Goal: Task Accomplishment & Management: Manage account settings

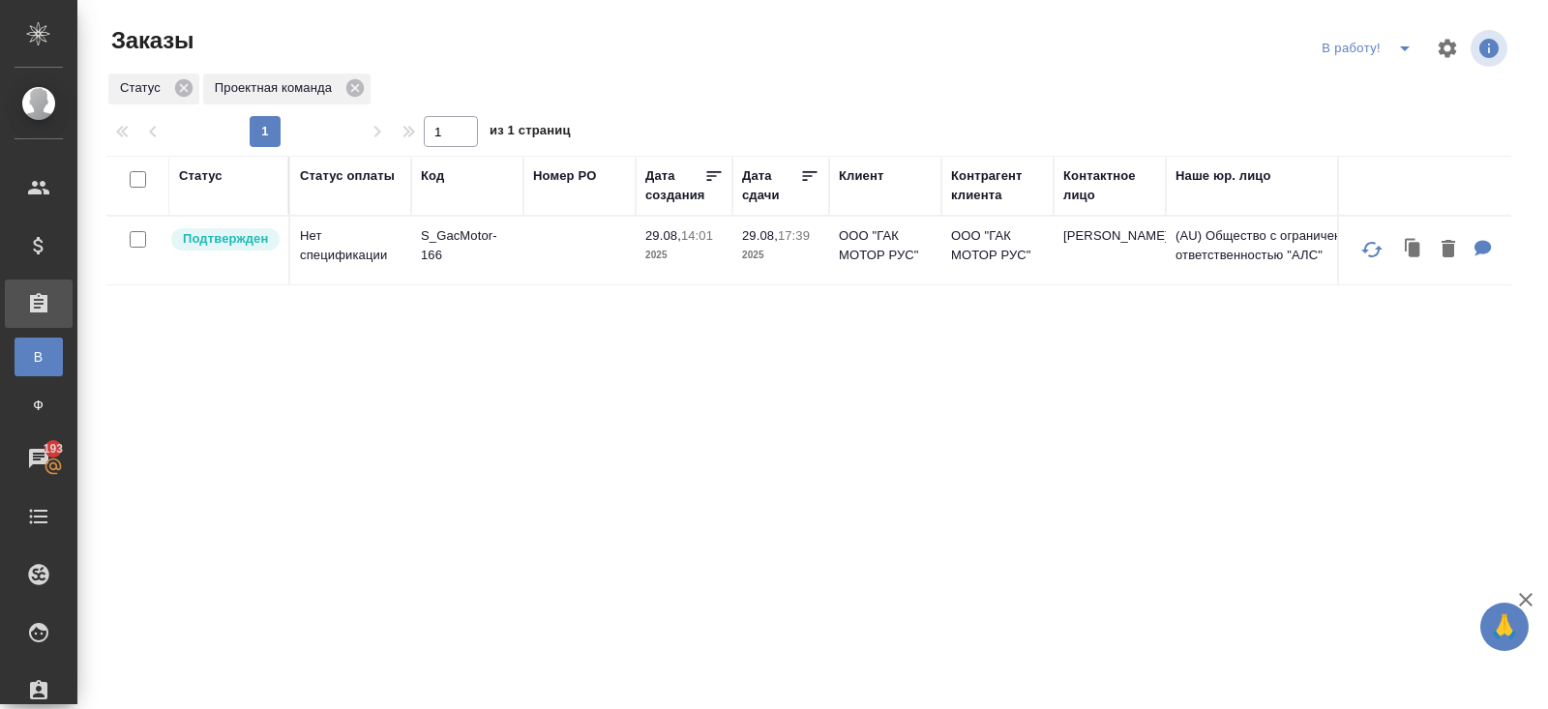
click at [1404, 51] on icon "split button" at bounding box center [1404, 48] width 23 height 23
click at [1364, 90] on li "ПМ" at bounding box center [1369, 87] width 107 height 31
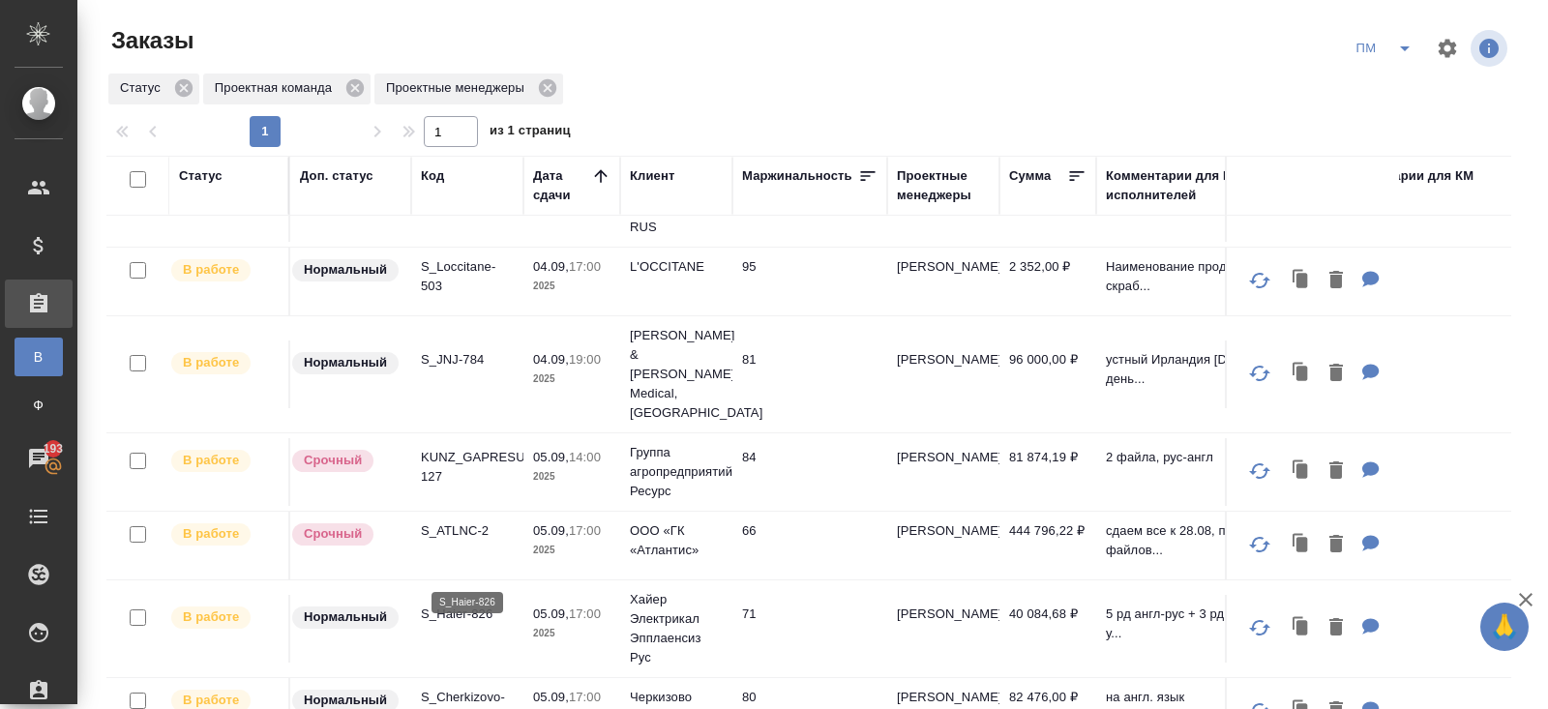
scroll to position [542, 0]
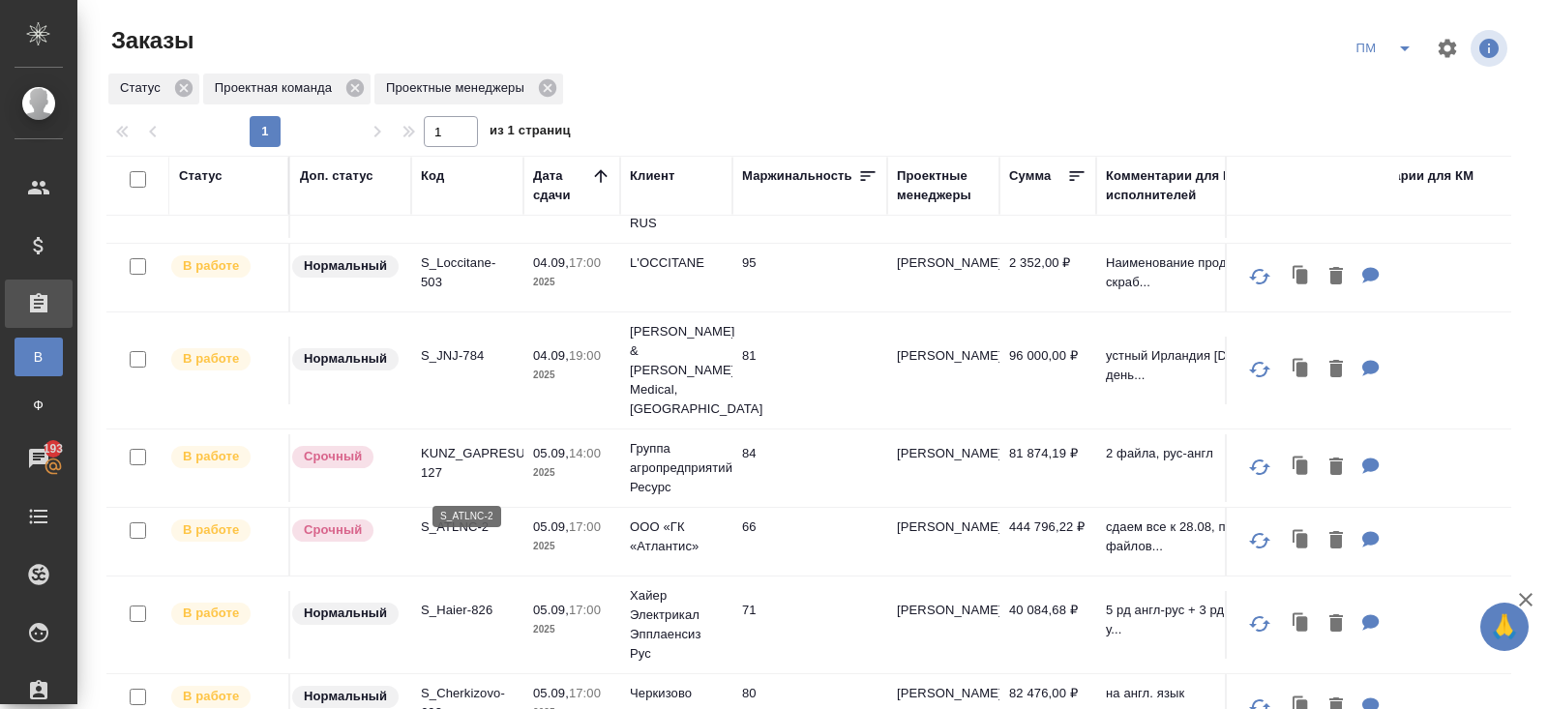
click at [449, 518] on p "S_ATLNC-2" at bounding box center [467, 527] width 93 height 19
click at [1405, 42] on icon "split button" at bounding box center [1404, 48] width 23 height 23
click at [1405, 85] on li "В работу!" at bounding box center [1385, 87] width 98 height 31
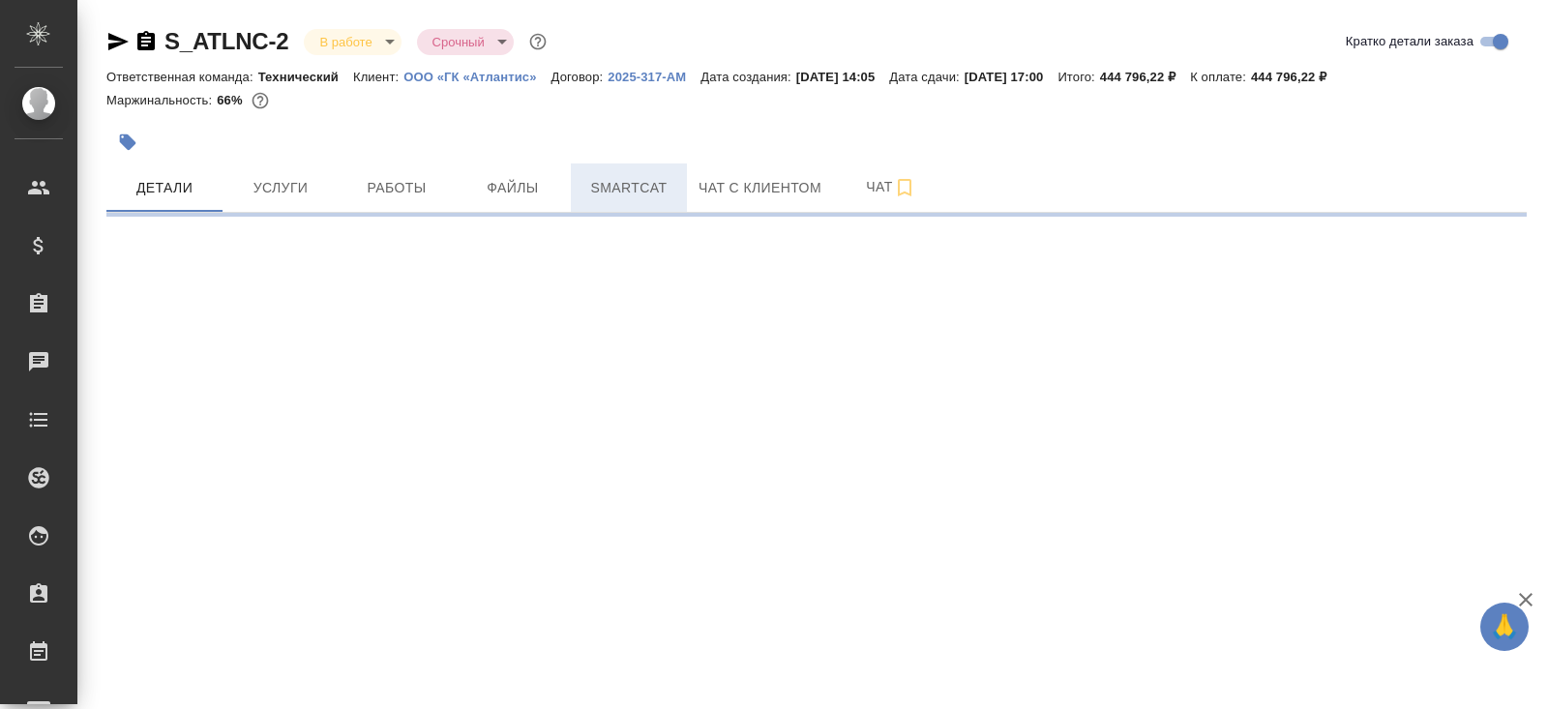
select select "RU"
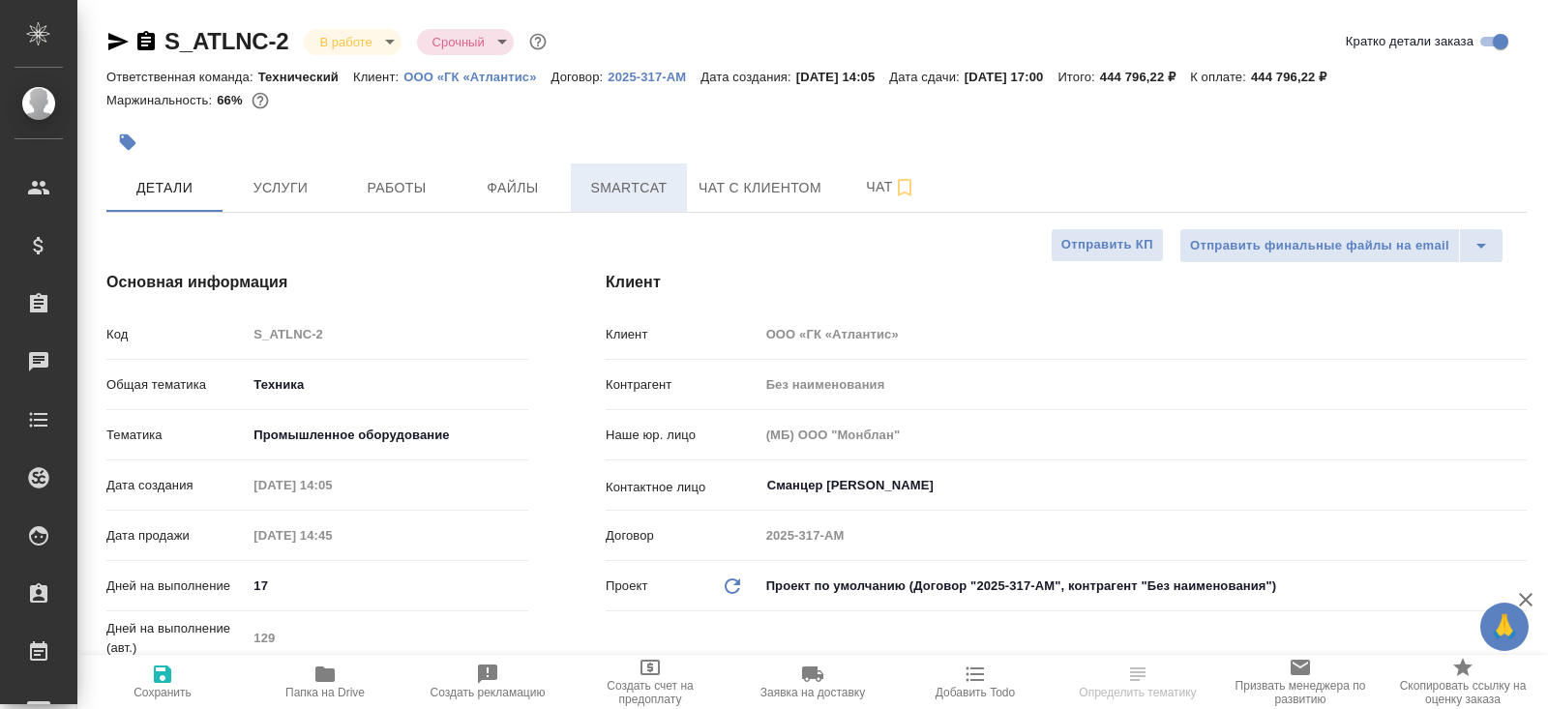
type textarea "x"
click at [616, 193] on span "Smartcat" at bounding box center [628, 188] width 93 height 24
type textarea "x"
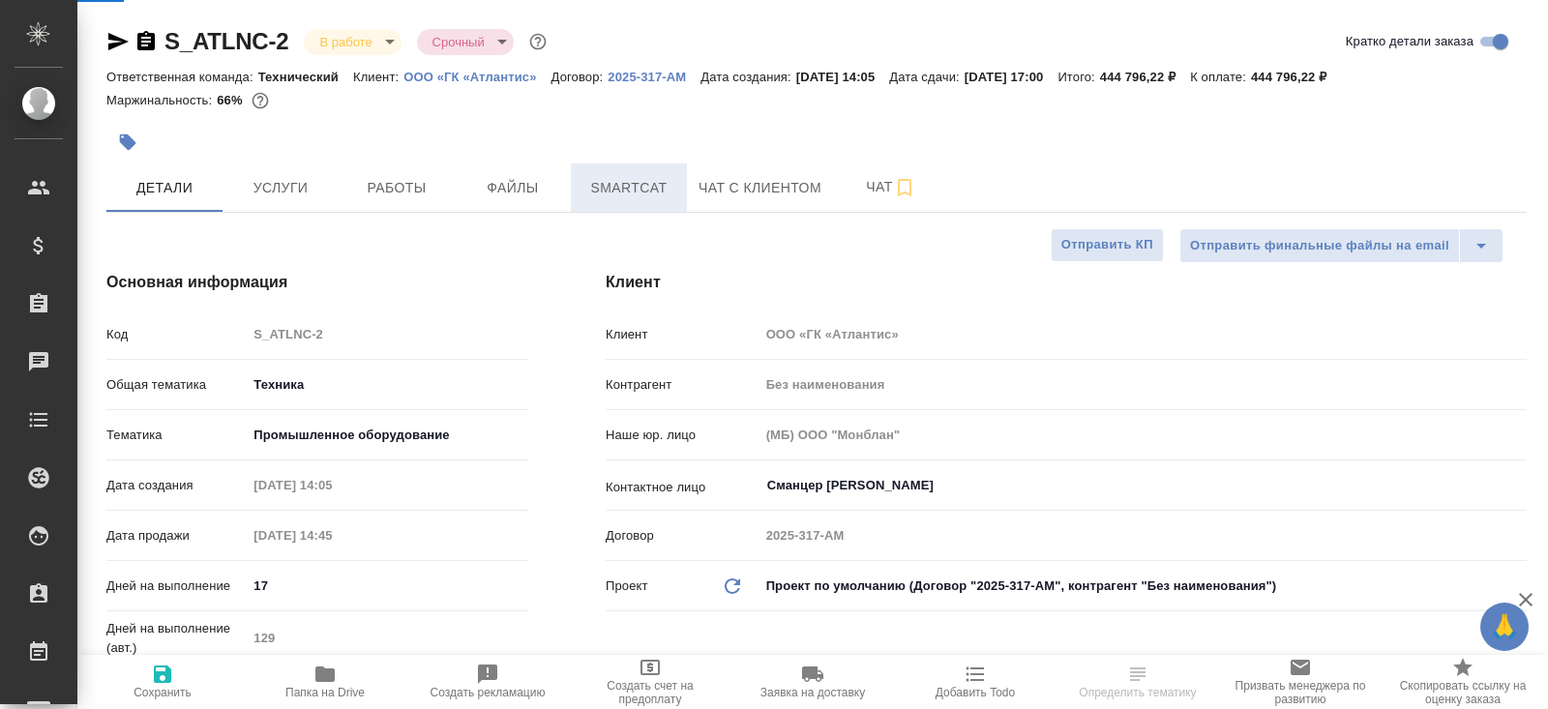
type textarea "x"
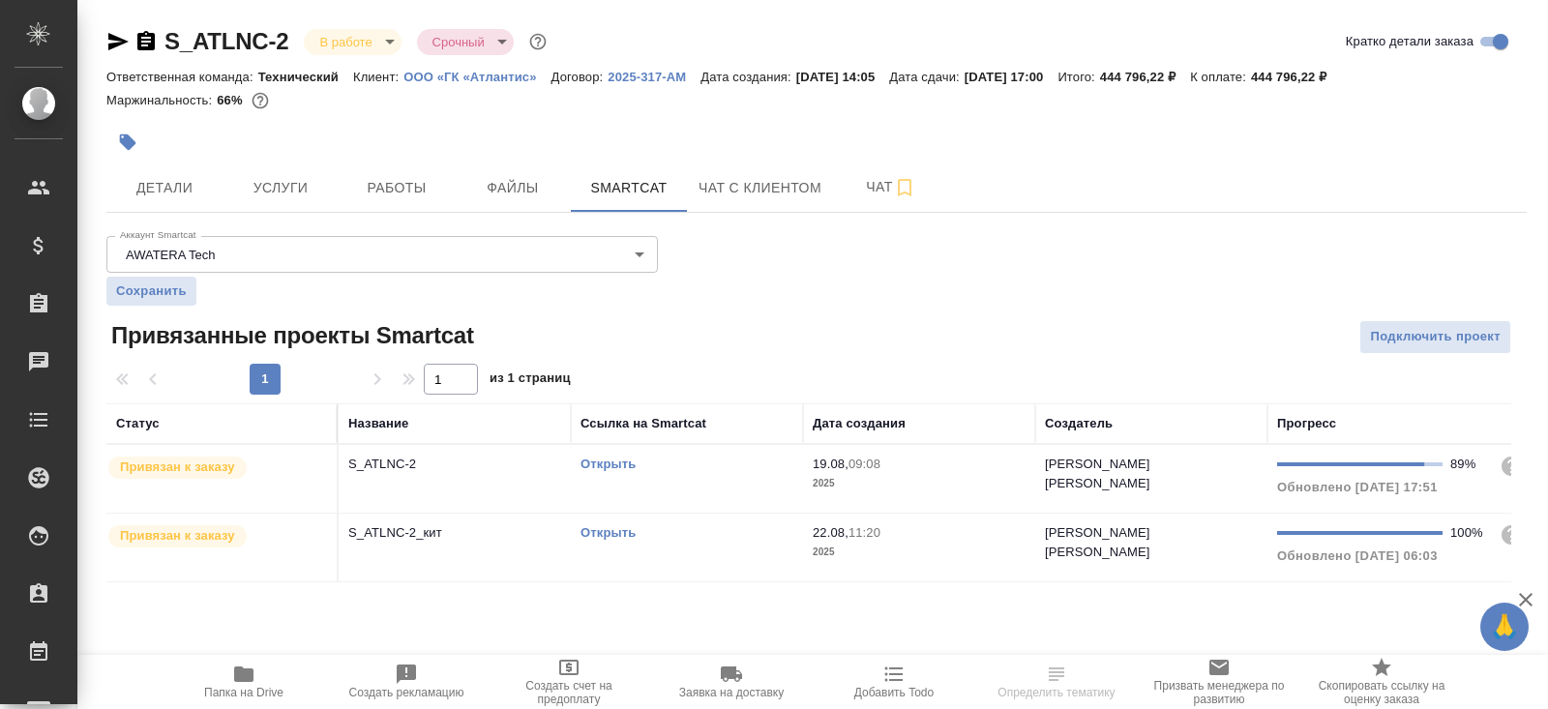
click at [606, 463] on link "Открыть" at bounding box center [607, 464] width 55 height 15
click at [436, 164] on button "Работы" at bounding box center [397, 187] width 116 height 48
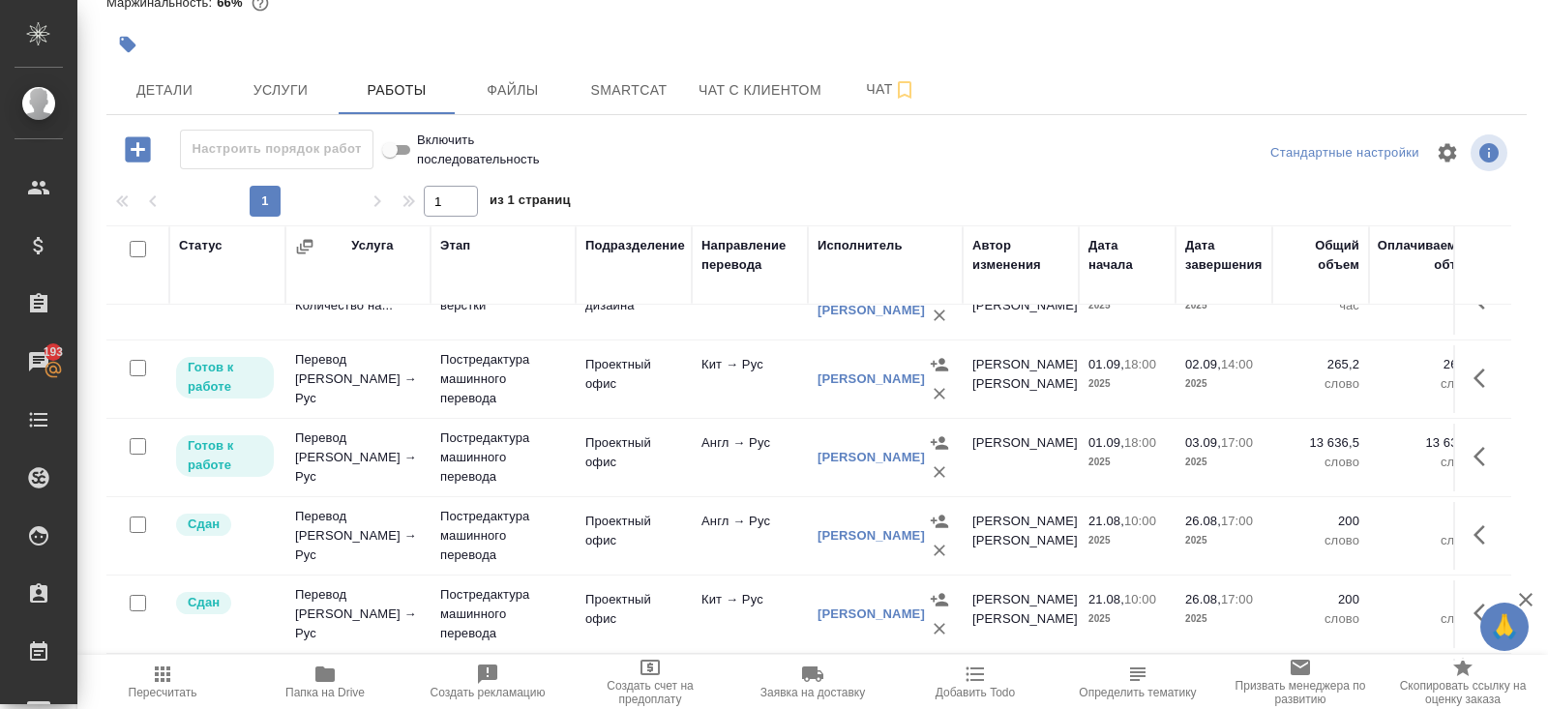
scroll to position [515, 0]
click at [576, 442] on td "Проектный офис" at bounding box center [634, 457] width 116 height 68
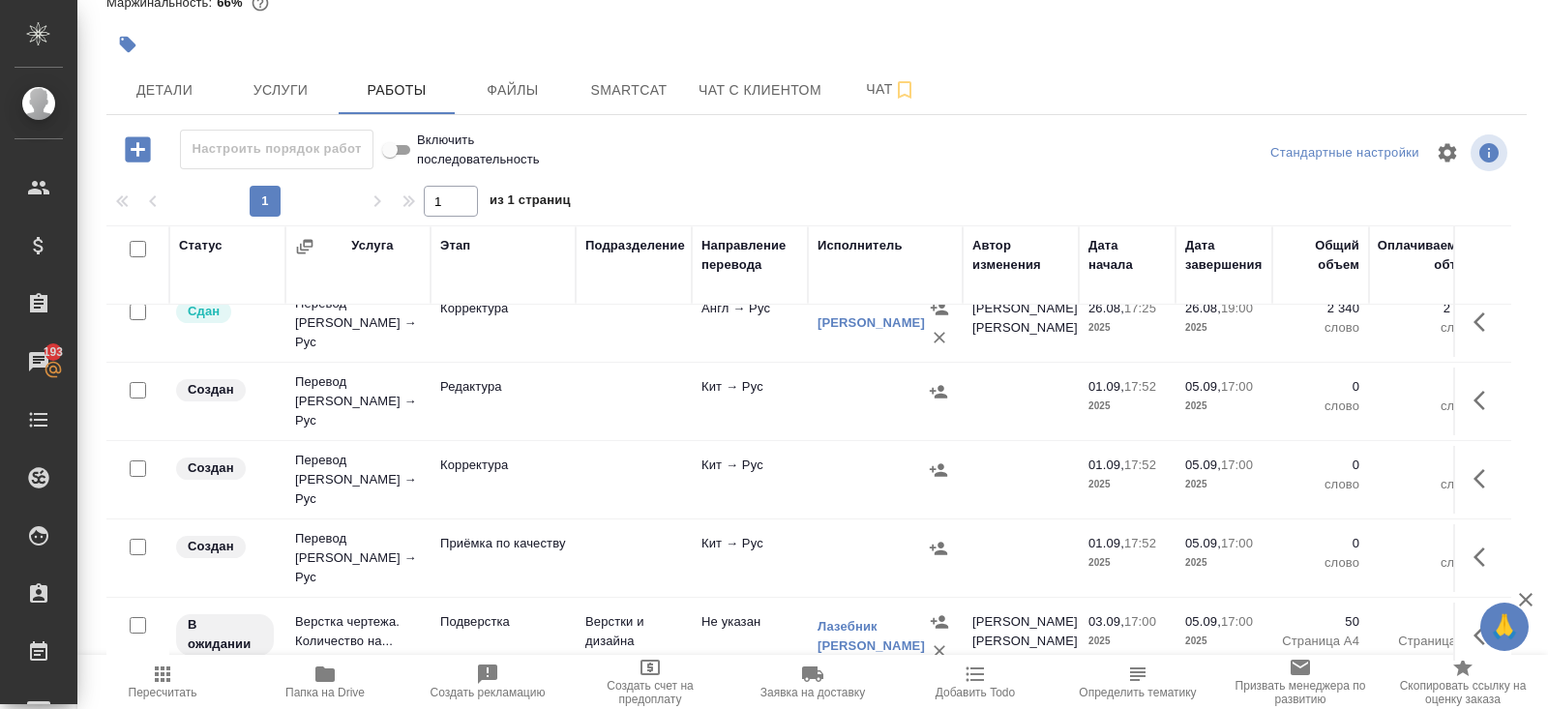
scroll to position [1319, 0]
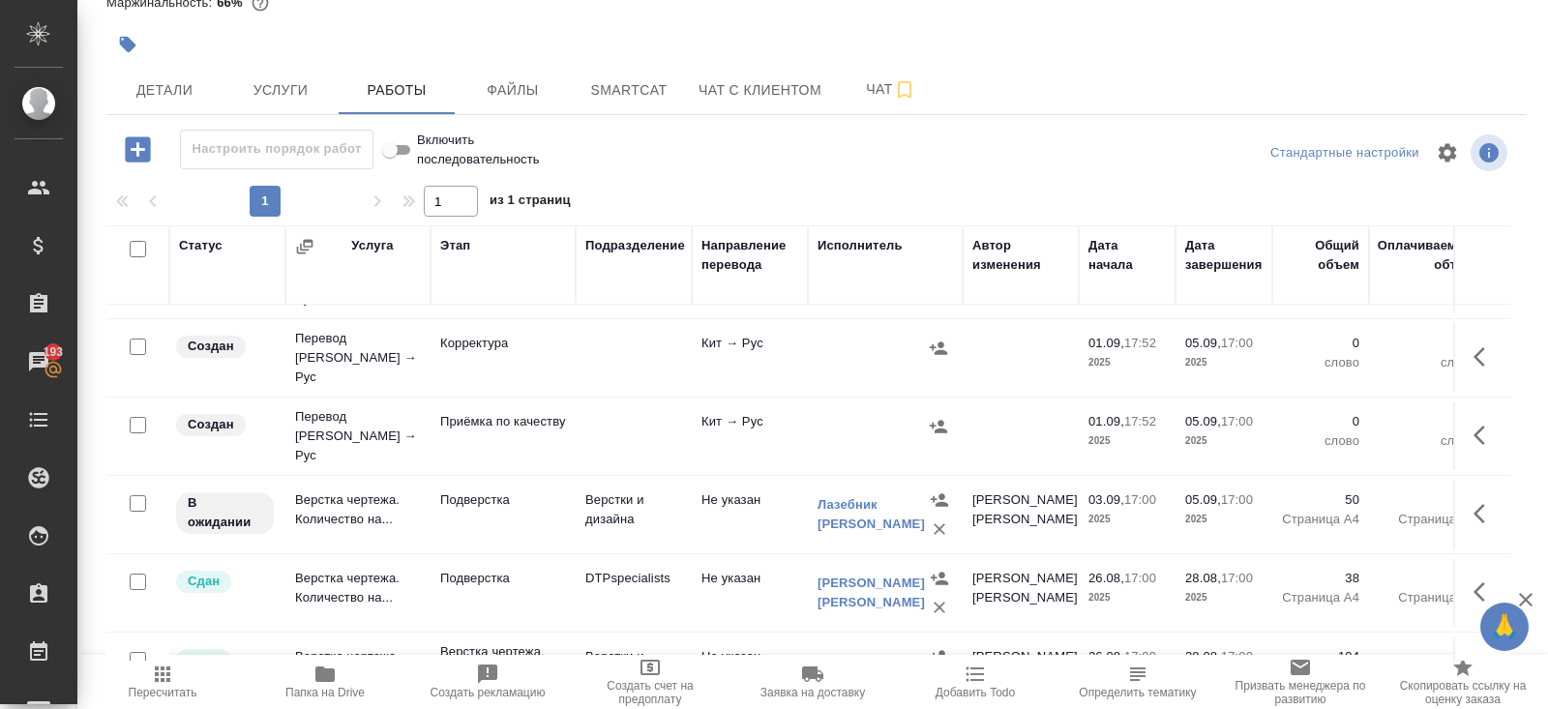
click at [1479, 502] on icon "button" at bounding box center [1484, 513] width 23 height 23
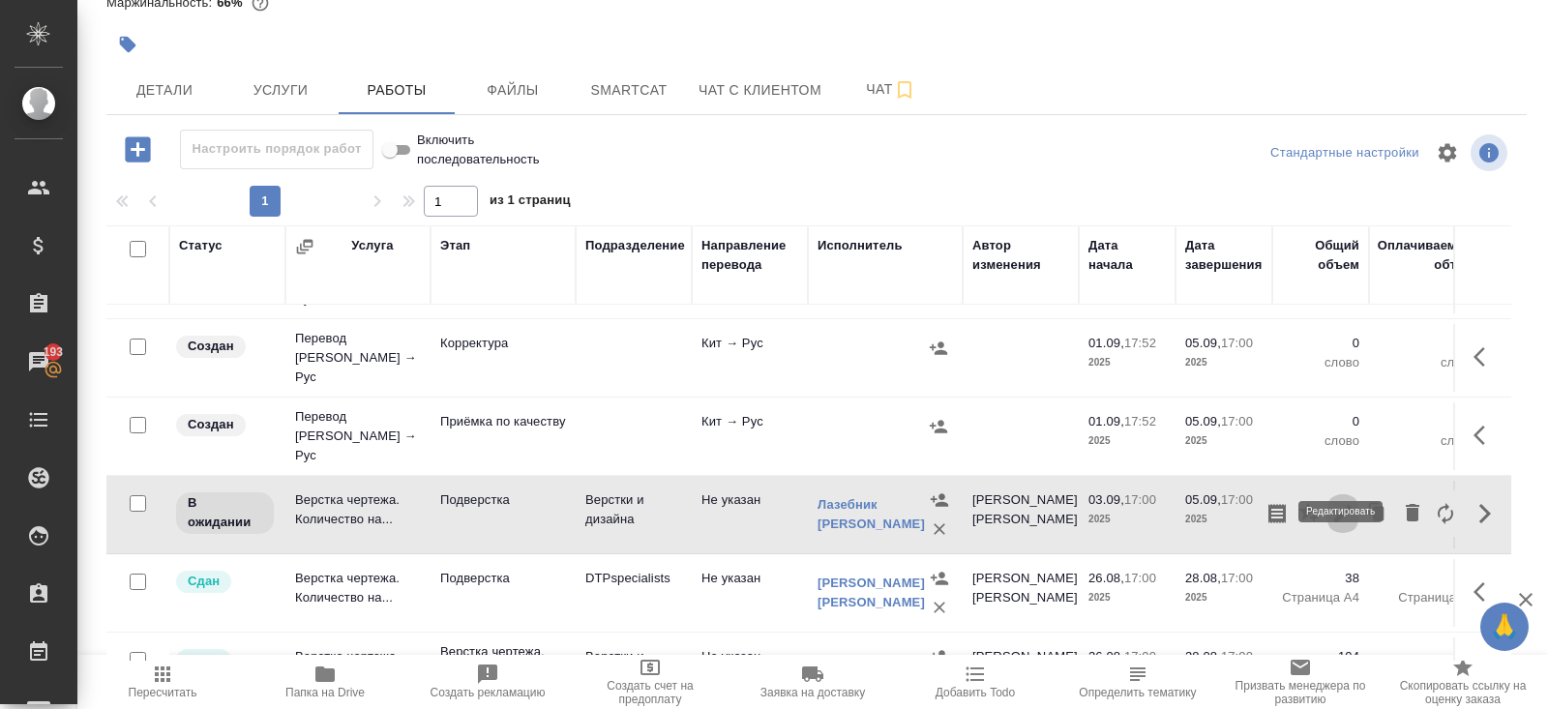
click at [1350, 502] on icon "button" at bounding box center [1342, 513] width 23 height 23
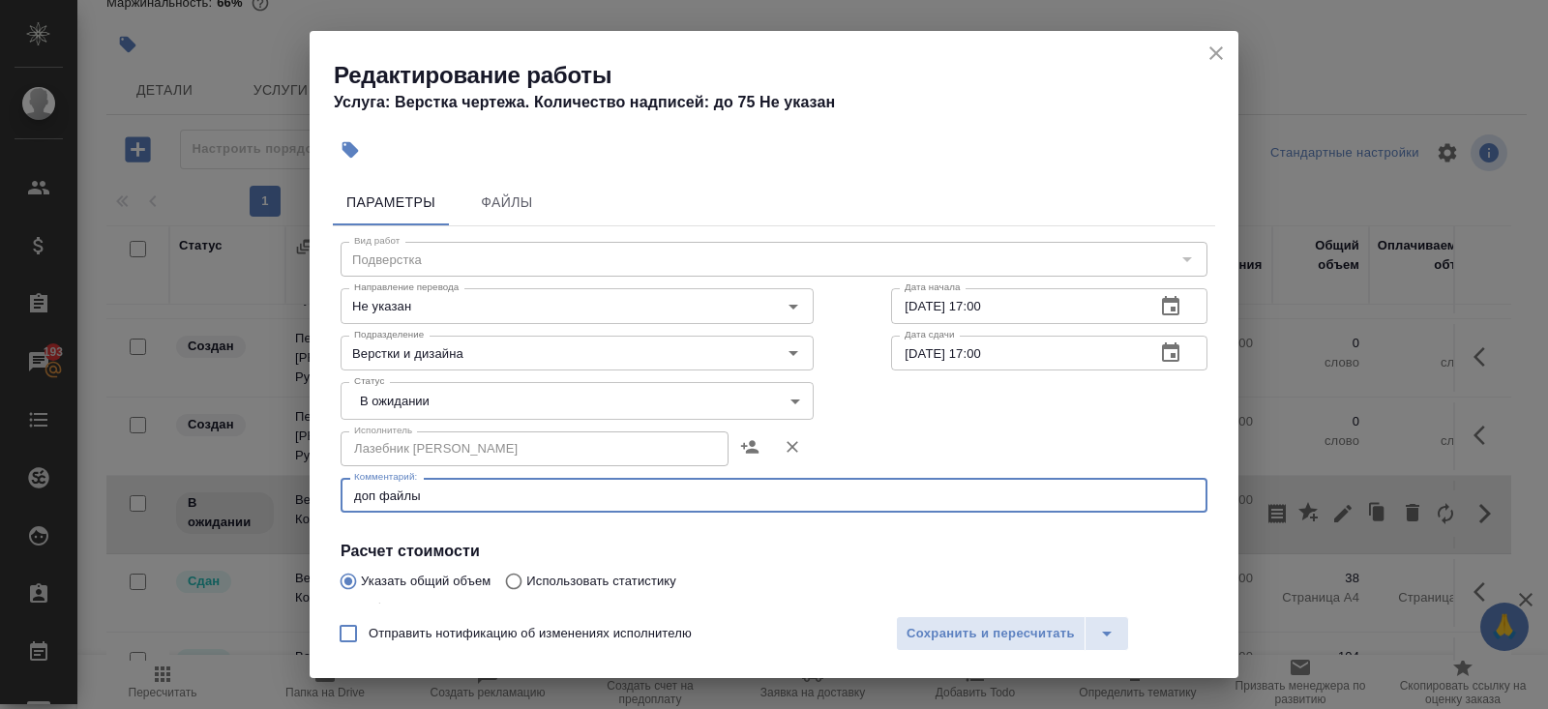
click at [450, 496] on textarea "доп файлы" at bounding box center [774, 496] width 840 height 15
paste textarea "https://drive.awatera.com/s/HG7cm7mH8LFqCs8"
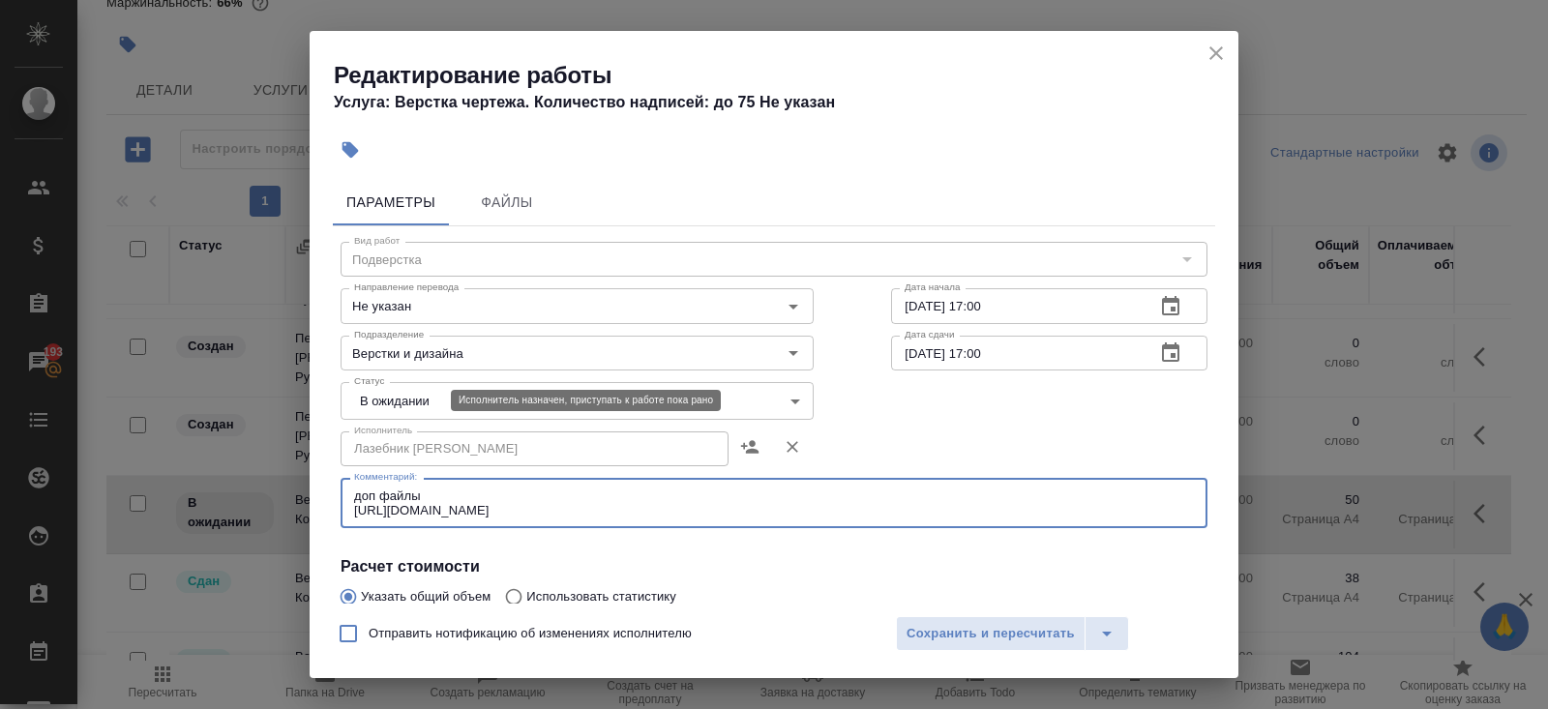
type textarea "доп файлы https://drive.awatera.com/s/HG7cm7mH8LFqCs8"
click at [390, 395] on body "🙏 .cls-1 fill:#fff; AWATERA Belyakova Yulia Клиенты Спецификации Заказы 193 Чат…" at bounding box center [774, 354] width 1548 height 709
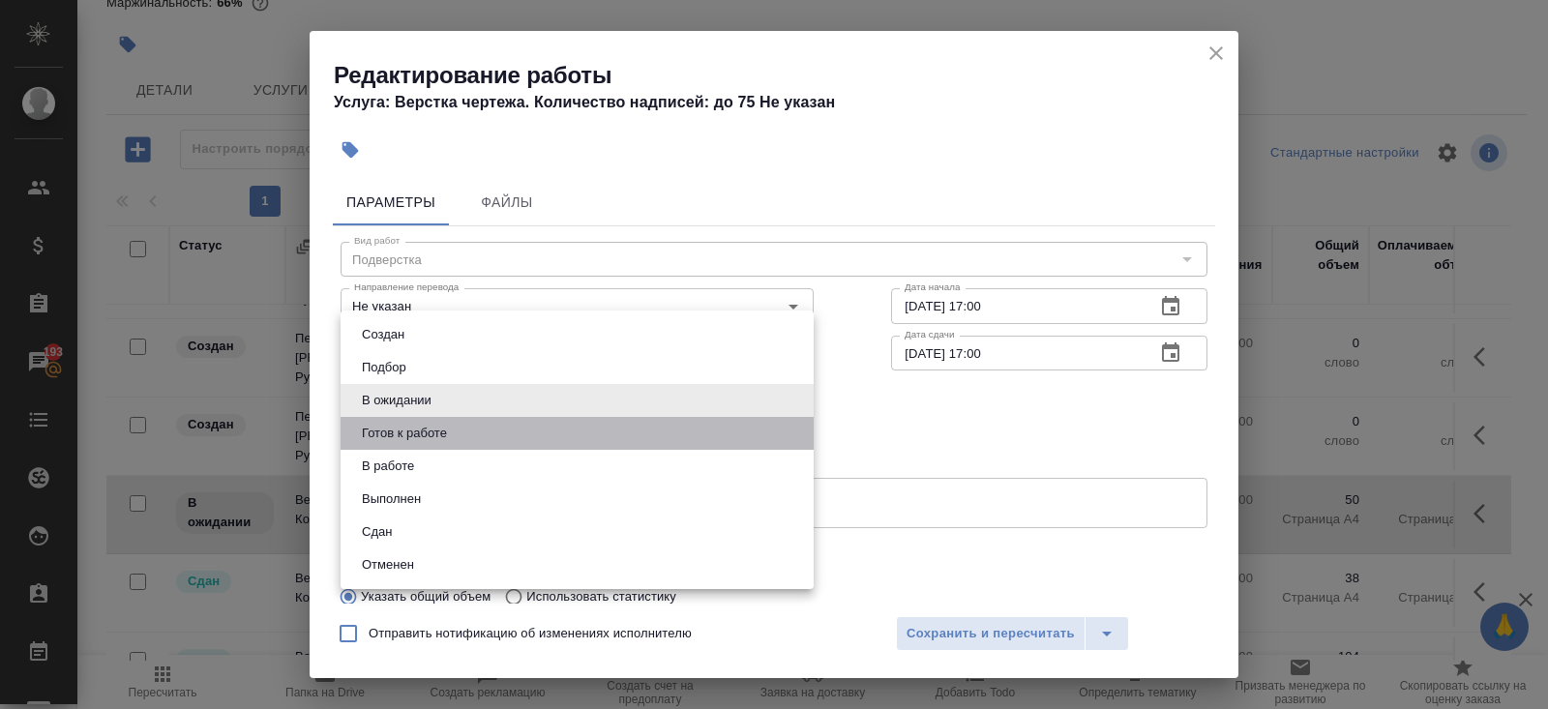
click at [395, 417] on li "Готов к работе" at bounding box center [577, 433] width 473 height 33
type input "readyForWork"
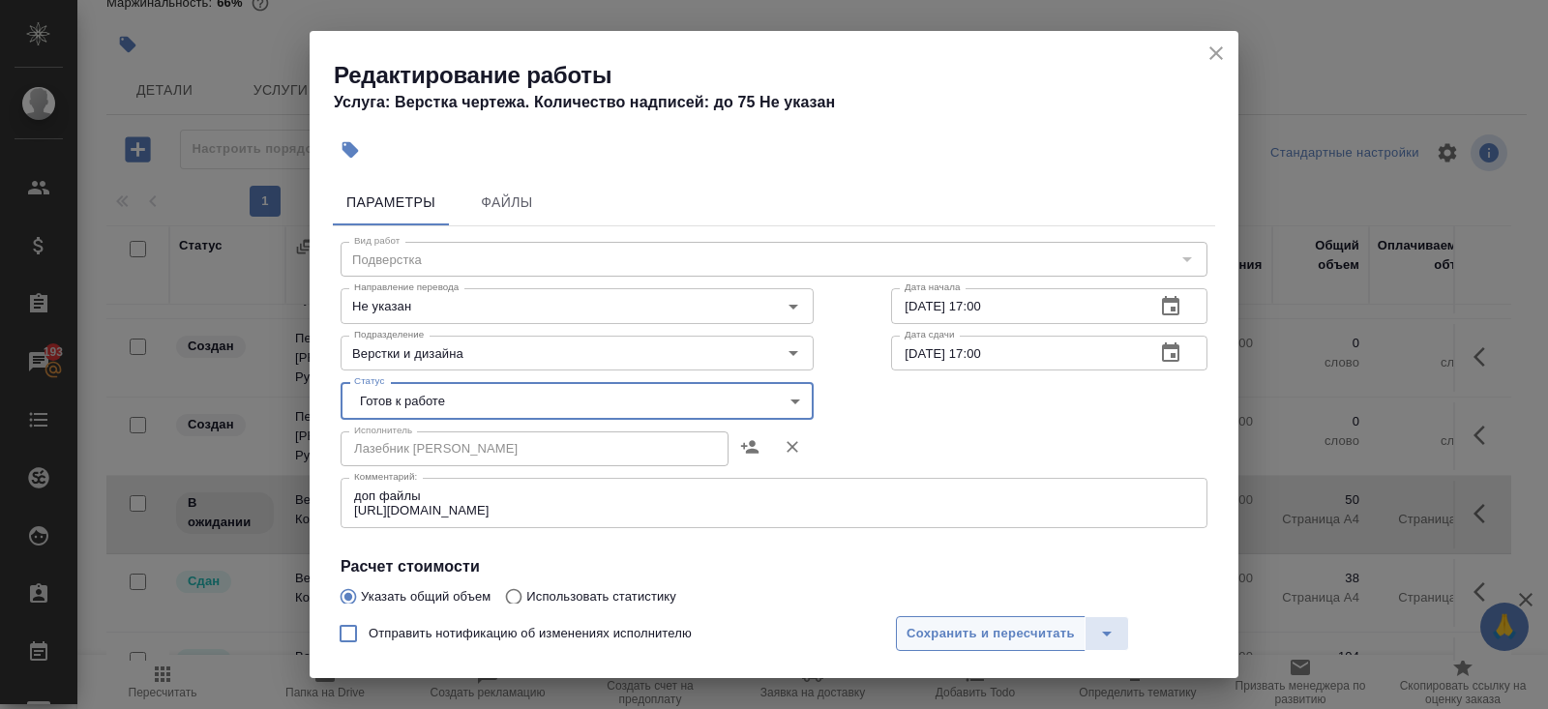
click at [948, 626] on span "Сохранить и пересчитать" at bounding box center [990, 634] width 168 height 22
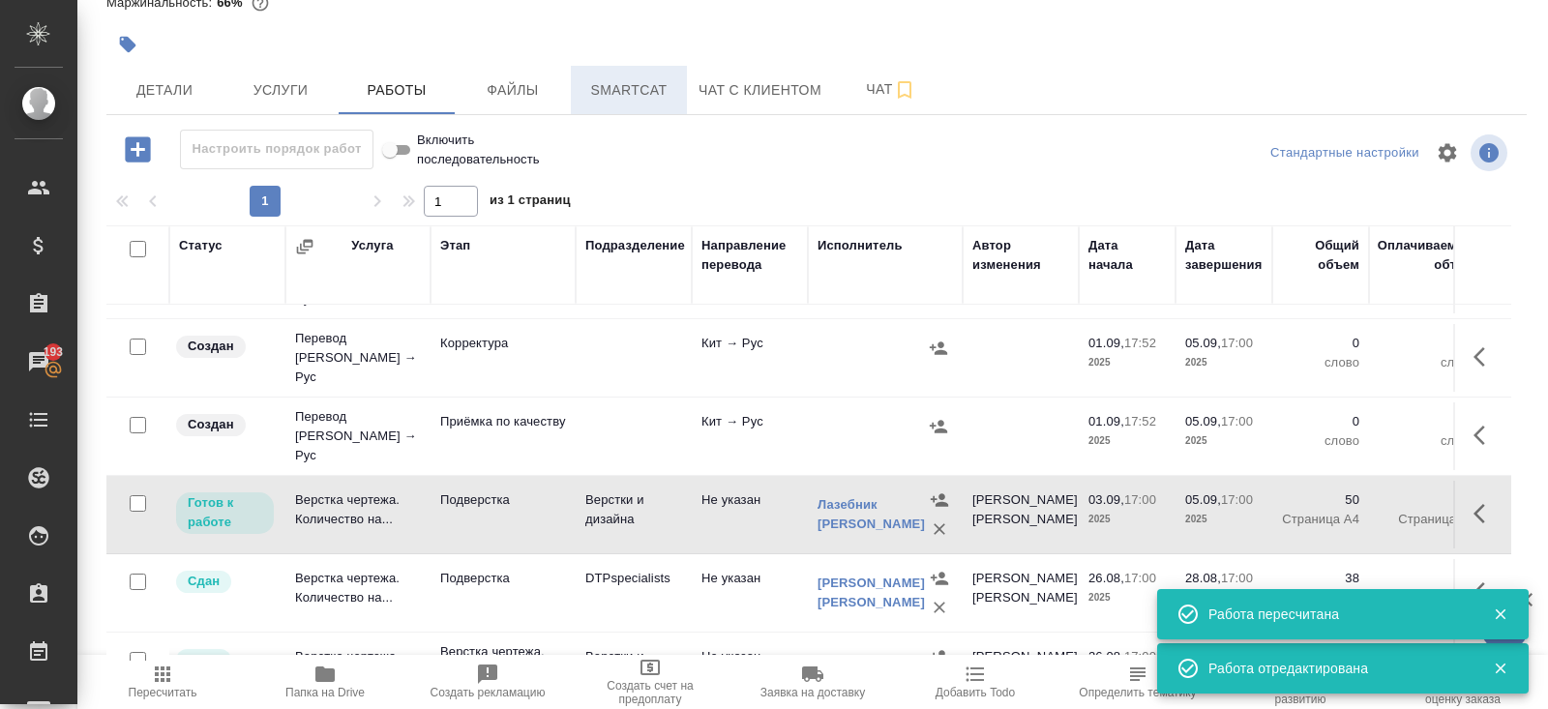
click at [642, 85] on span "Smartcat" at bounding box center [628, 90] width 93 height 24
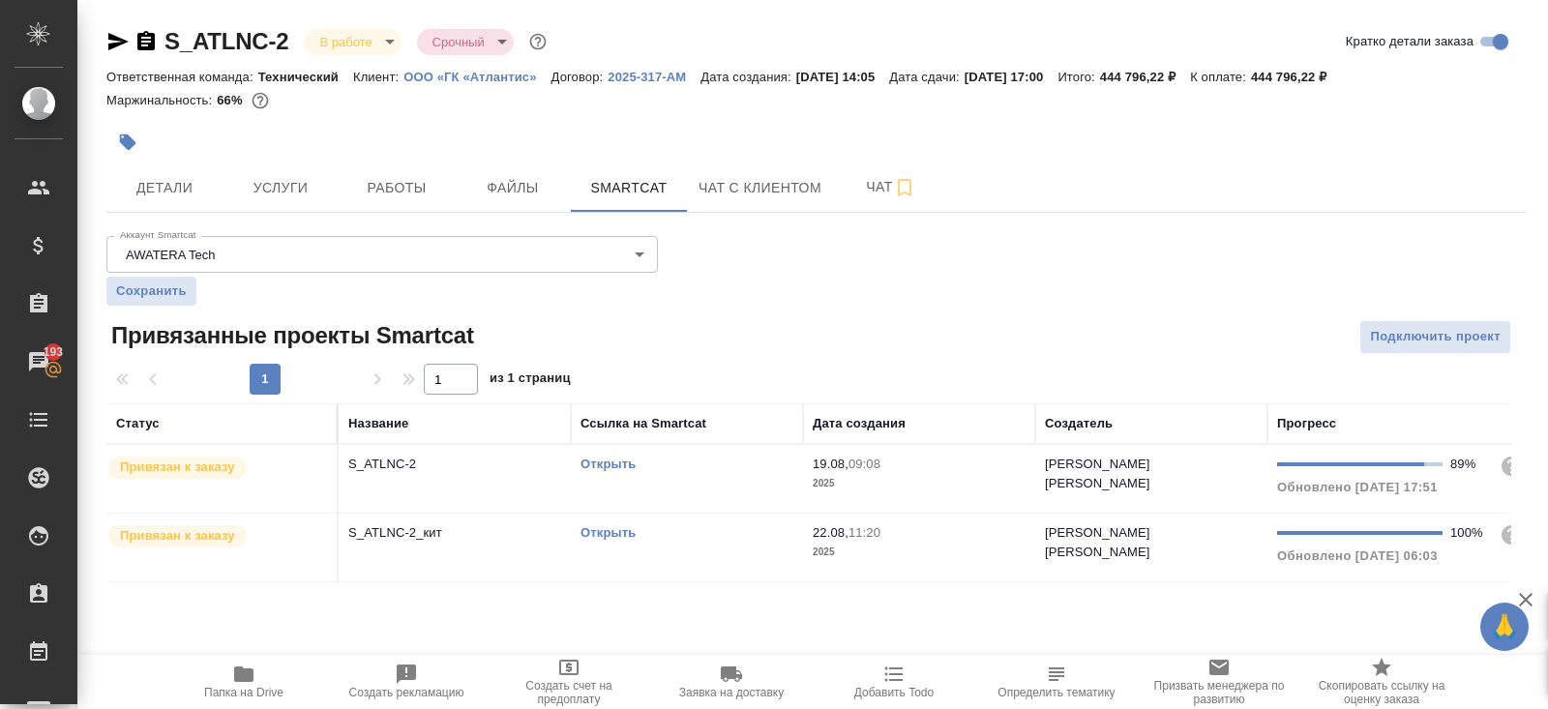
click at [606, 530] on link "Открыть" at bounding box center [607, 532] width 55 height 15
click at [410, 192] on span "Работы" at bounding box center [396, 188] width 93 height 24
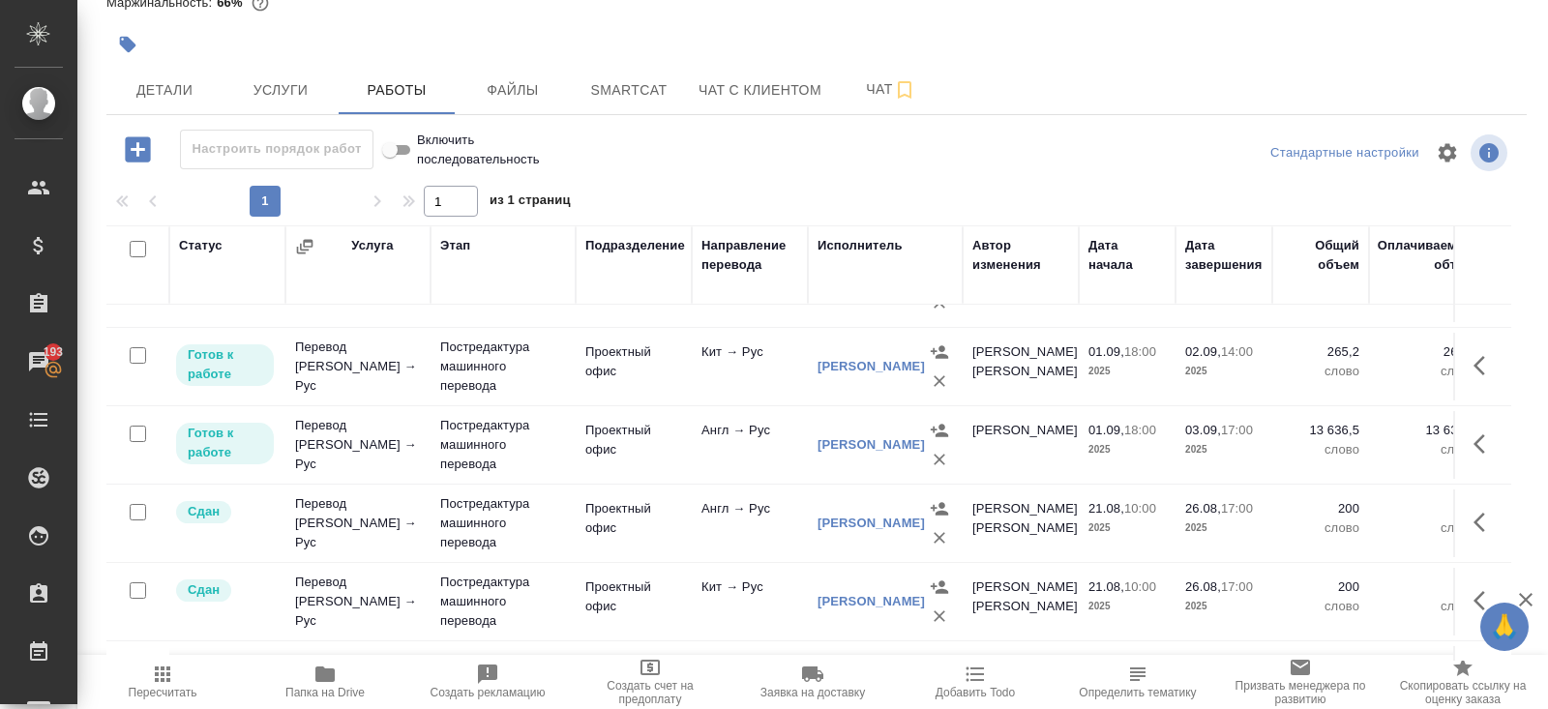
scroll to position [544, 0]
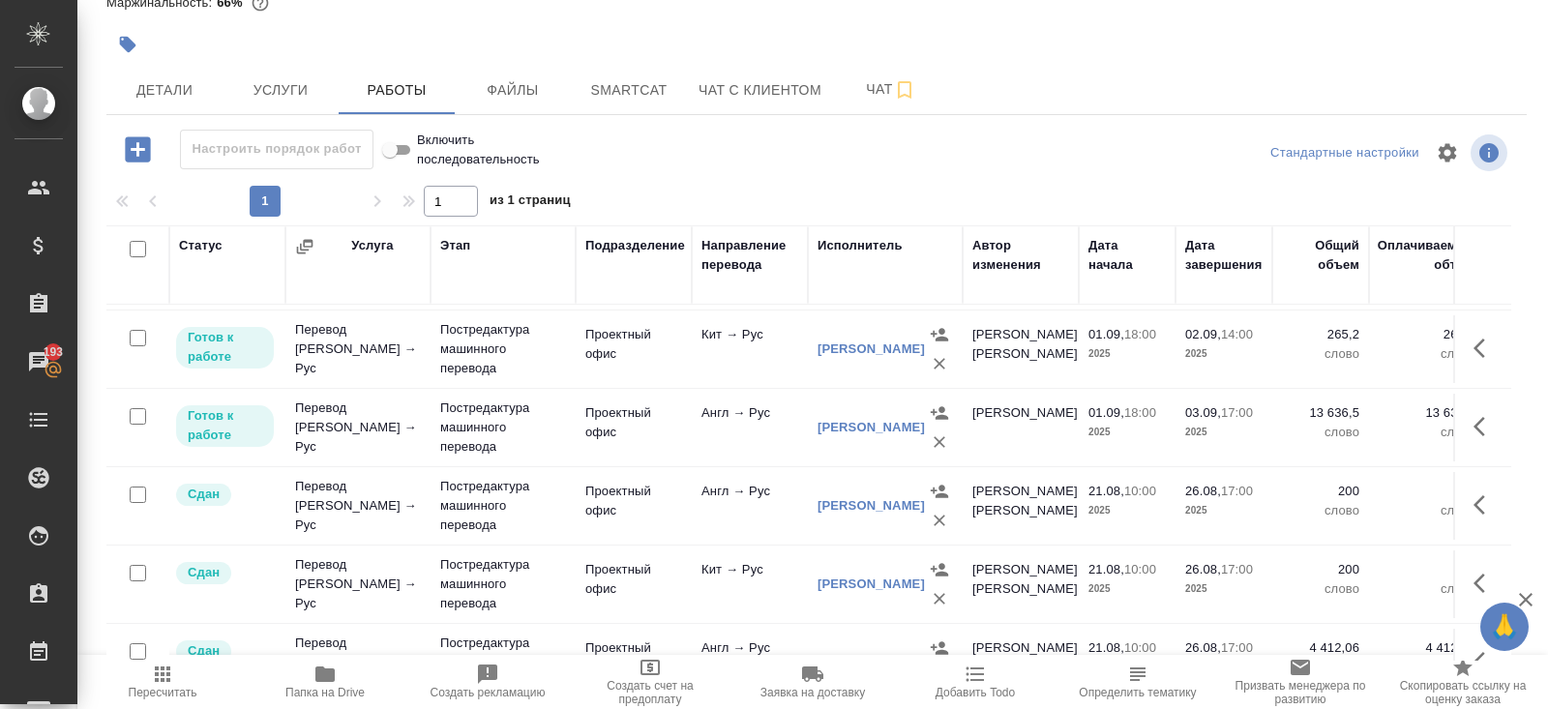
click at [653, 348] on td "Проектный офис" at bounding box center [634, 349] width 116 height 68
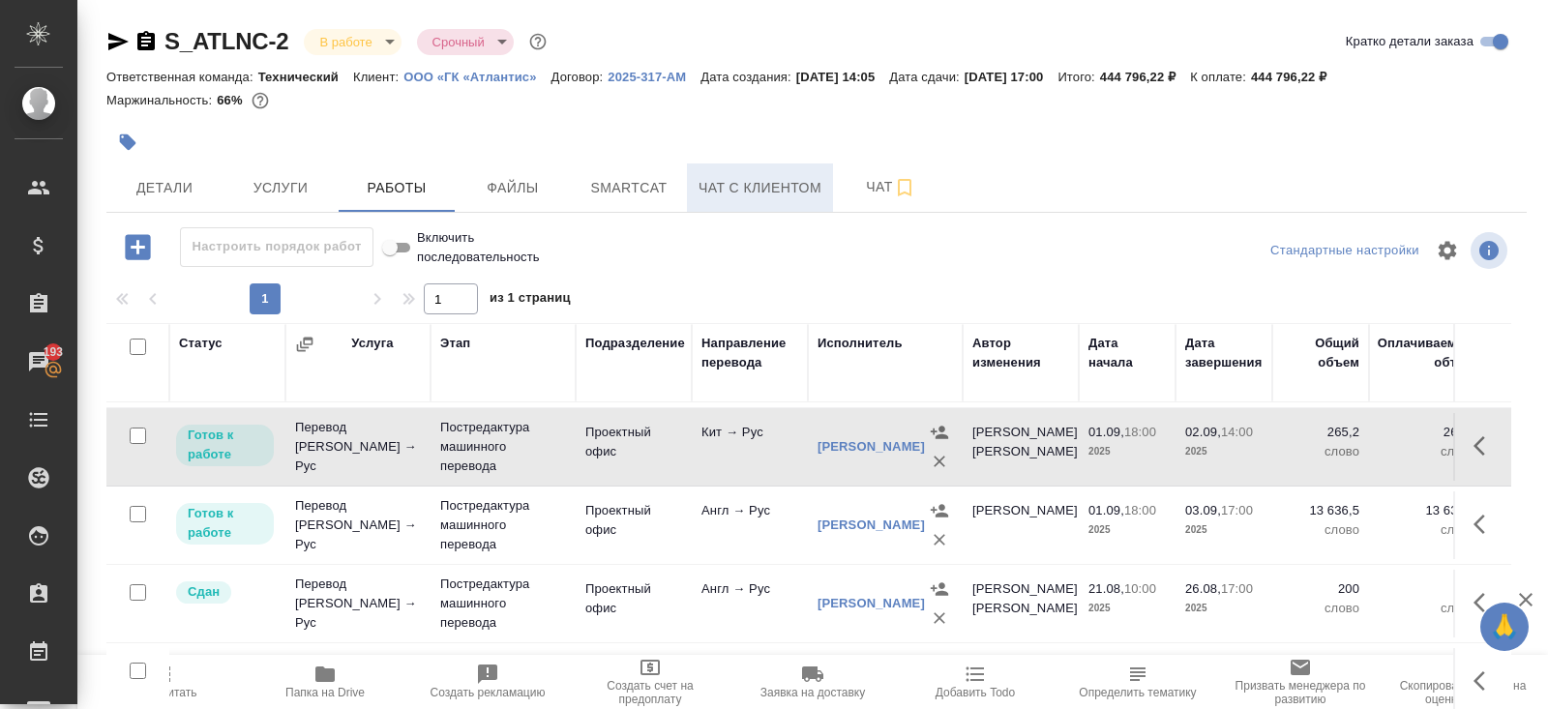
scroll to position [98, 0]
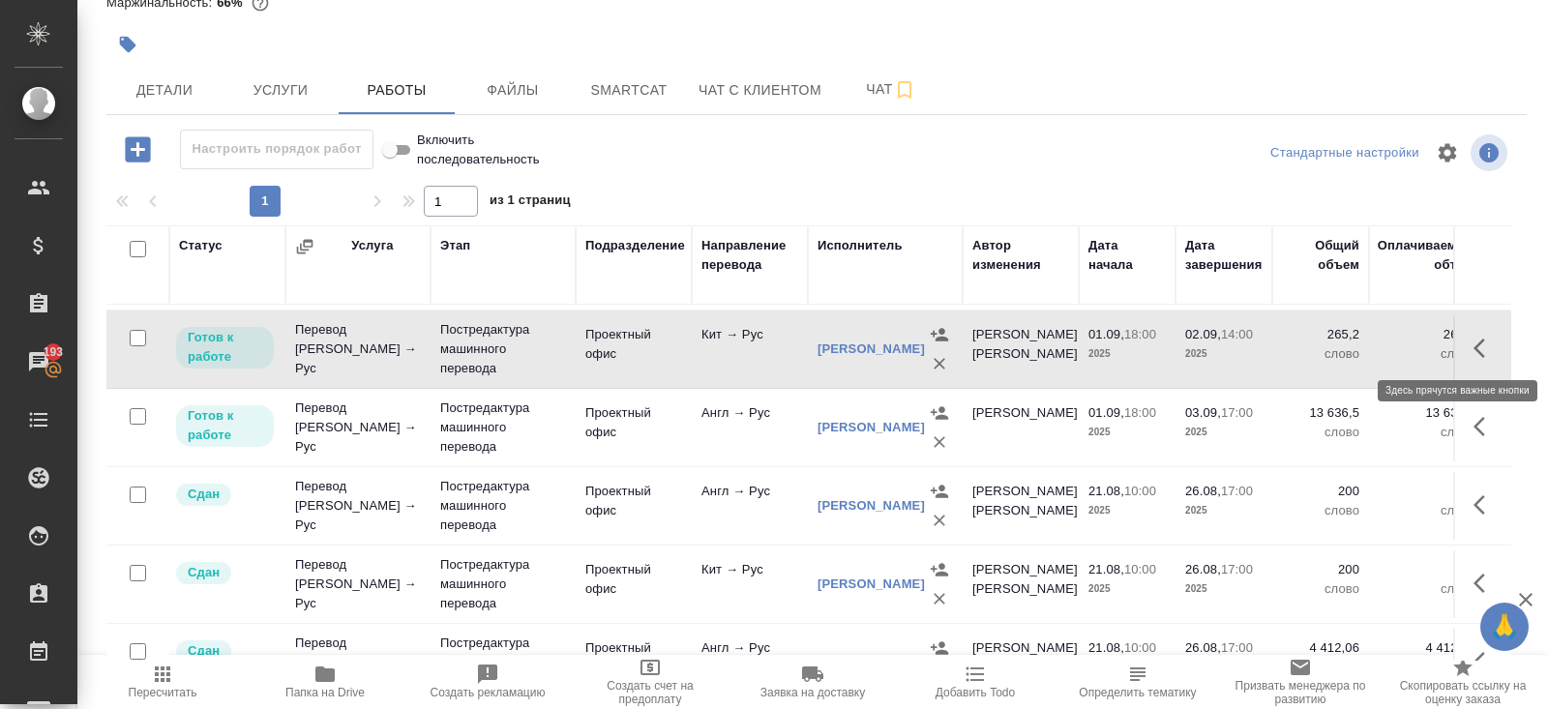
click at [1491, 343] on icon "button" at bounding box center [1484, 348] width 23 height 23
click at [1337, 343] on icon "button" at bounding box center [1342, 348] width 23 height 23
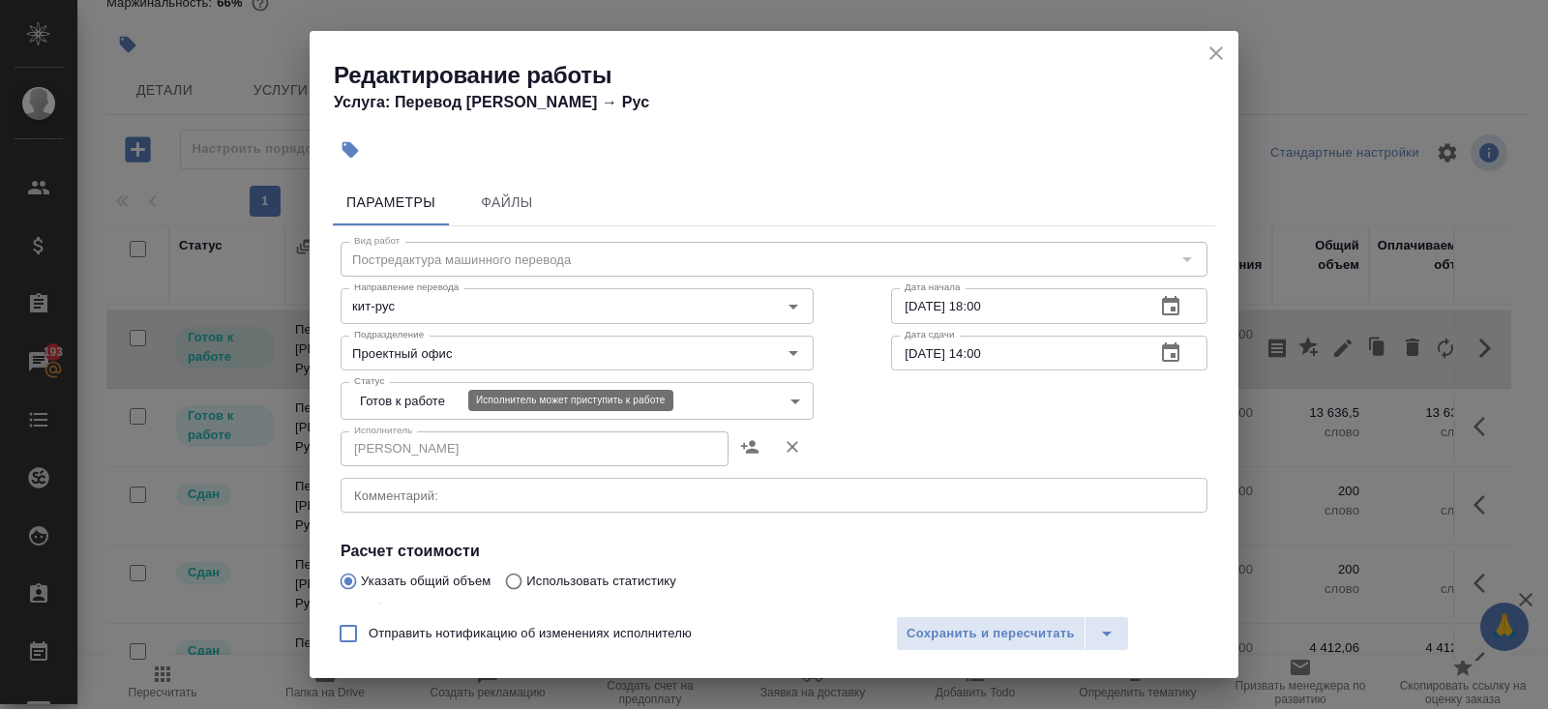
click at [408, 408] on body "🙏 .cls-1 fill:#fff; AWATERA Belyakova Yulia Клиенты Спецификации Заказы 193 Чат…" at bounding box center [774, 354] width 1548 height 709
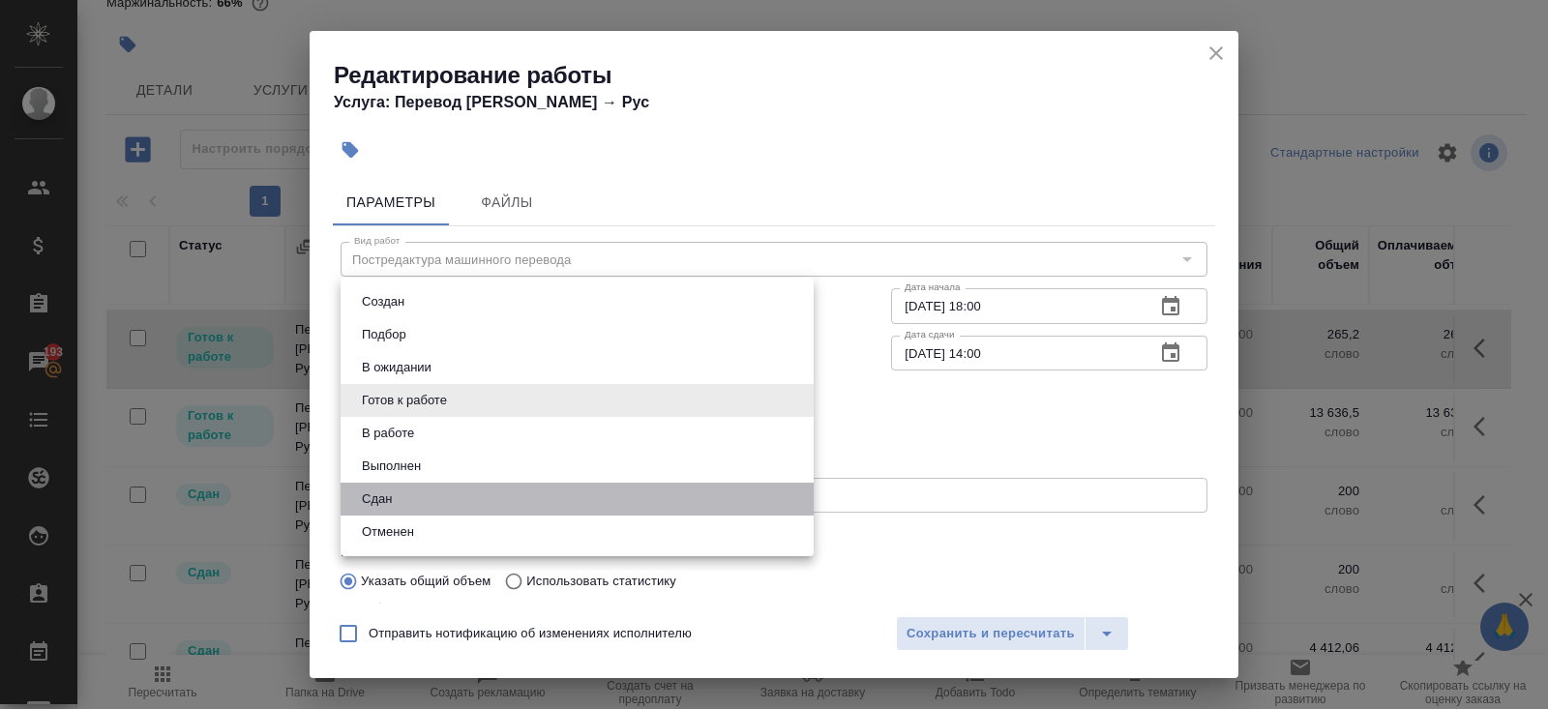
click at [404, 506] on li "Сдан" at bounding box center [577, 499] width 473 height 33
type input "closed"
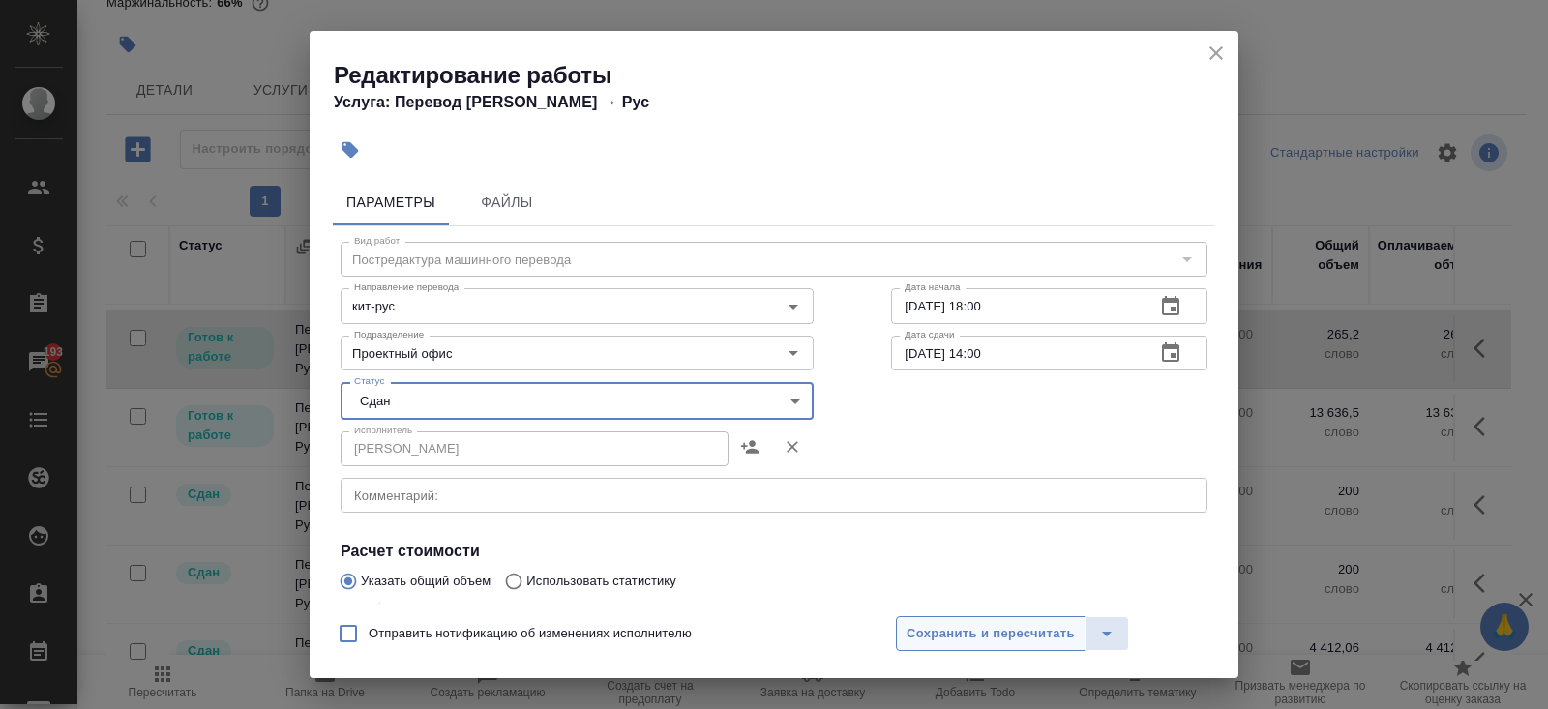
click at [946, 628] on span "Сохранить и пересчитать" at bounding box center [990, 634] width 168 height 22
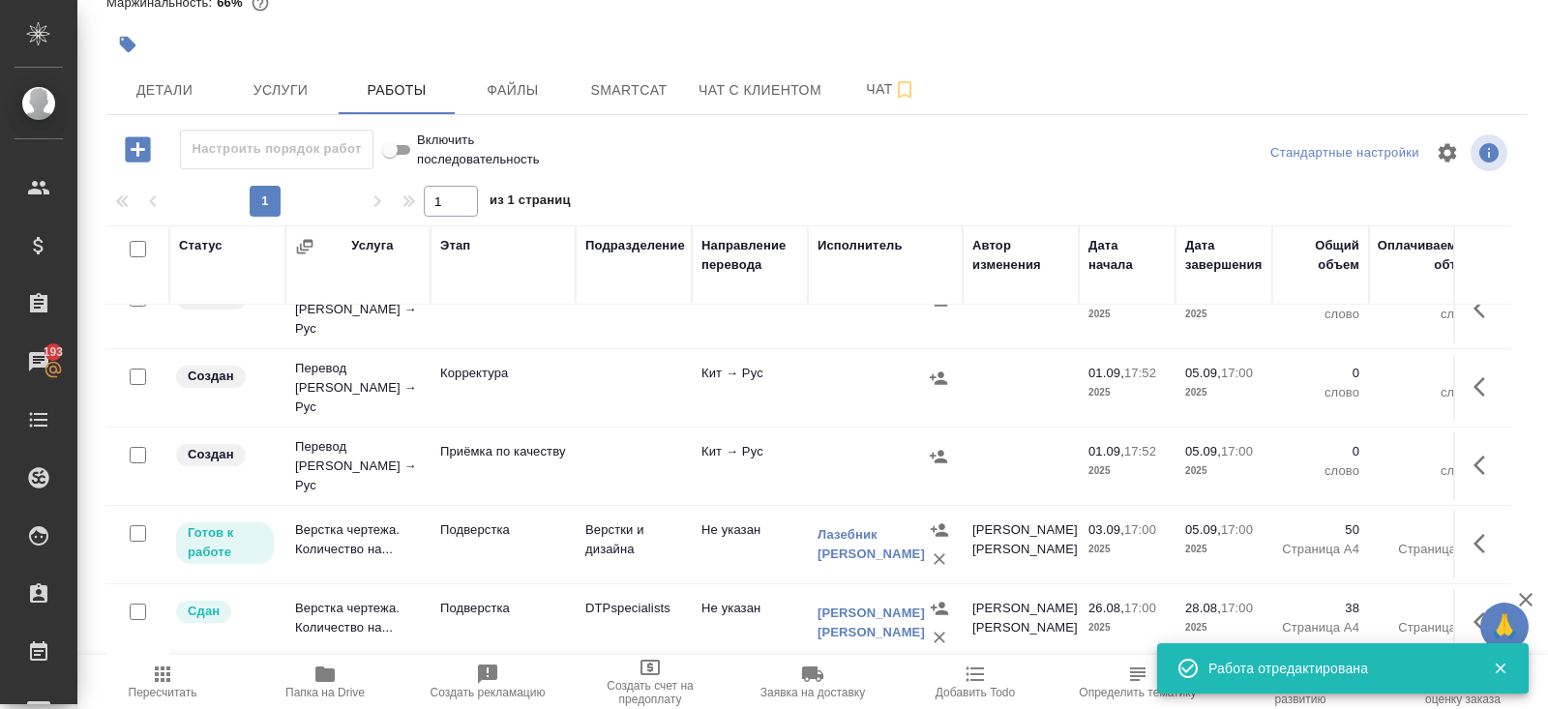
scroll to position [1319, 0]
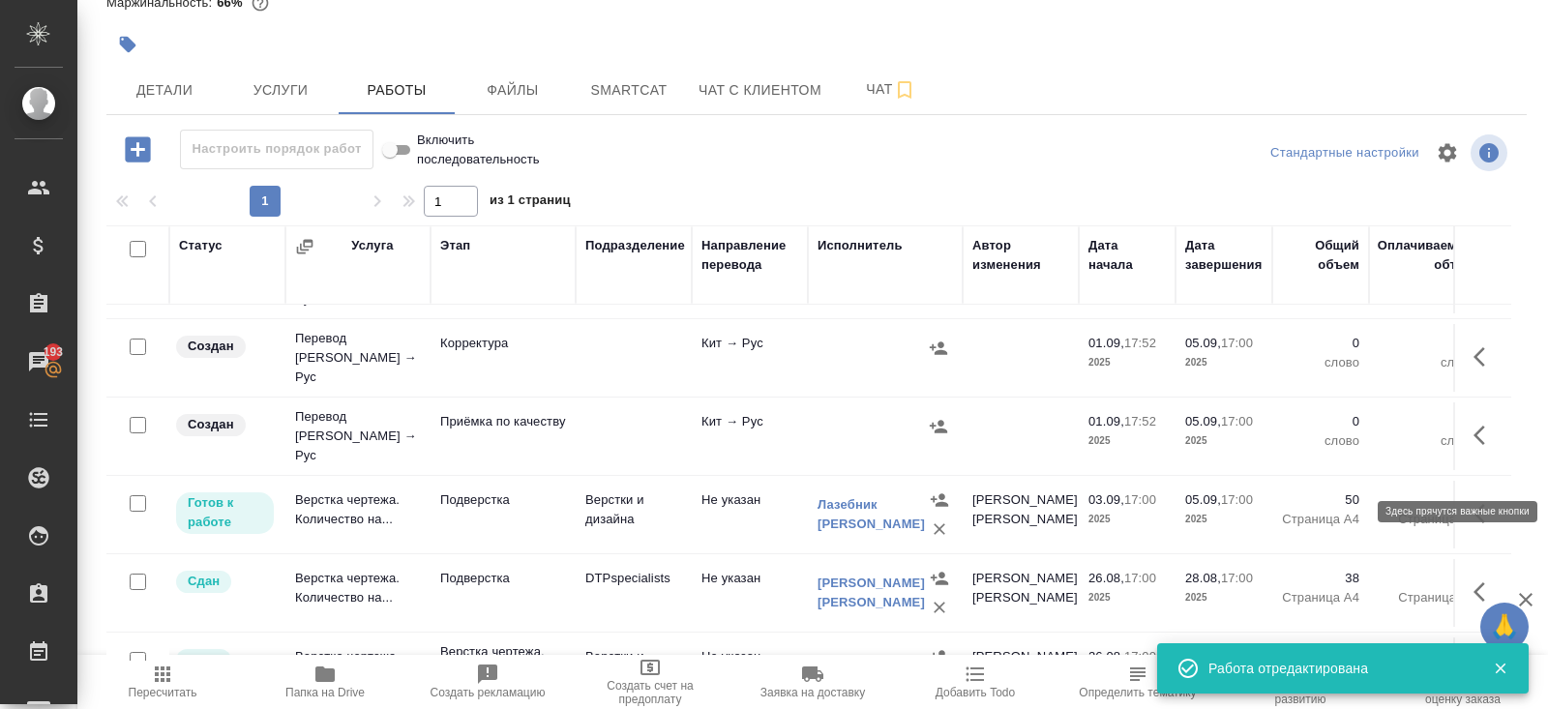
click at [1484, 502] on icon "button" at bounding box center [1484, 513] width 23 height 23
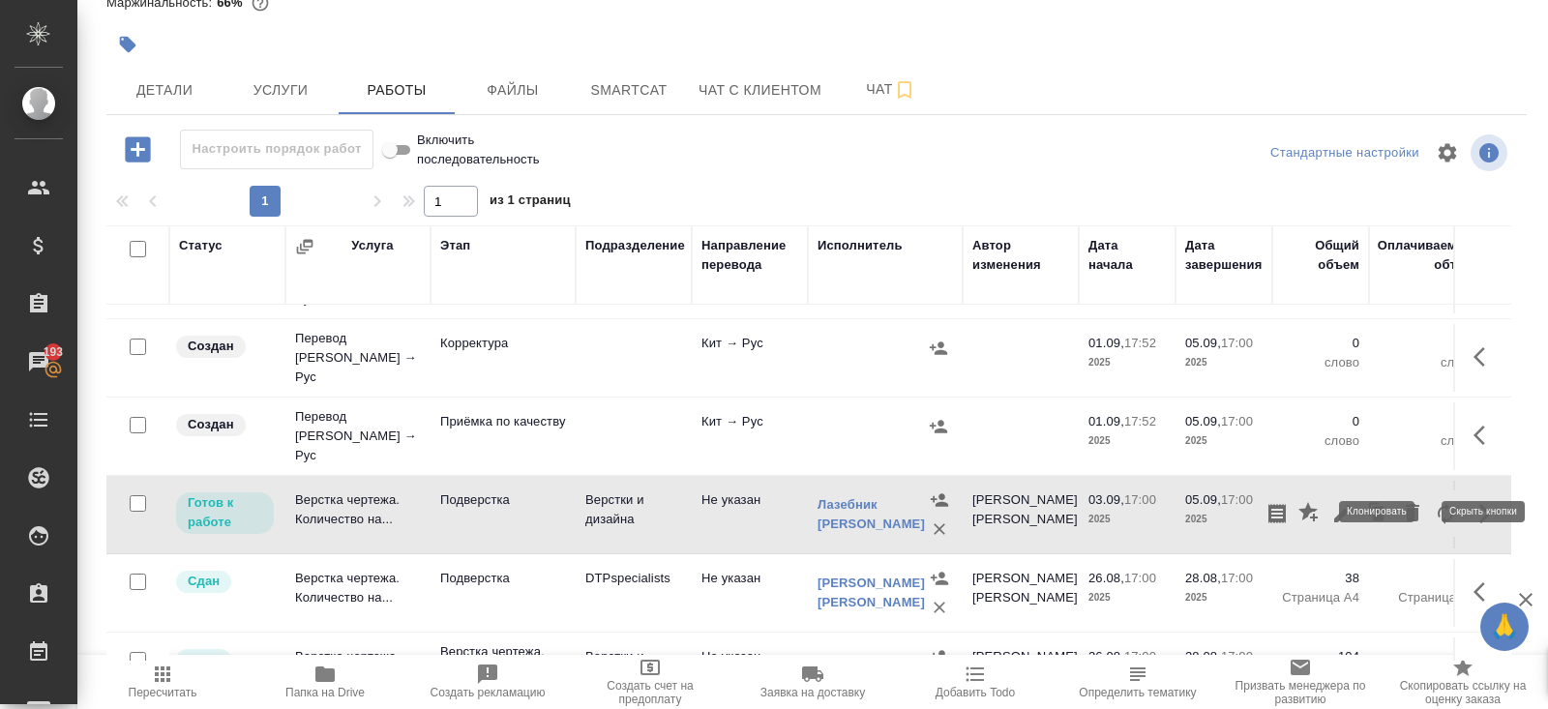
click at [1346, 502] on icon "button" at bounding box center [1342, 513] width 23 height 23
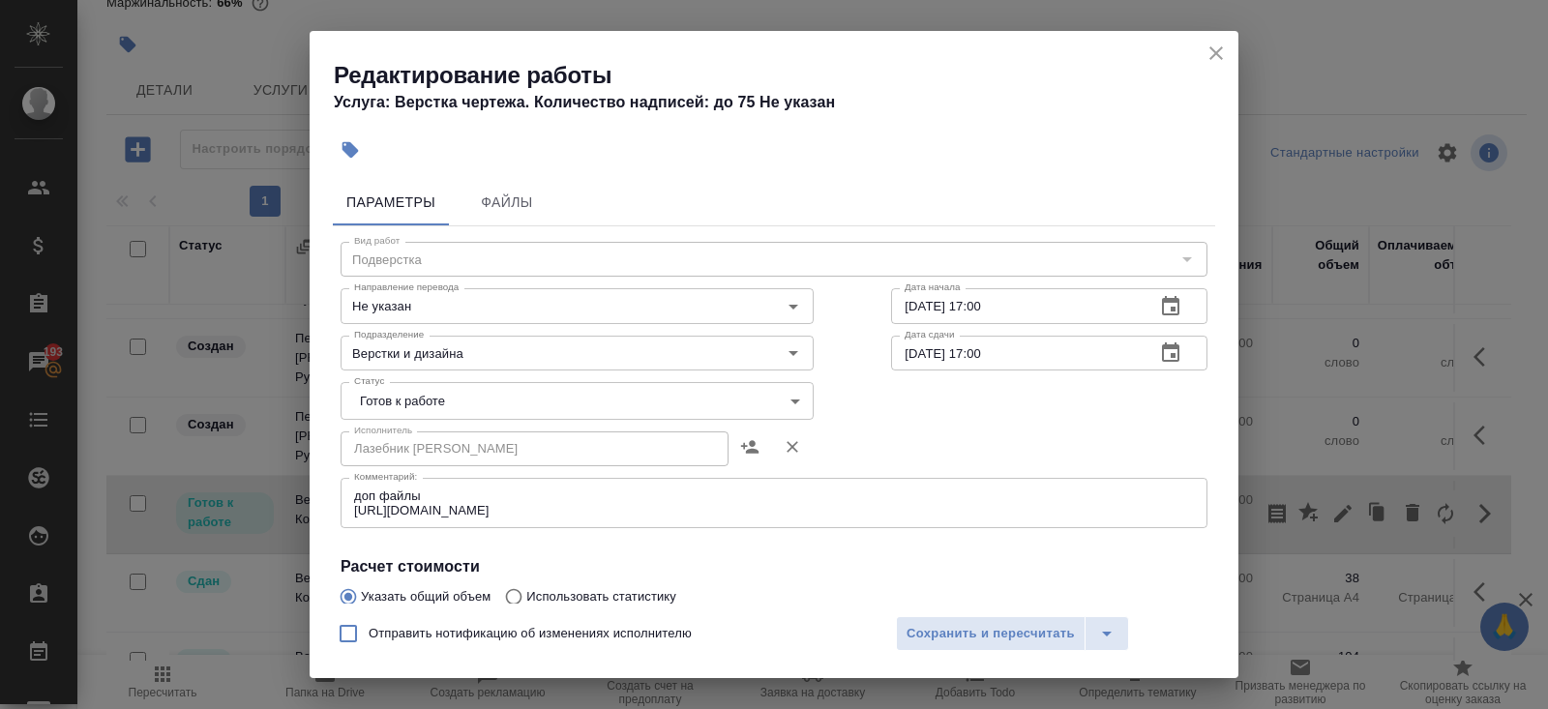
click at [665, 511] on textarea "доп файлы https://drive.awatera.com/s/HG7cm7mH8LFqCs8" at bounding box center [774, 504] width 840 height 30
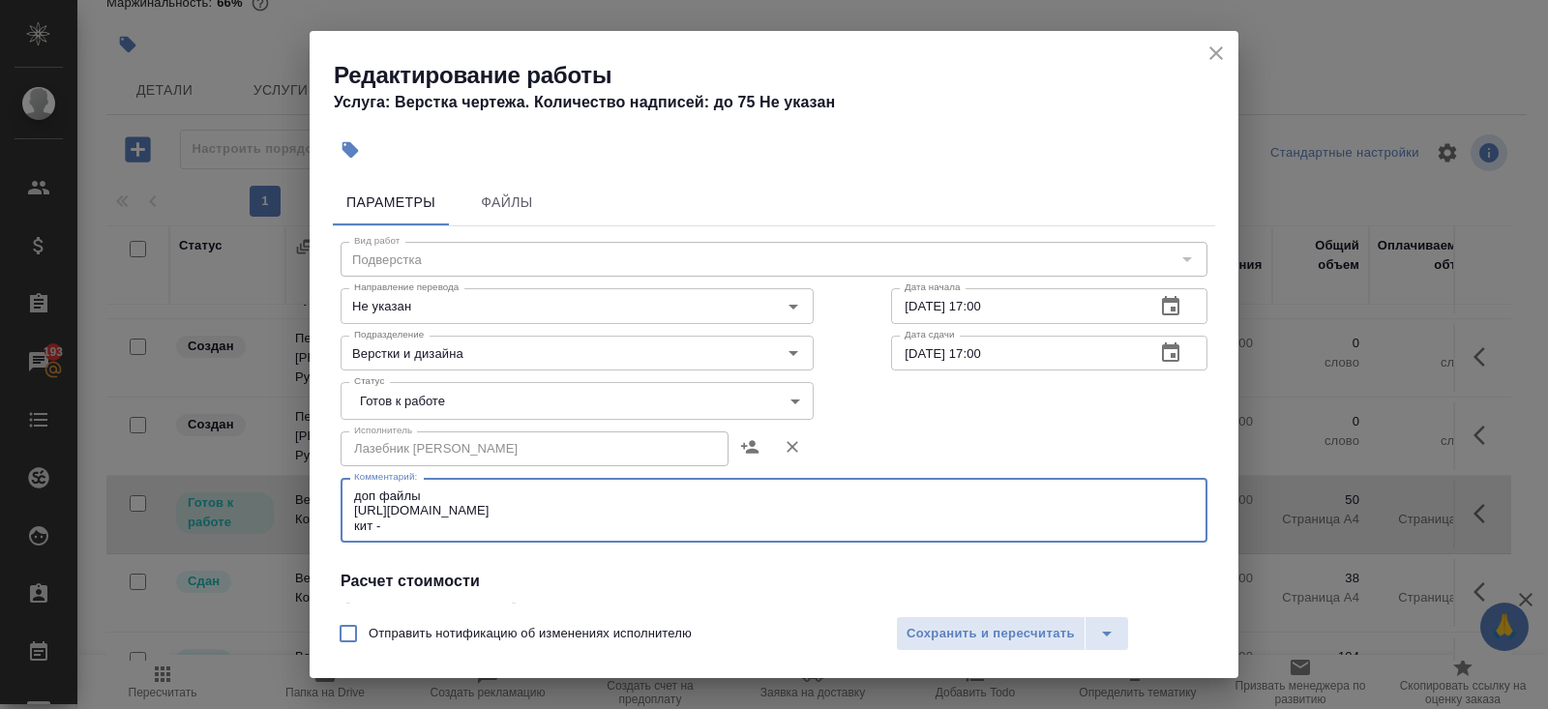
paste textarea "https://drive.awatera.com/s/aJeR9EZ9Qy5t2pr"
type textarea "доп файлы https://drive.awatera.com/s/HG7cm7mH8LFqCs8 кит - https://drive.awate…"
click at [1024, 643] on span "Сохранить и пересчитать" at bounding box center [990, 634] width 168 height 22
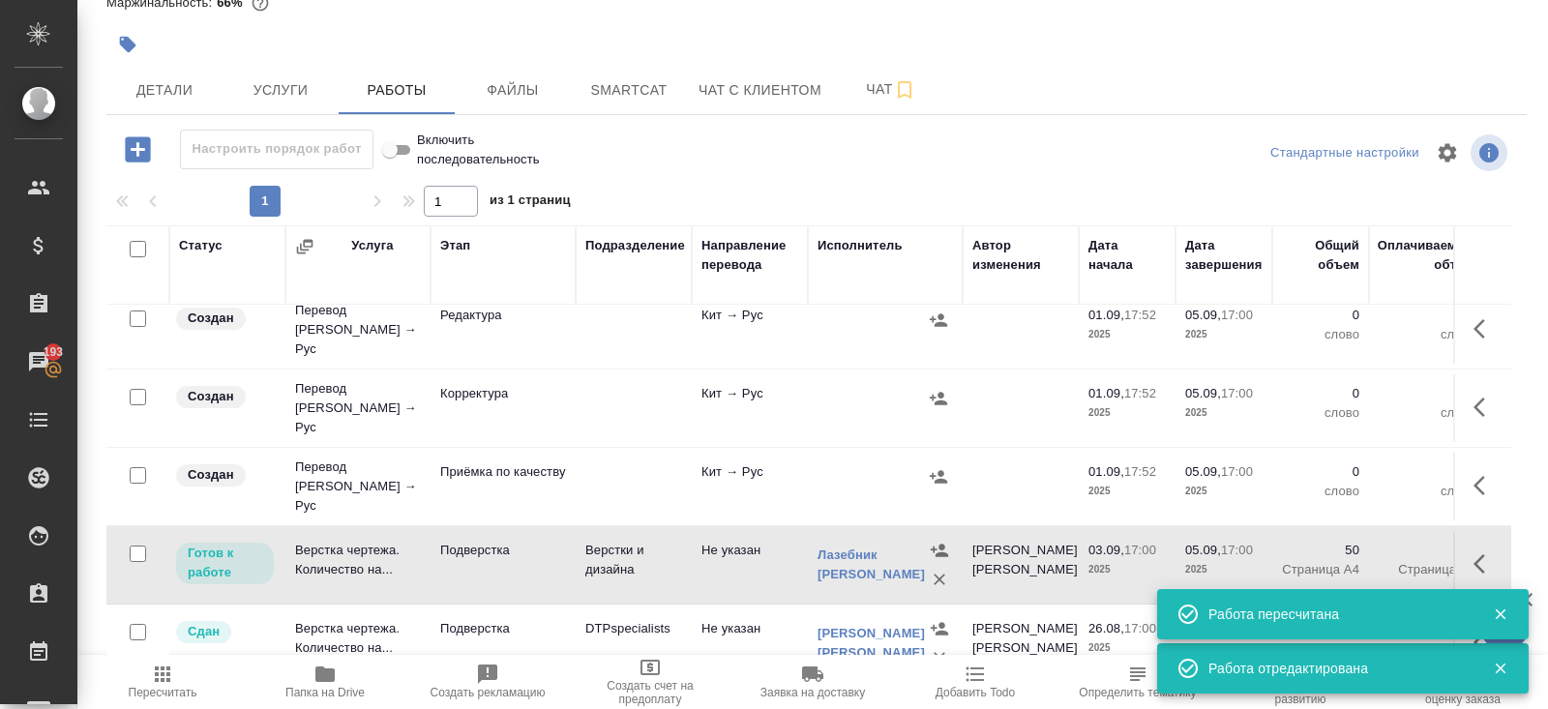
scroll to position [1247, 0]
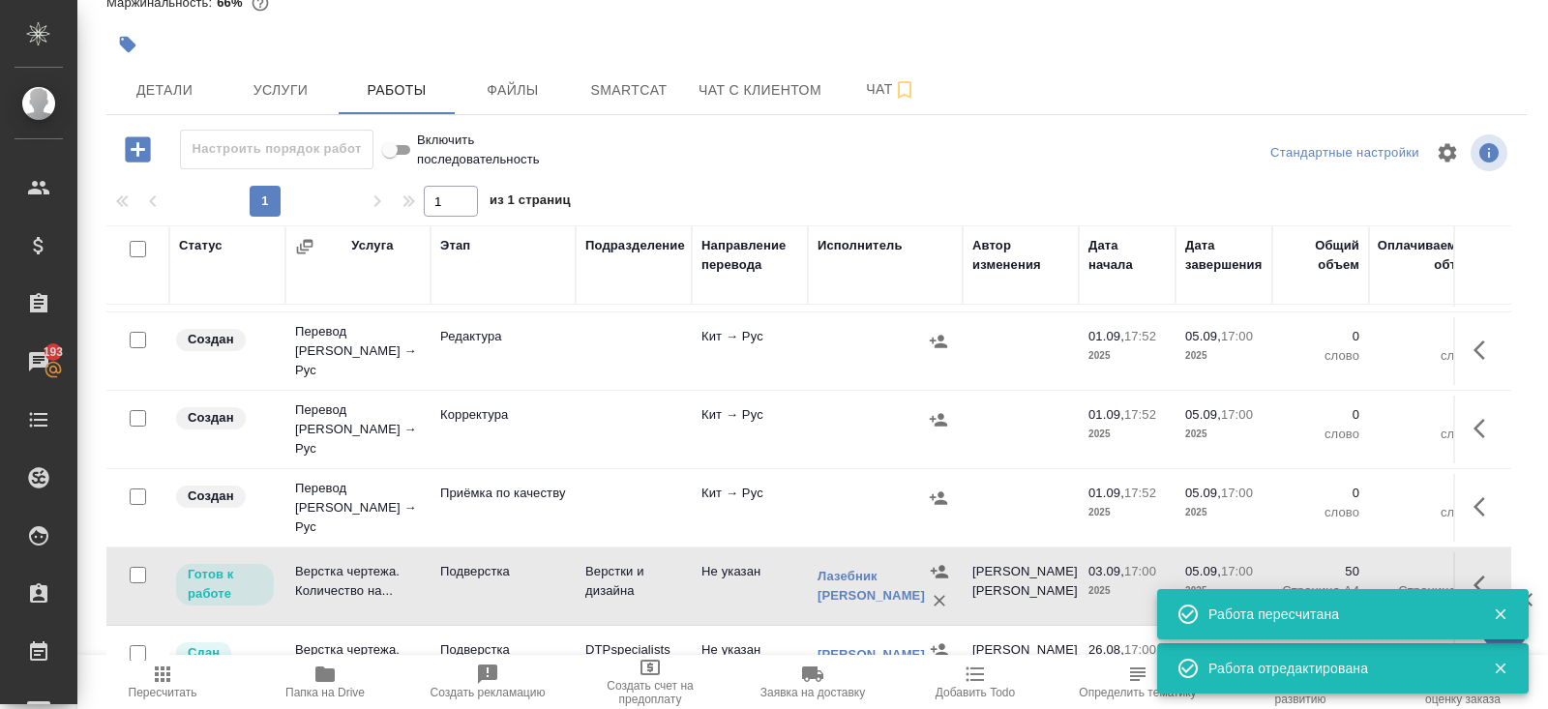
click at [134, 489] on input "checkbox" at bounding box center [138, 497] width 16 height 16
checkbox input "true"
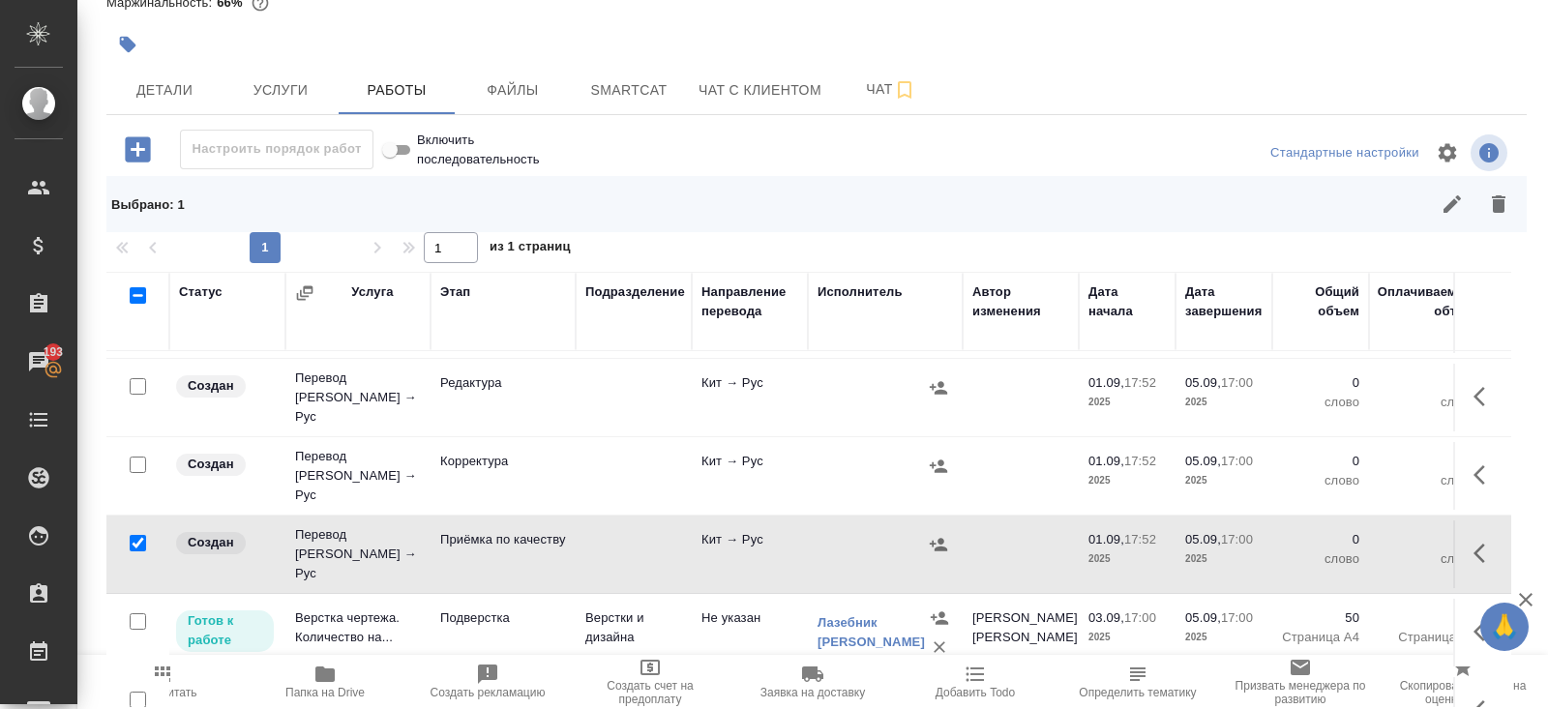
click at [138, 457] on input "checkbox" at bounding box center [138, 465] width 16 height 16
checkbox input "true"
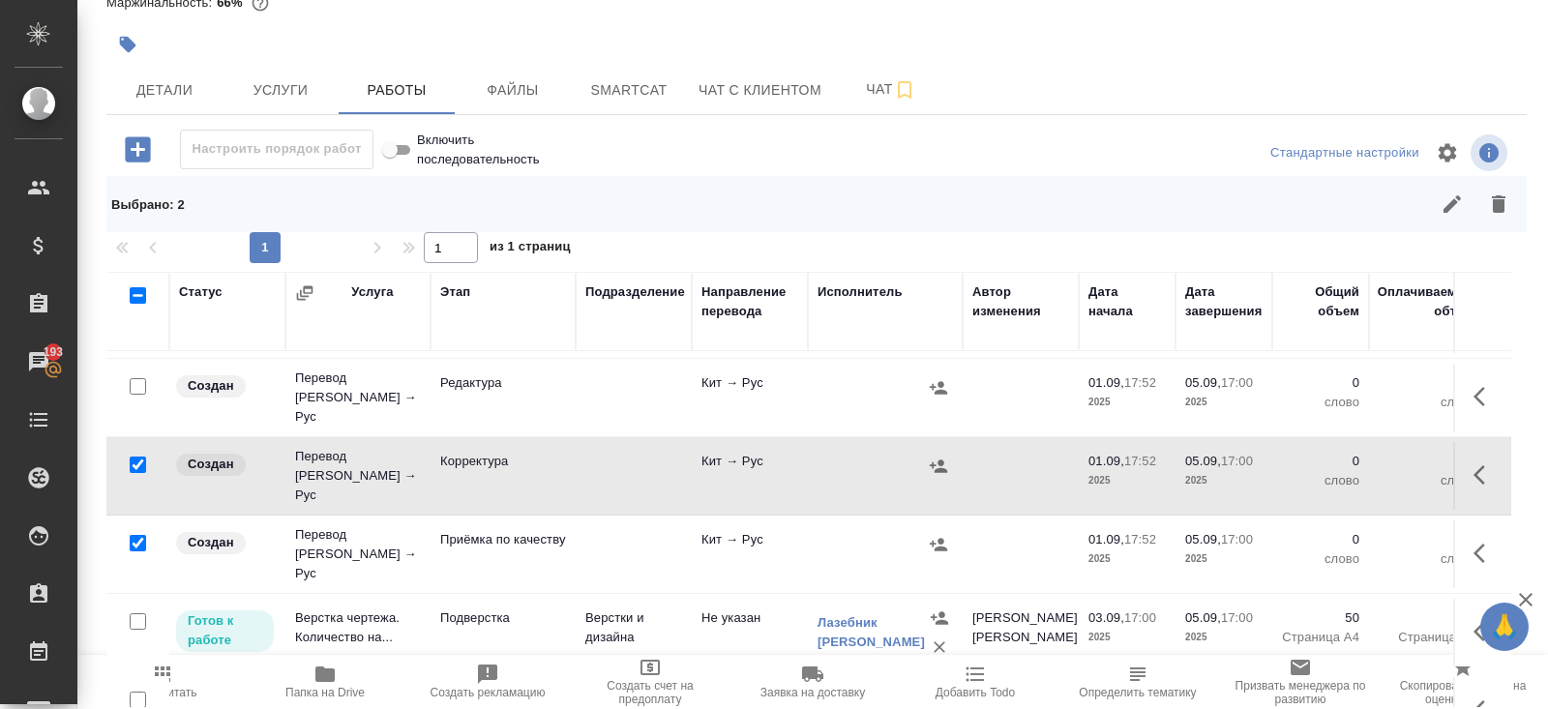
click at [138, 378] on input "checkbox" at bounding box center [138, 386] width 16 height 16
checkbox input "true"
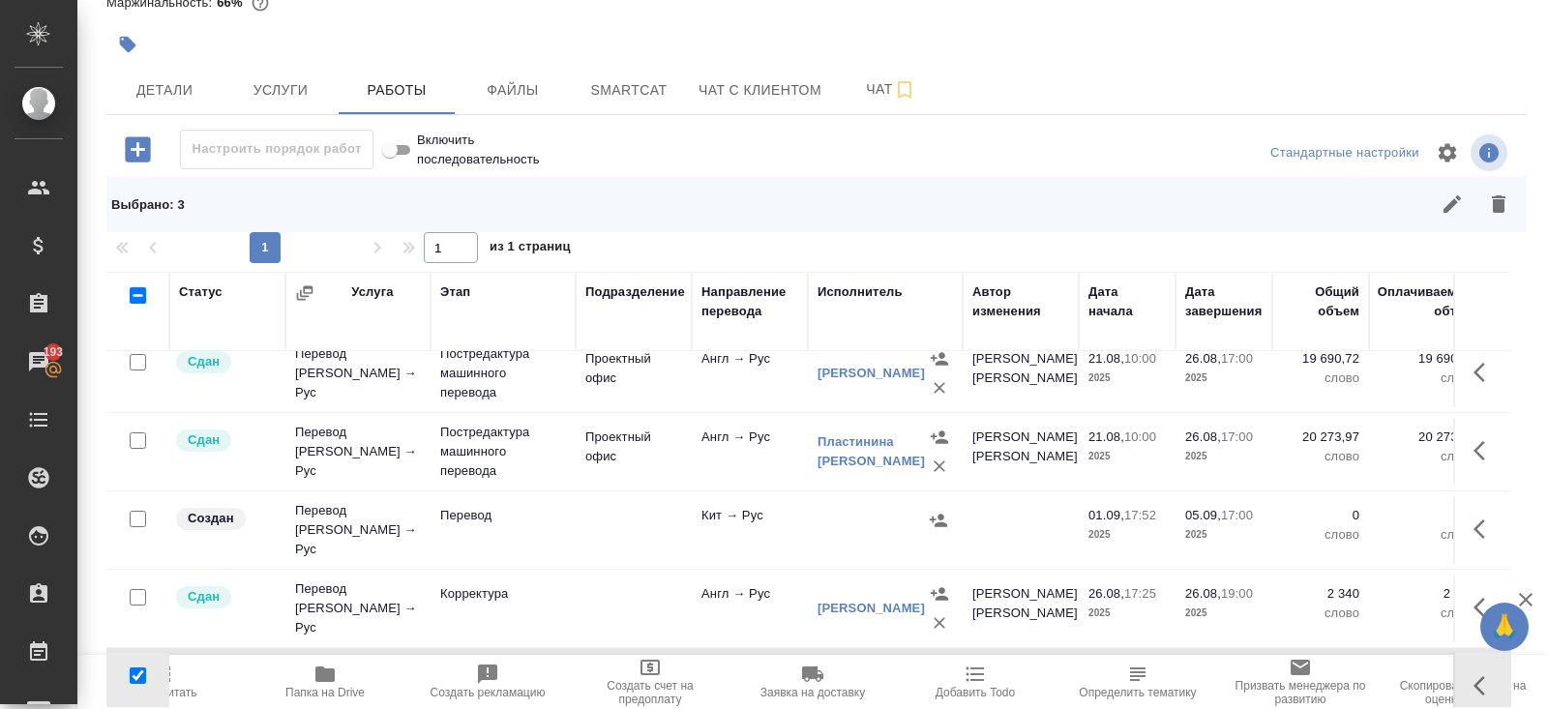
scroll to position [949, 0]
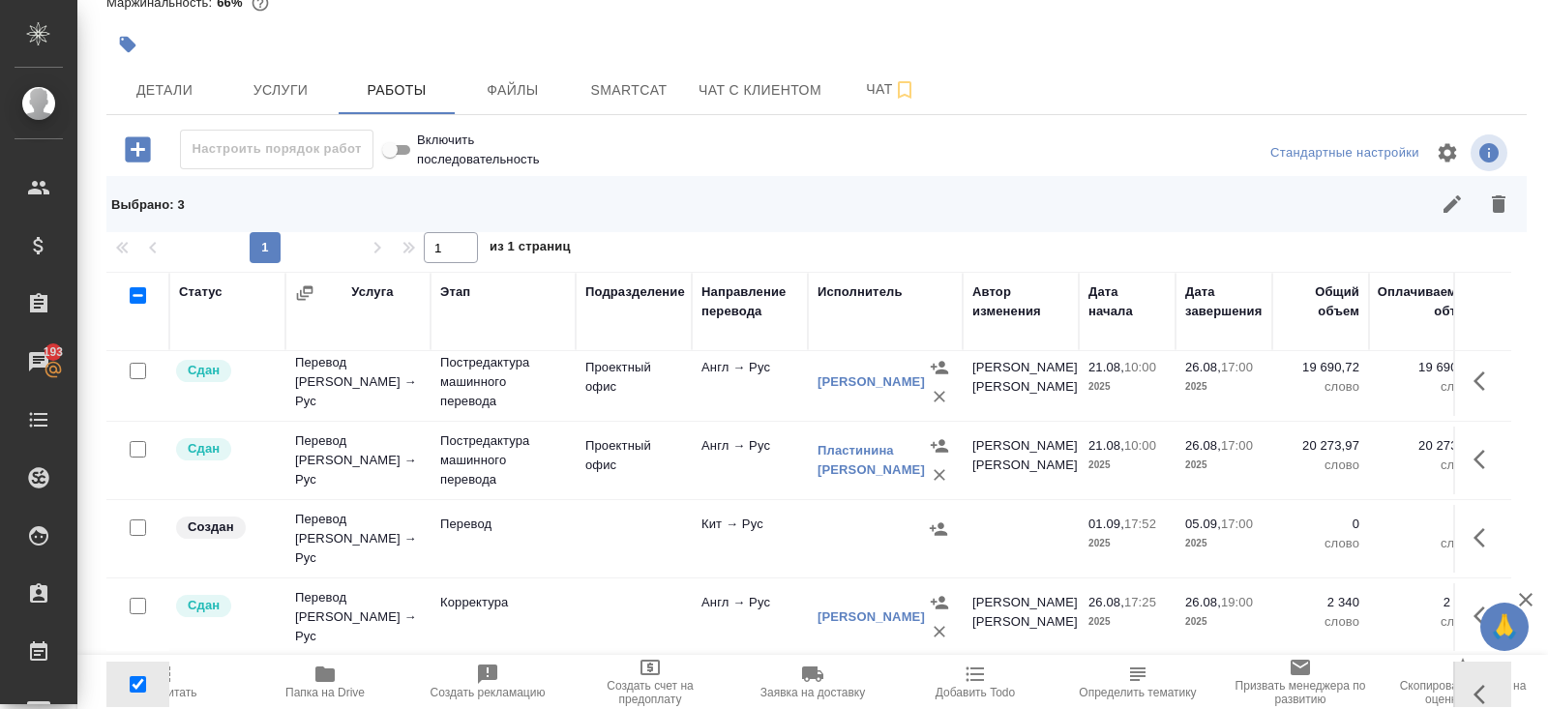
click at [137, 519] on input "checkbox" at bounding box center [138, 527] width 16 height 16
checkbox input "true"
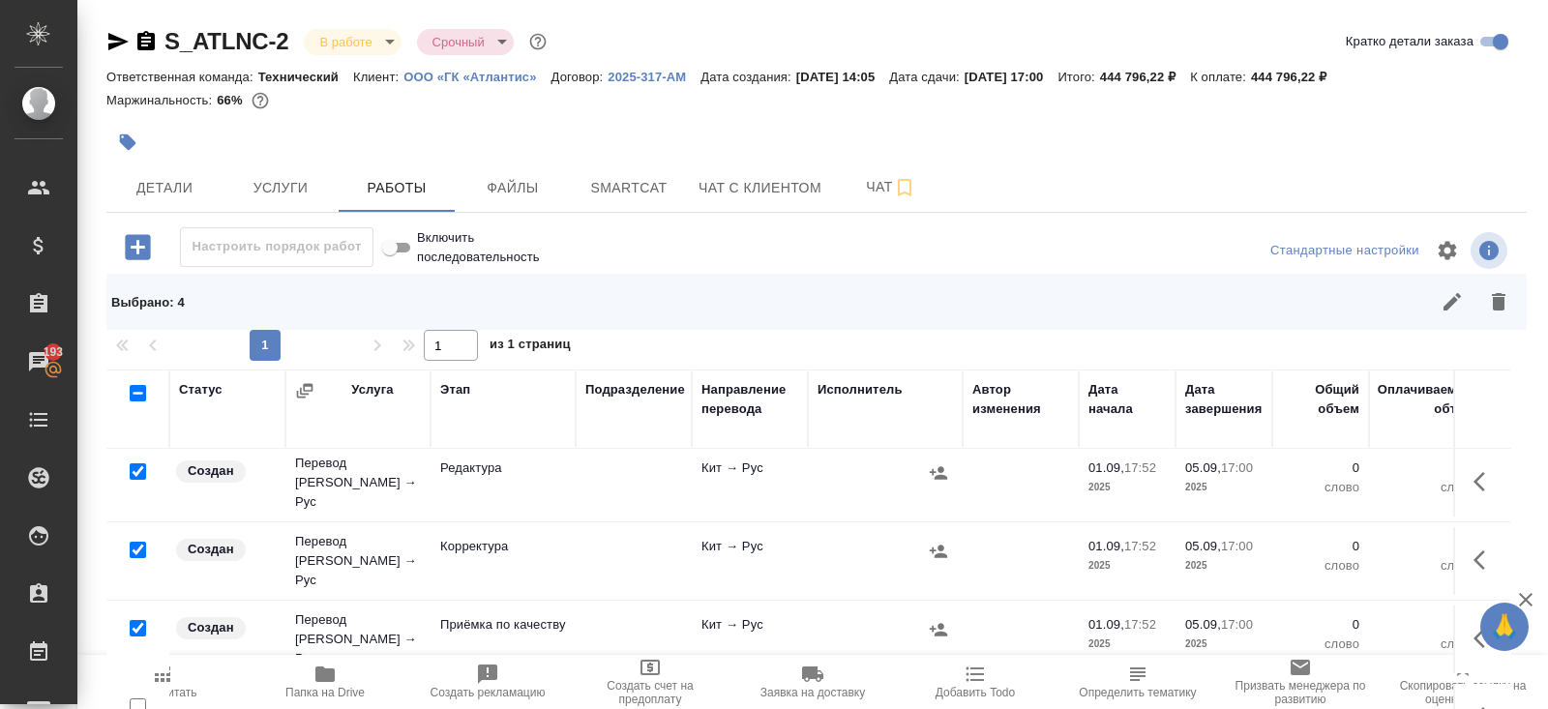
scroll to position [144, 0]
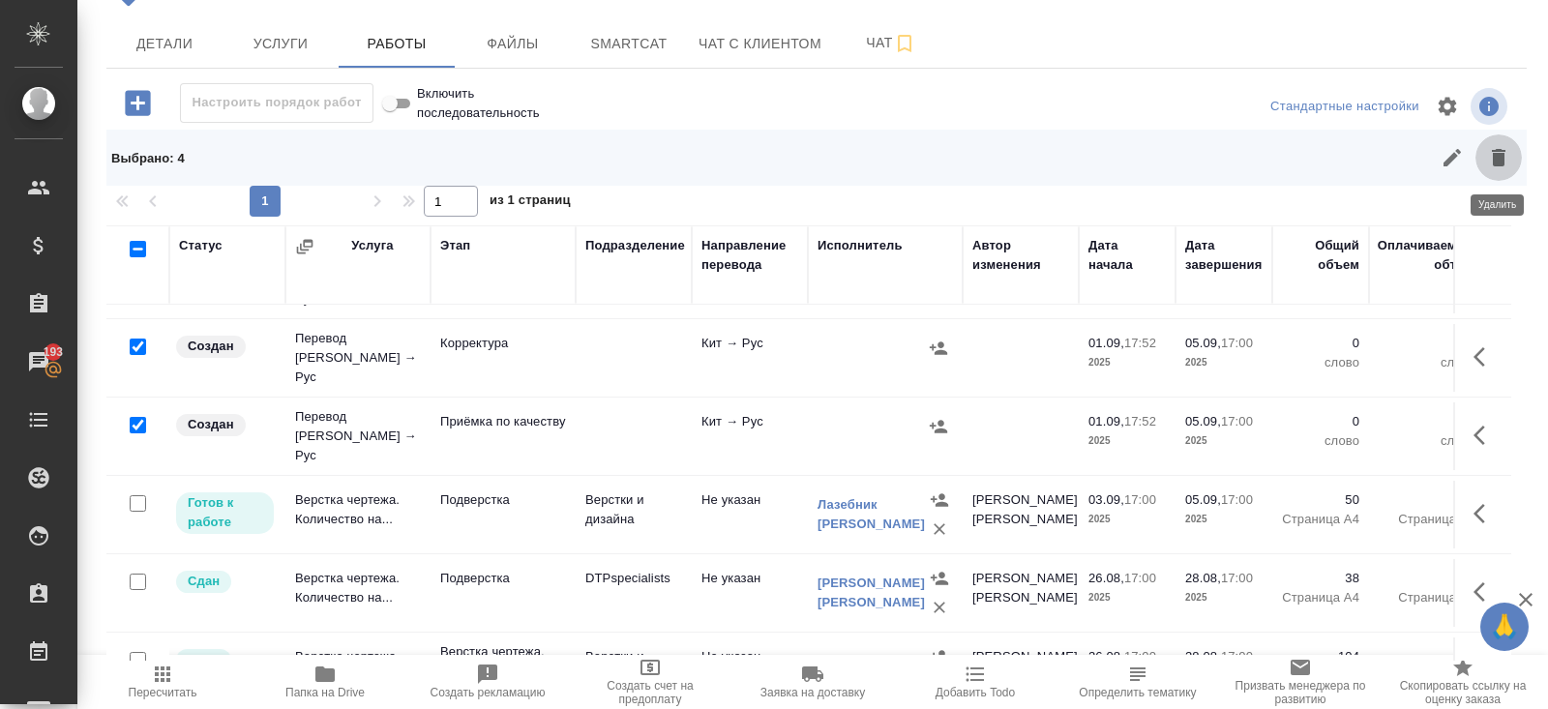
click at [1498, 148] on icon "button" at bounding box center [1498, 157] width 23 height 23
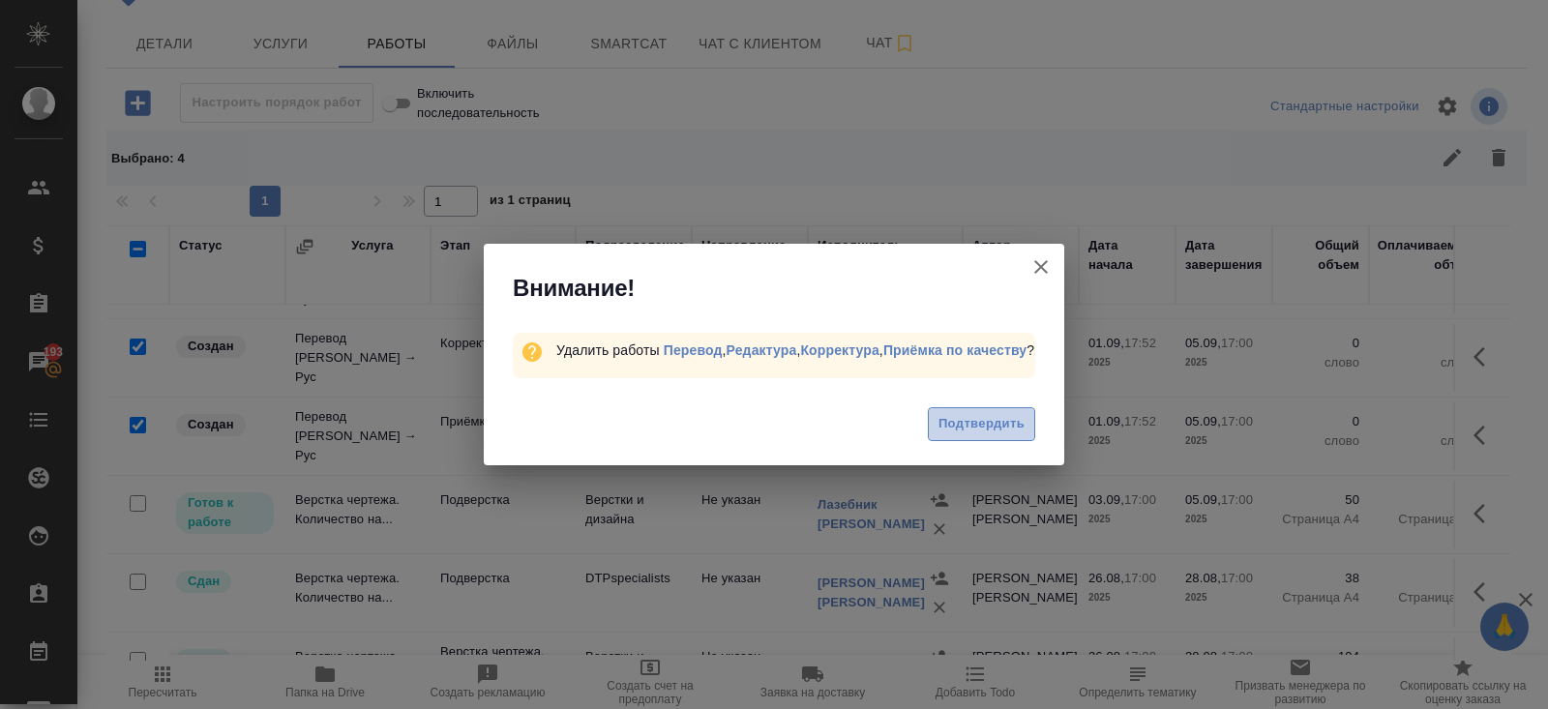
click at [966, 424] on span "Подтвердить" at bounding box center [981, 424] width 86 height 22
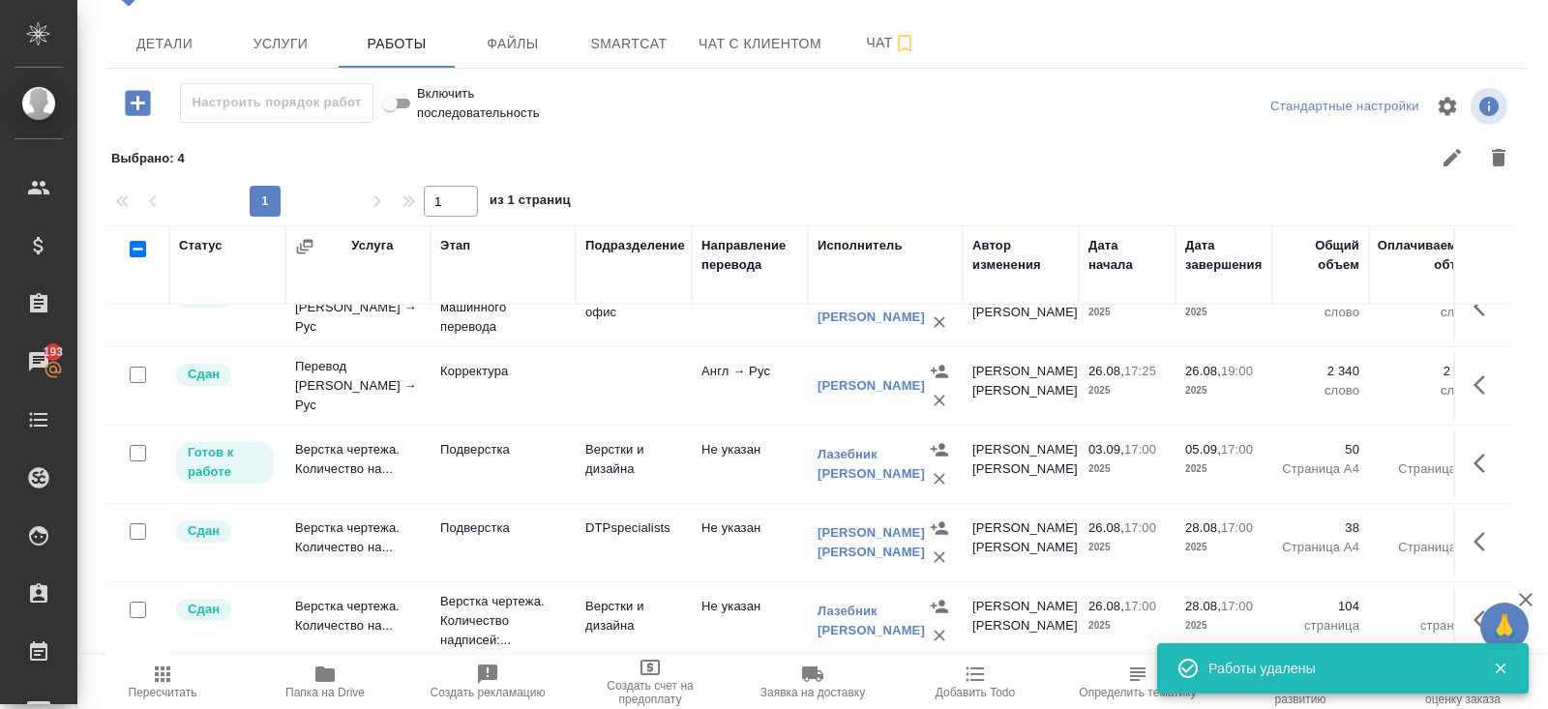
scroll to position [1046, 0]
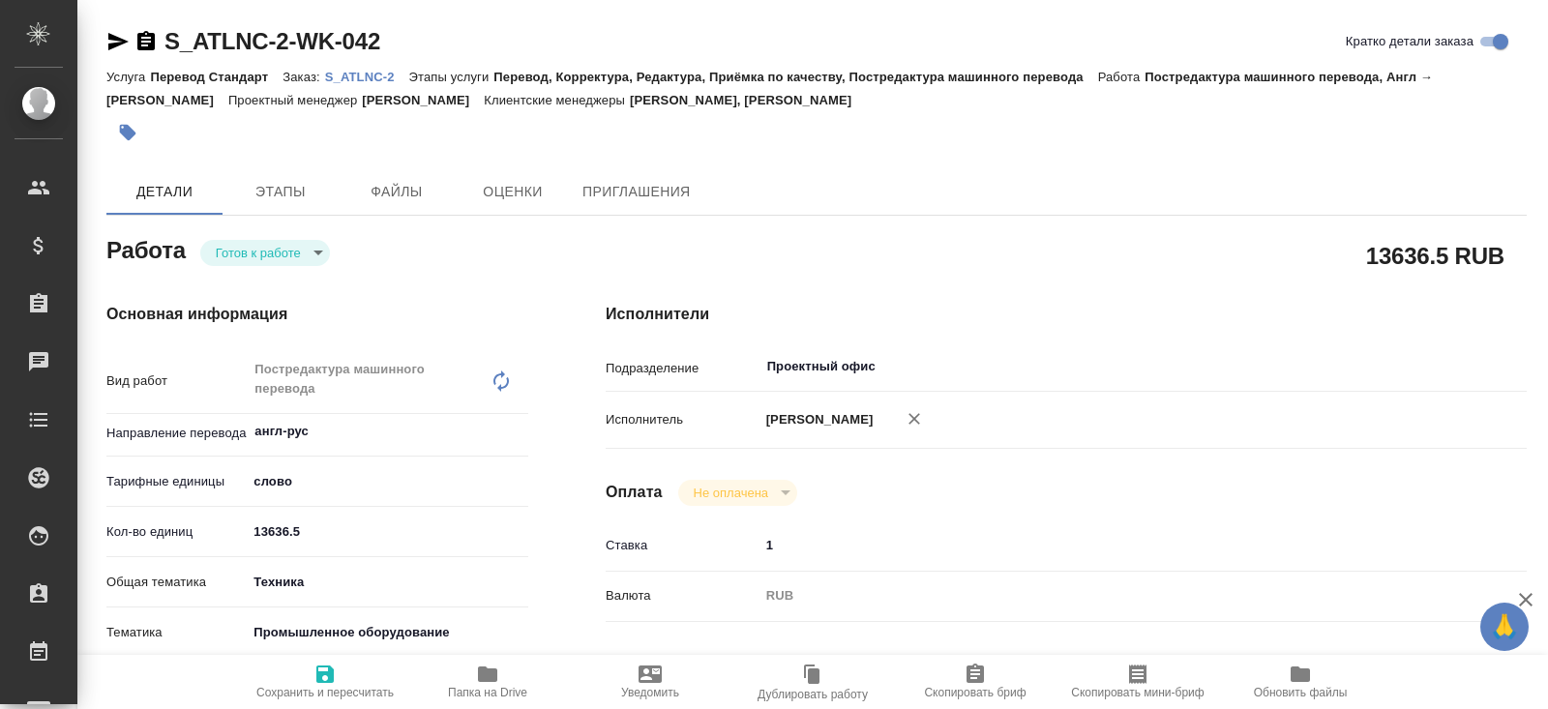
type textarea "x"
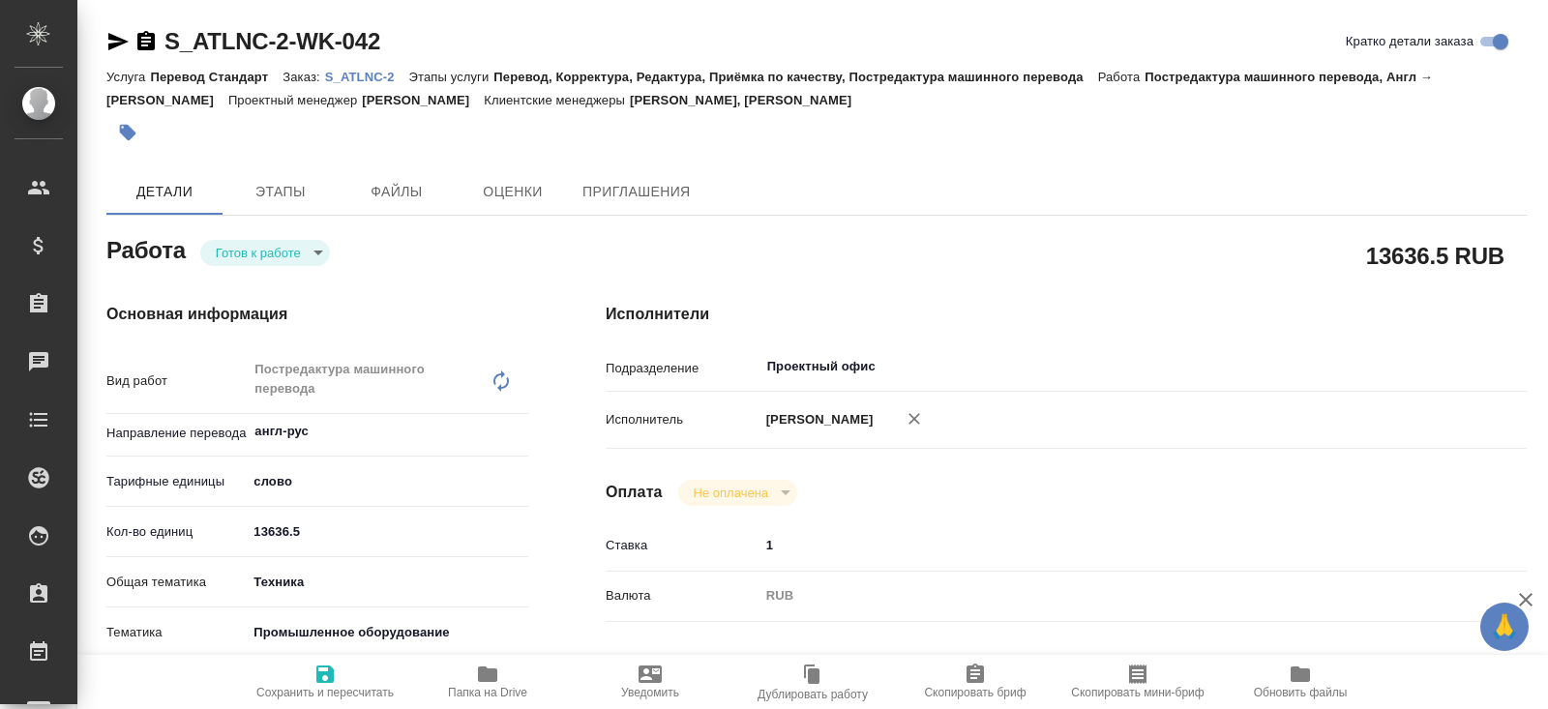
type textarea "x"
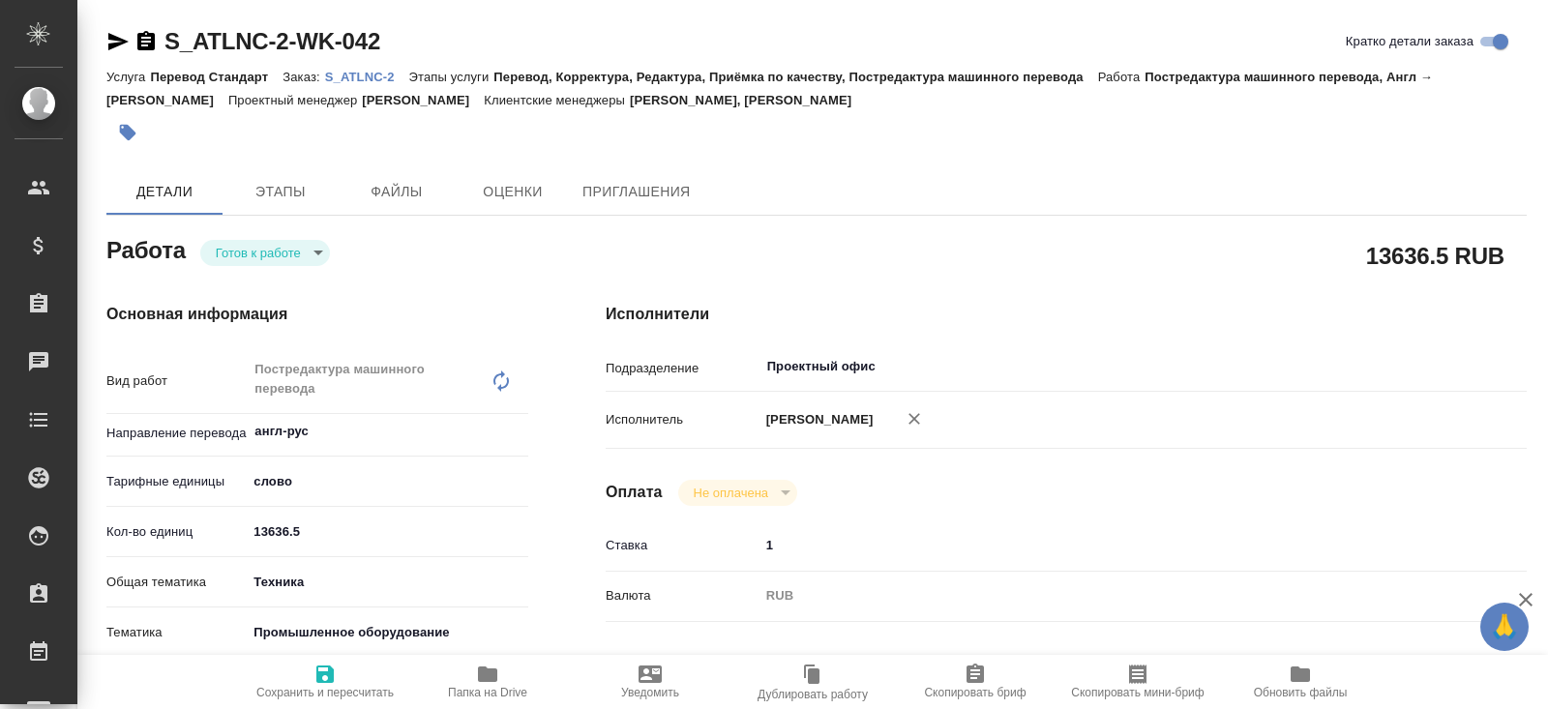
type textarea "x"
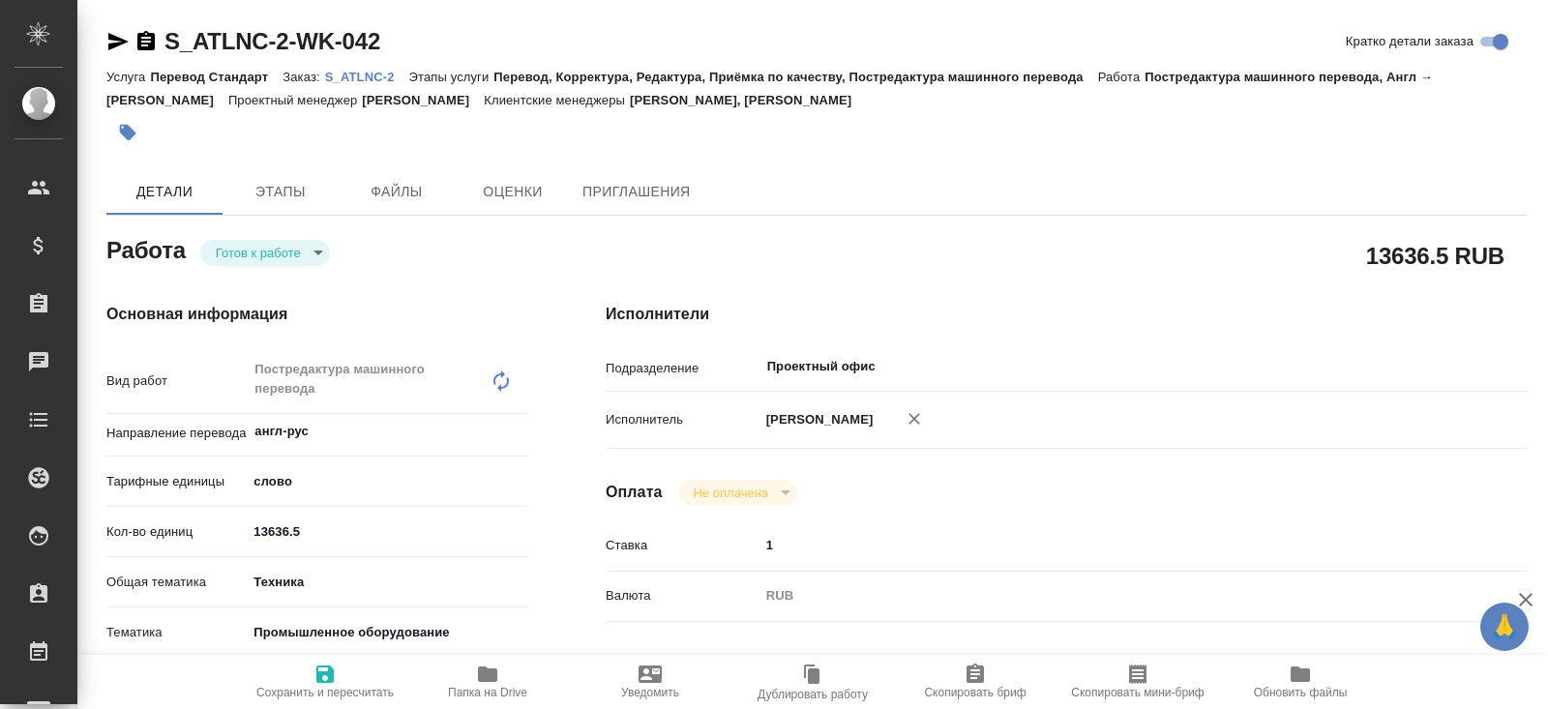
type textarea "x"
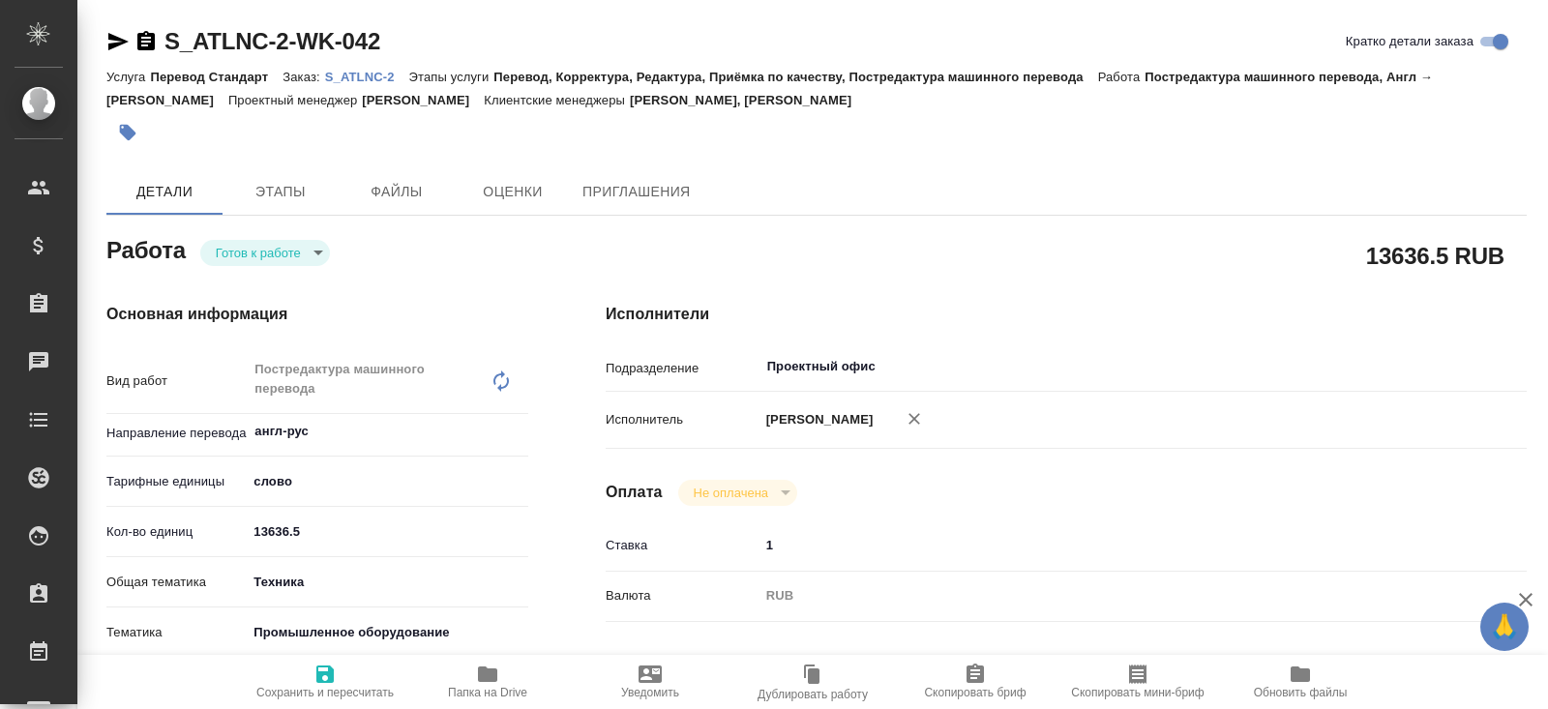
click at [458, 683] on span "Папка на Drive" at bounding box center [487, 681] width 139 height 37
type textarea "x"
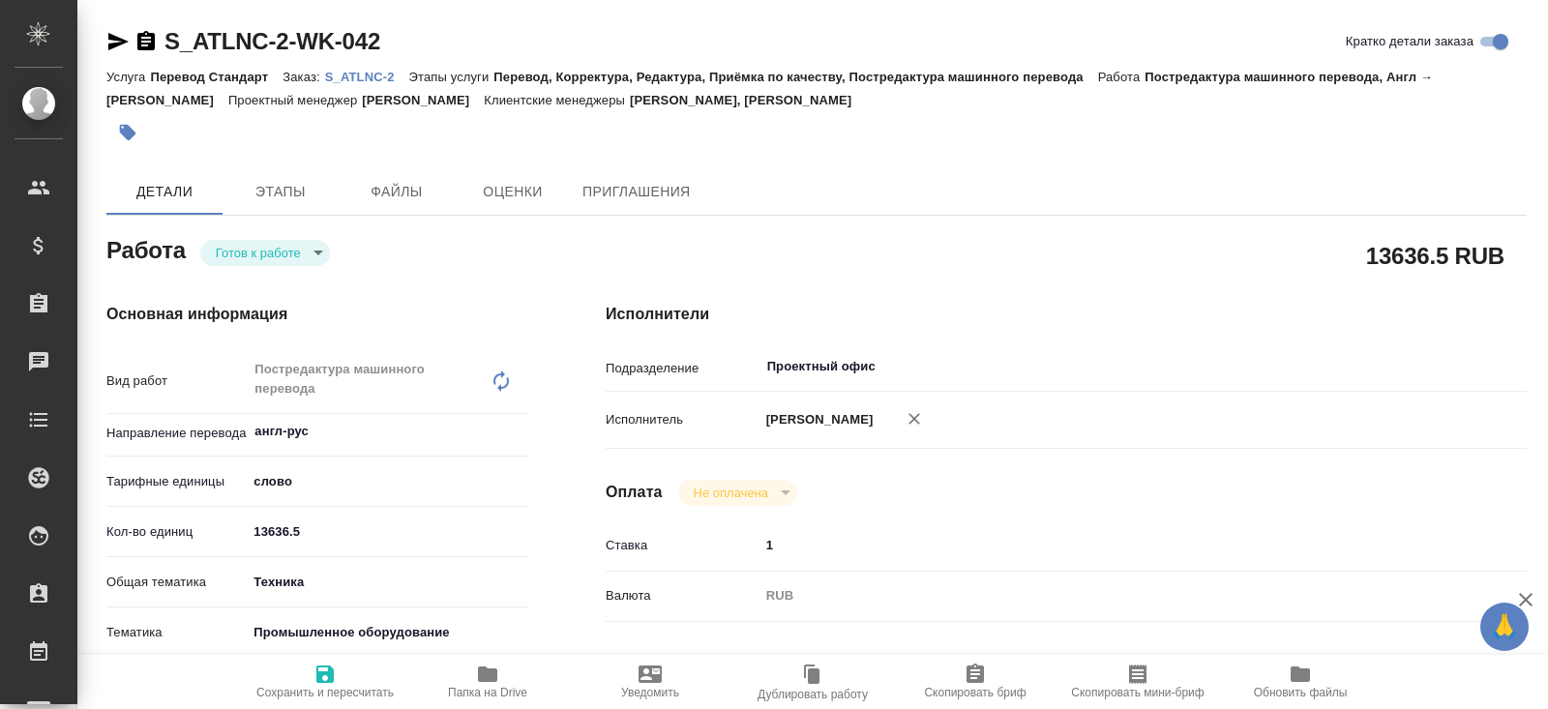
type textarea "x"
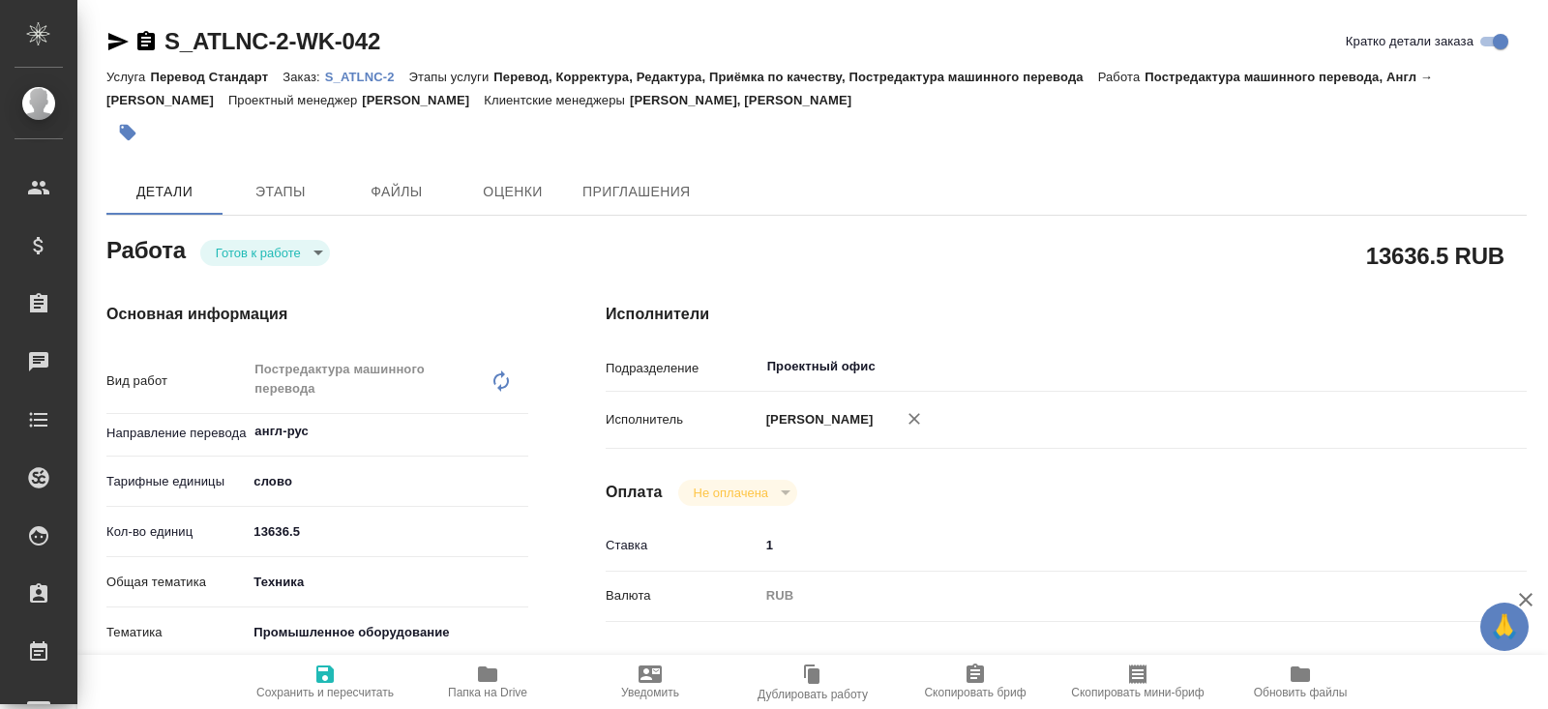
type textarea "x"
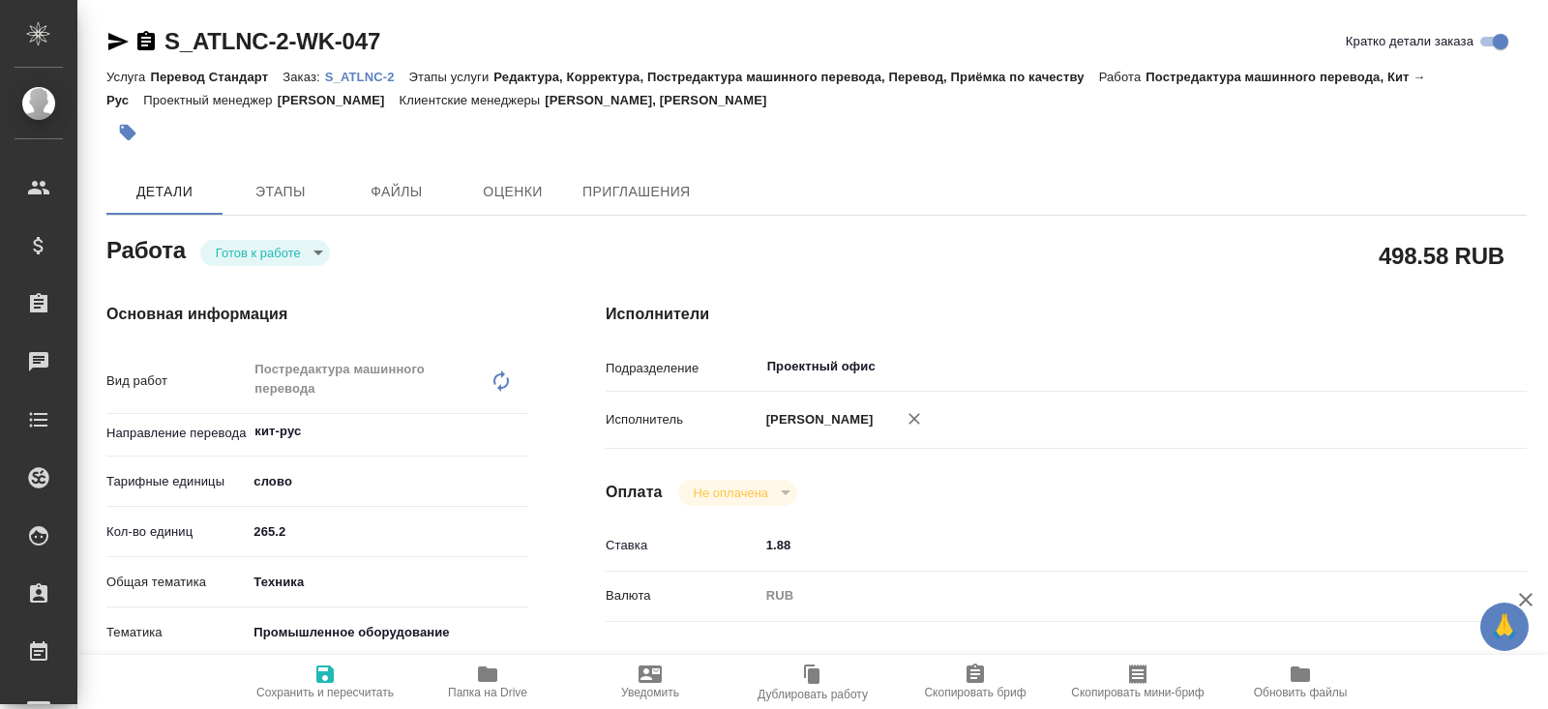
type textarea "x"
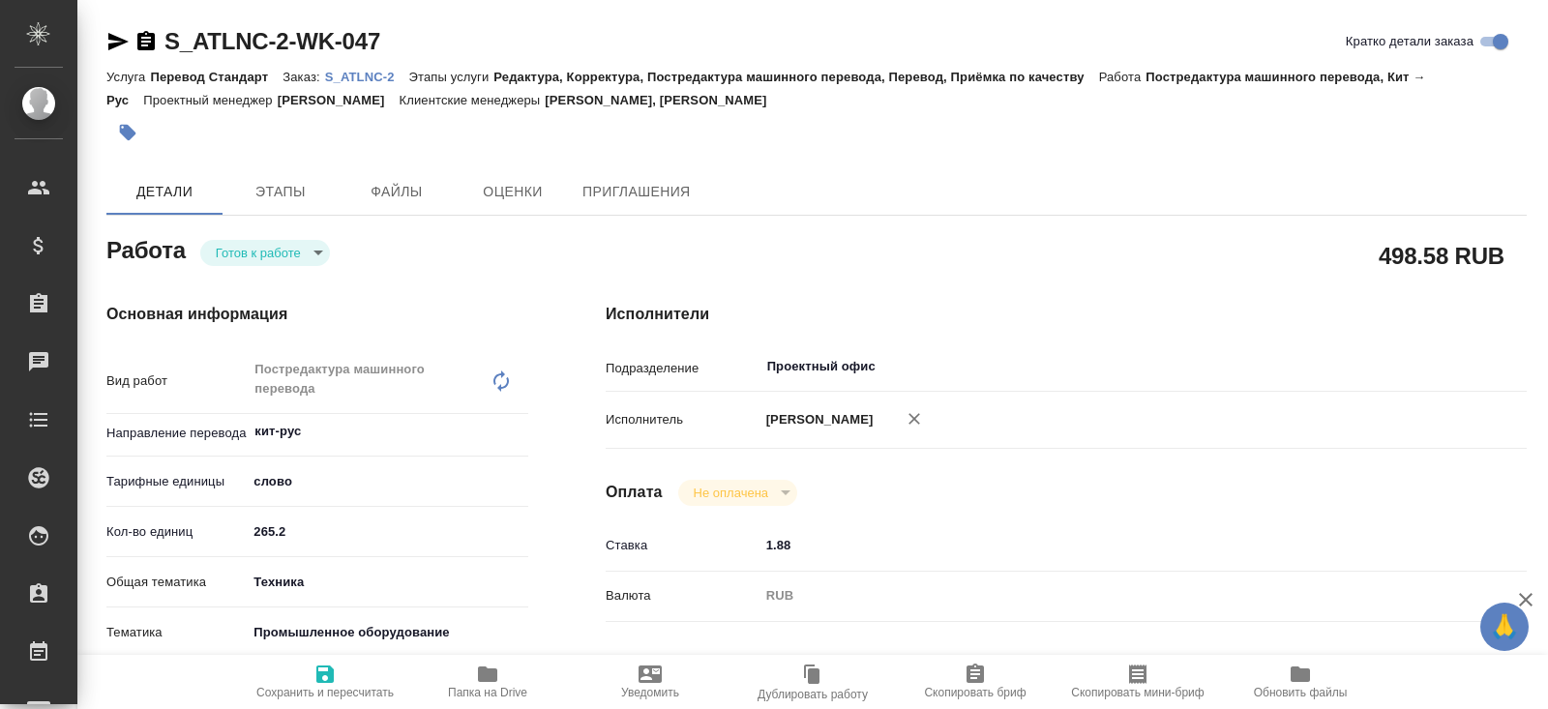
type textarea "x"
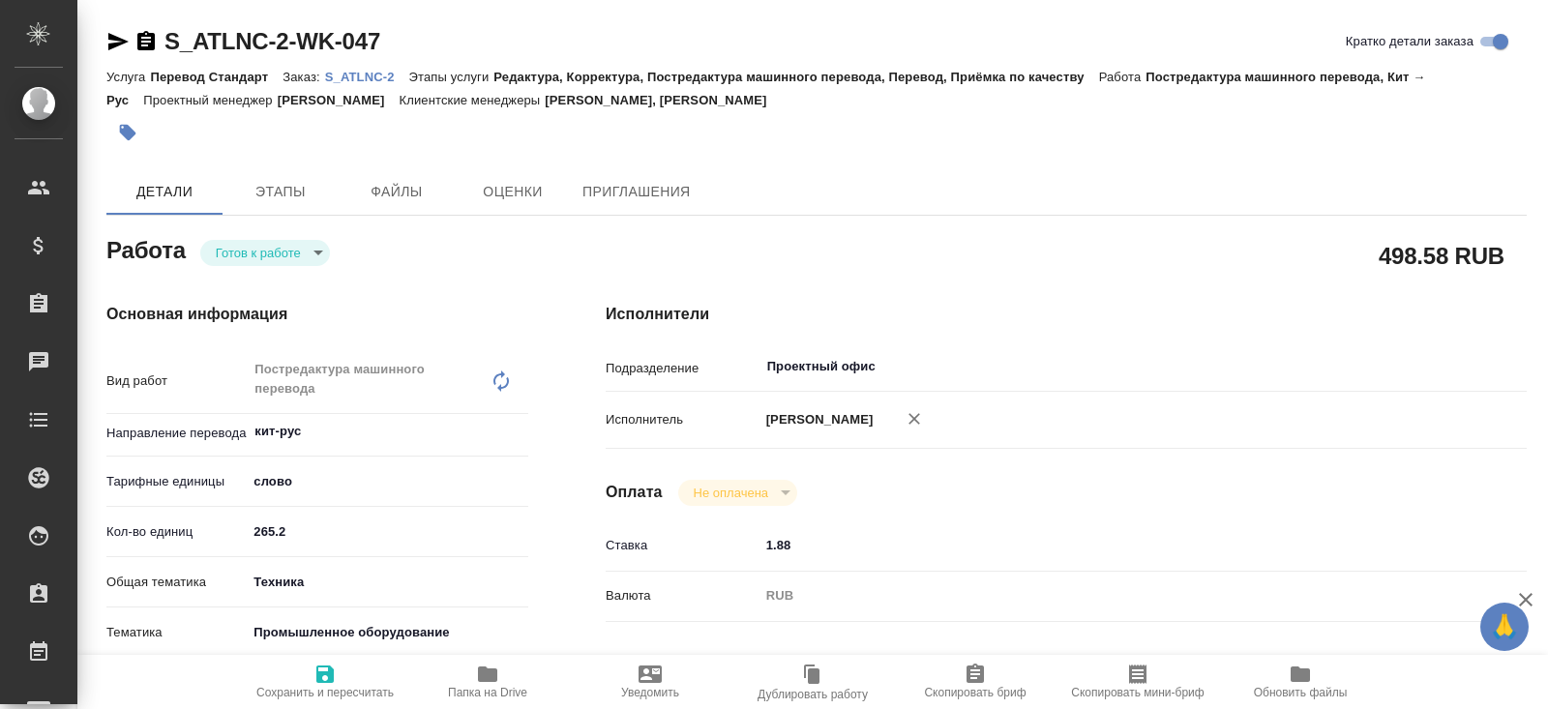
type textarea "x"
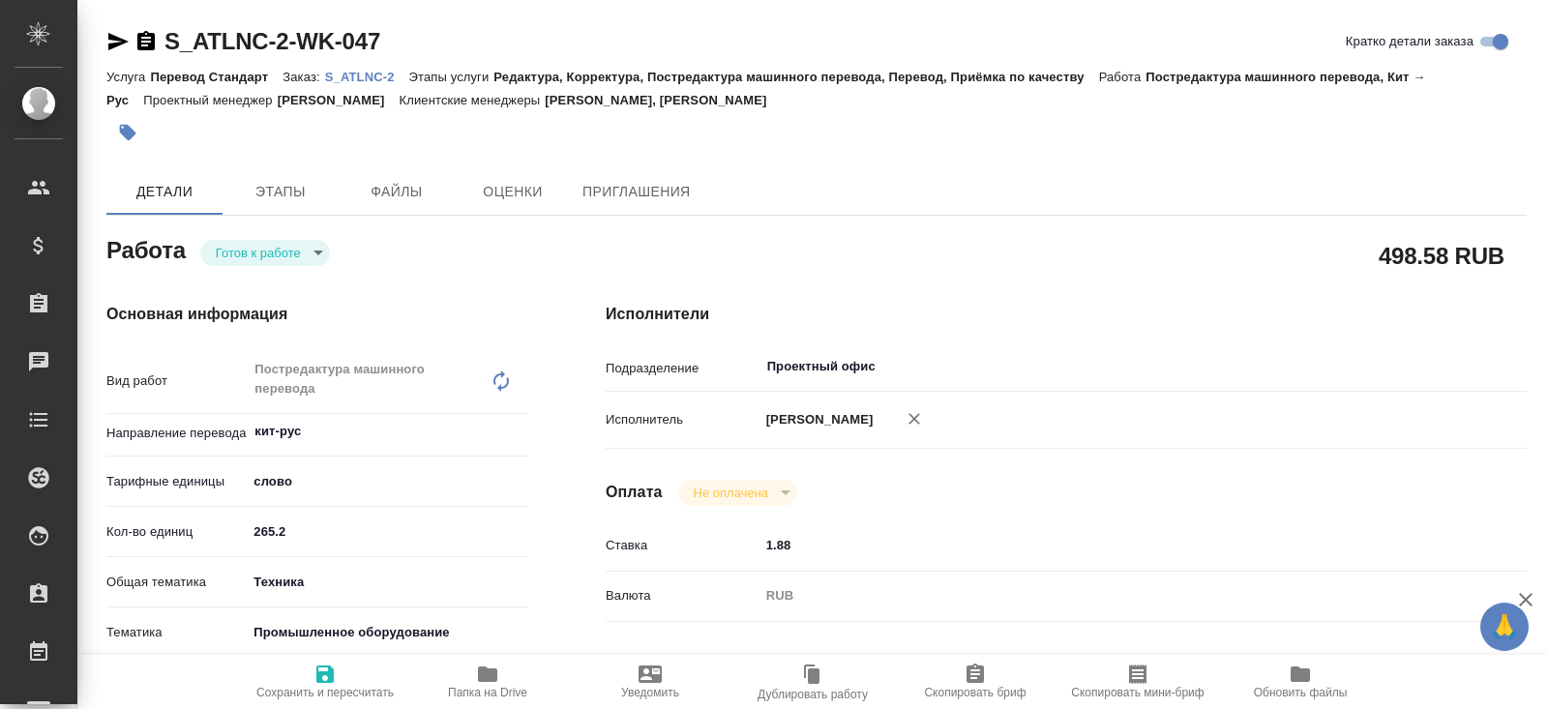
type textarea "x"
click at [495, 677] on icon "button" at bounding box center [487, 674] width 19 height 15
type textarea "x"
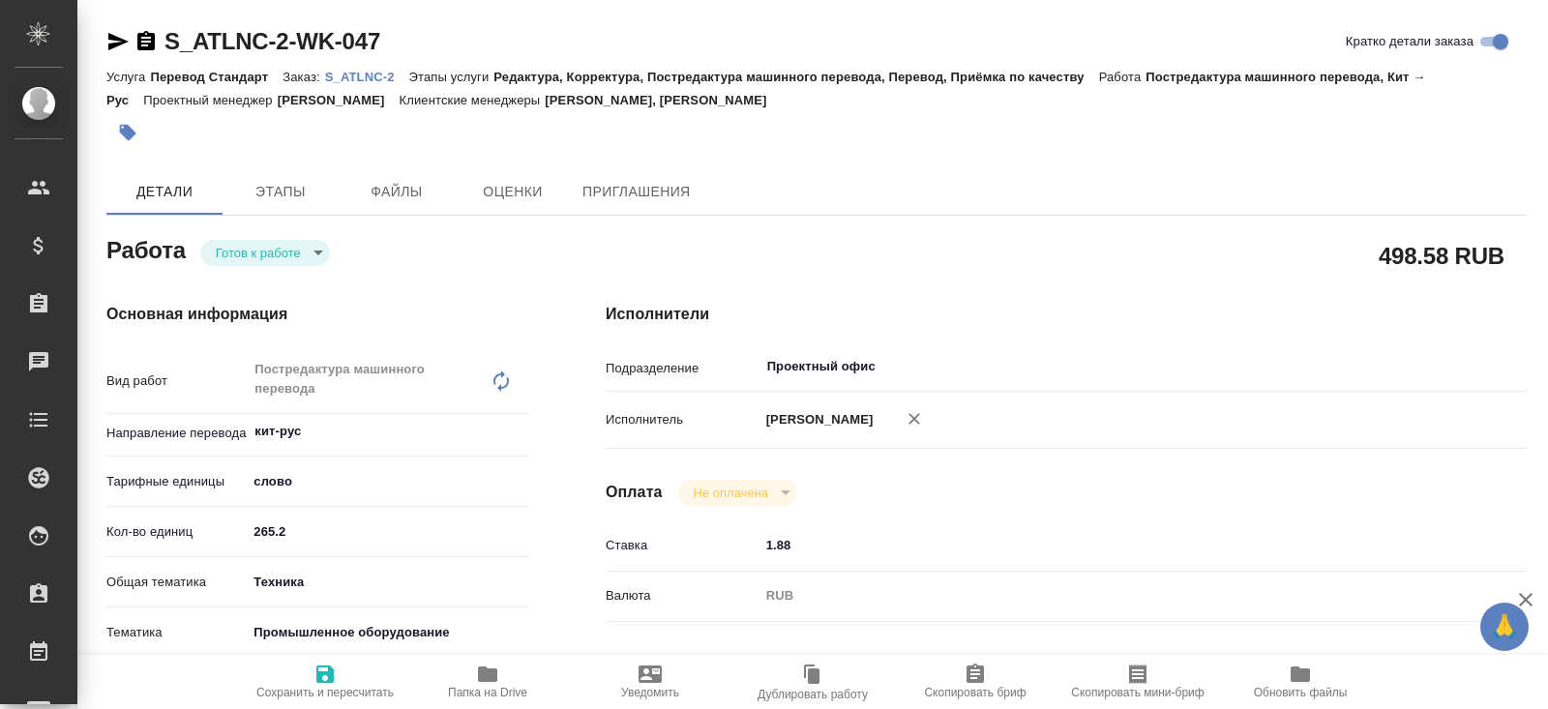
type textarea "x"
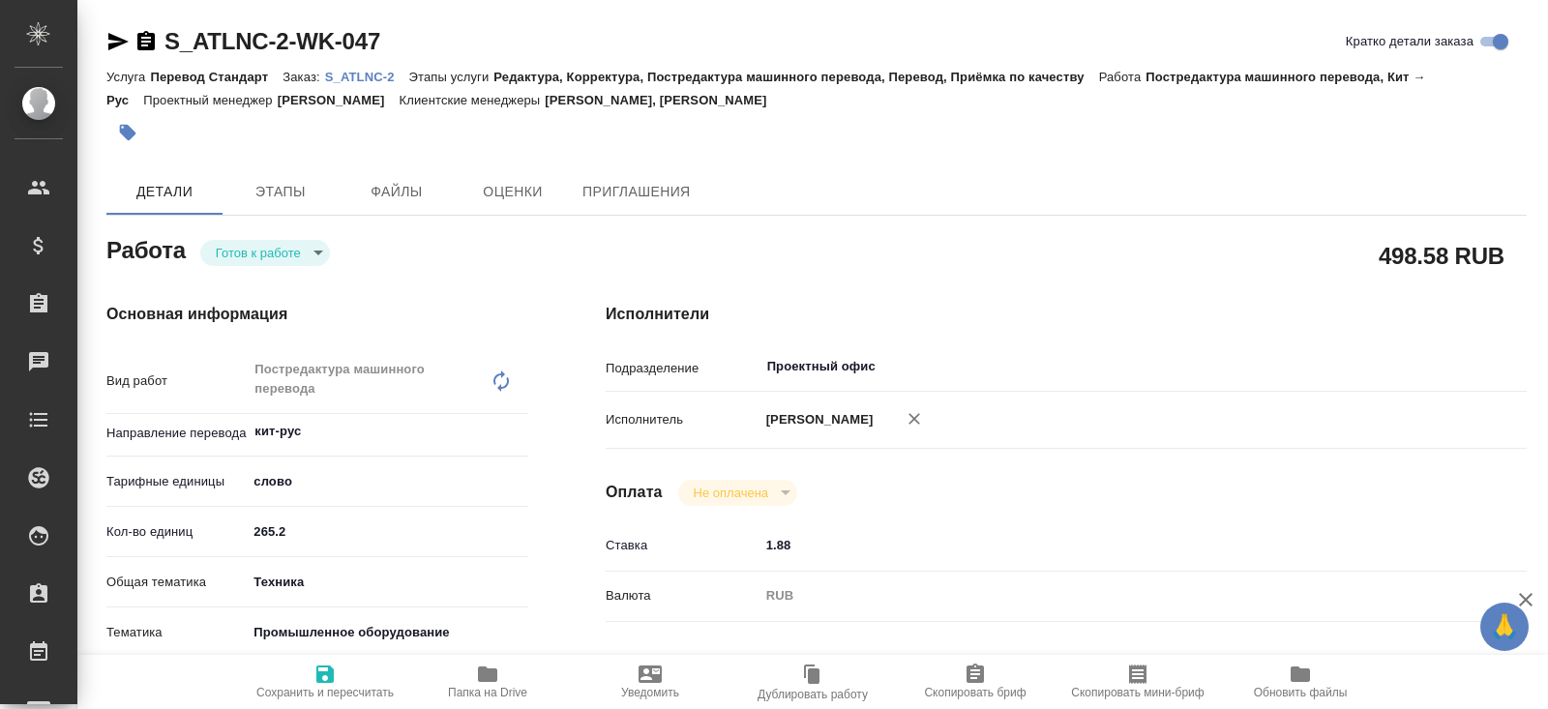
type textarea "x"
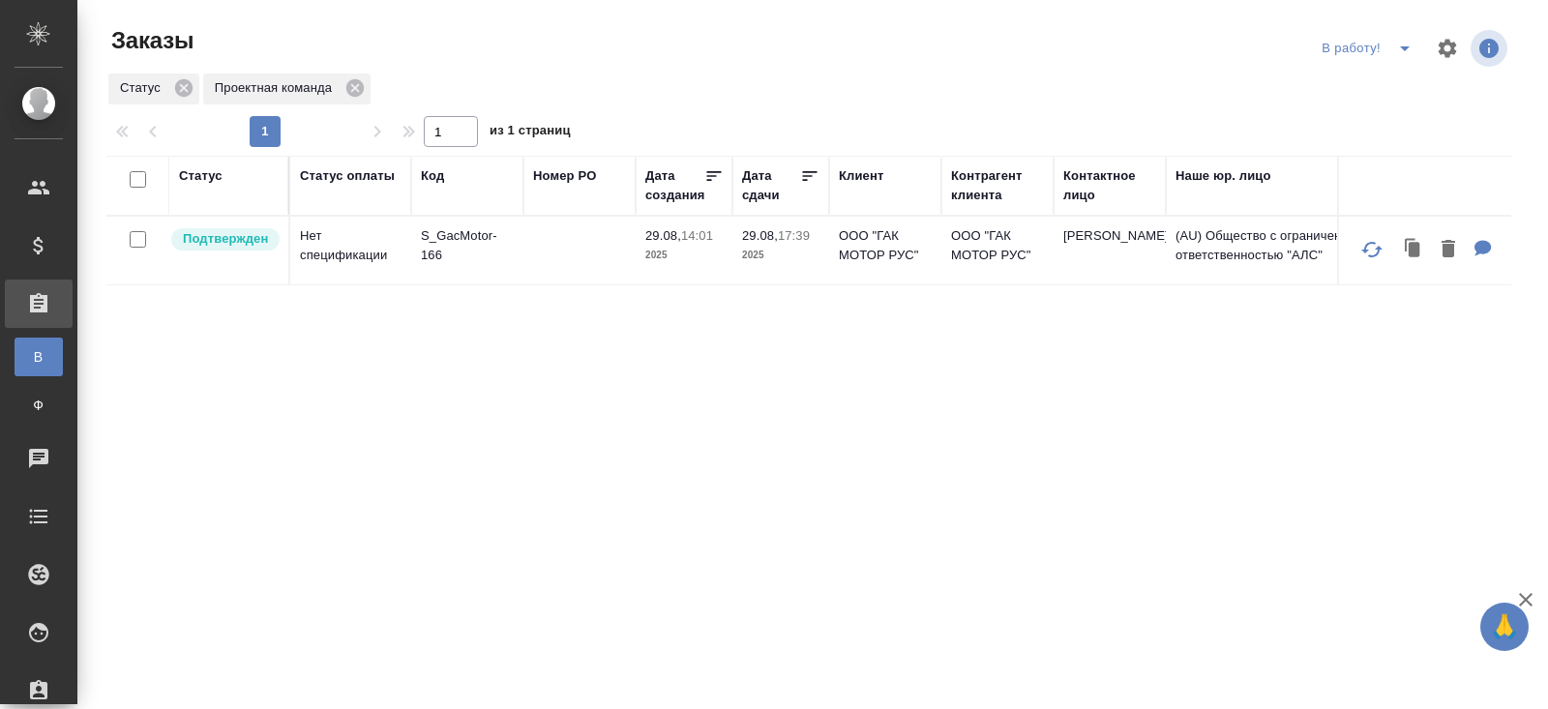
click at [1399, 54] on icon "split button" at bounding box center [1404, 48] width 23 height 23
click at [1392, 86] on li "ПМ" at bounding box center [1369, 87] width 107 height 31
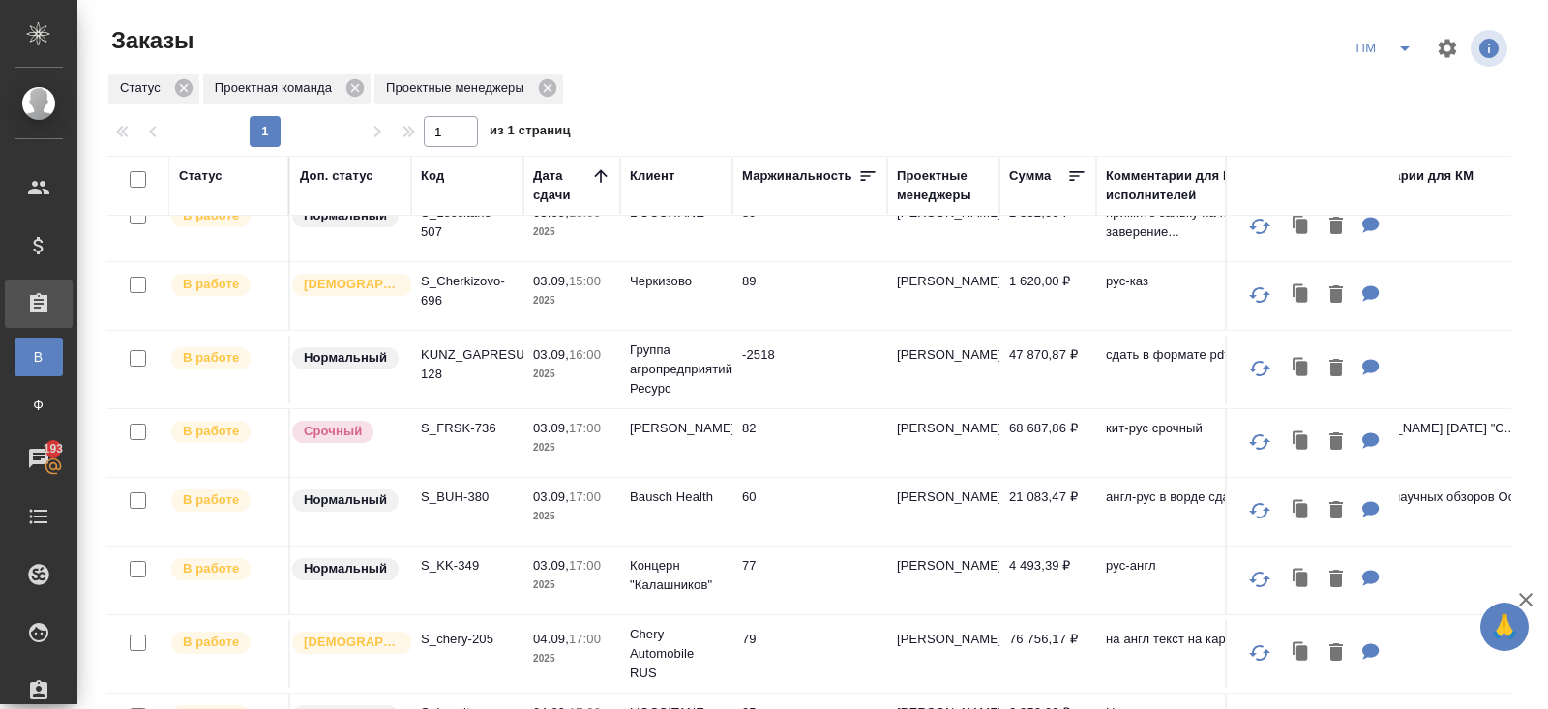
scroll to position [102, 0]
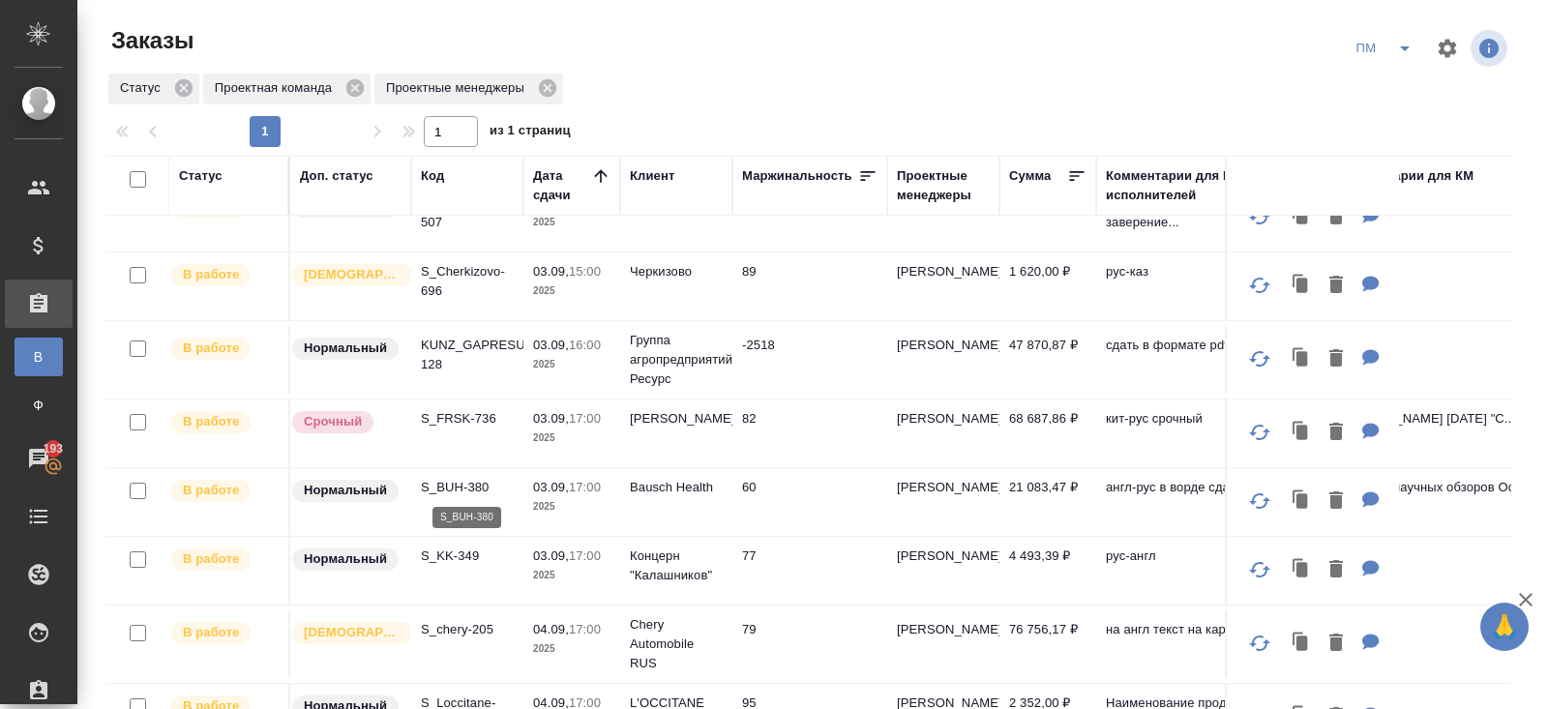
click at [449, 485] on p "S_BUH-380" at bounding box center [467, 487] width 93 height 19
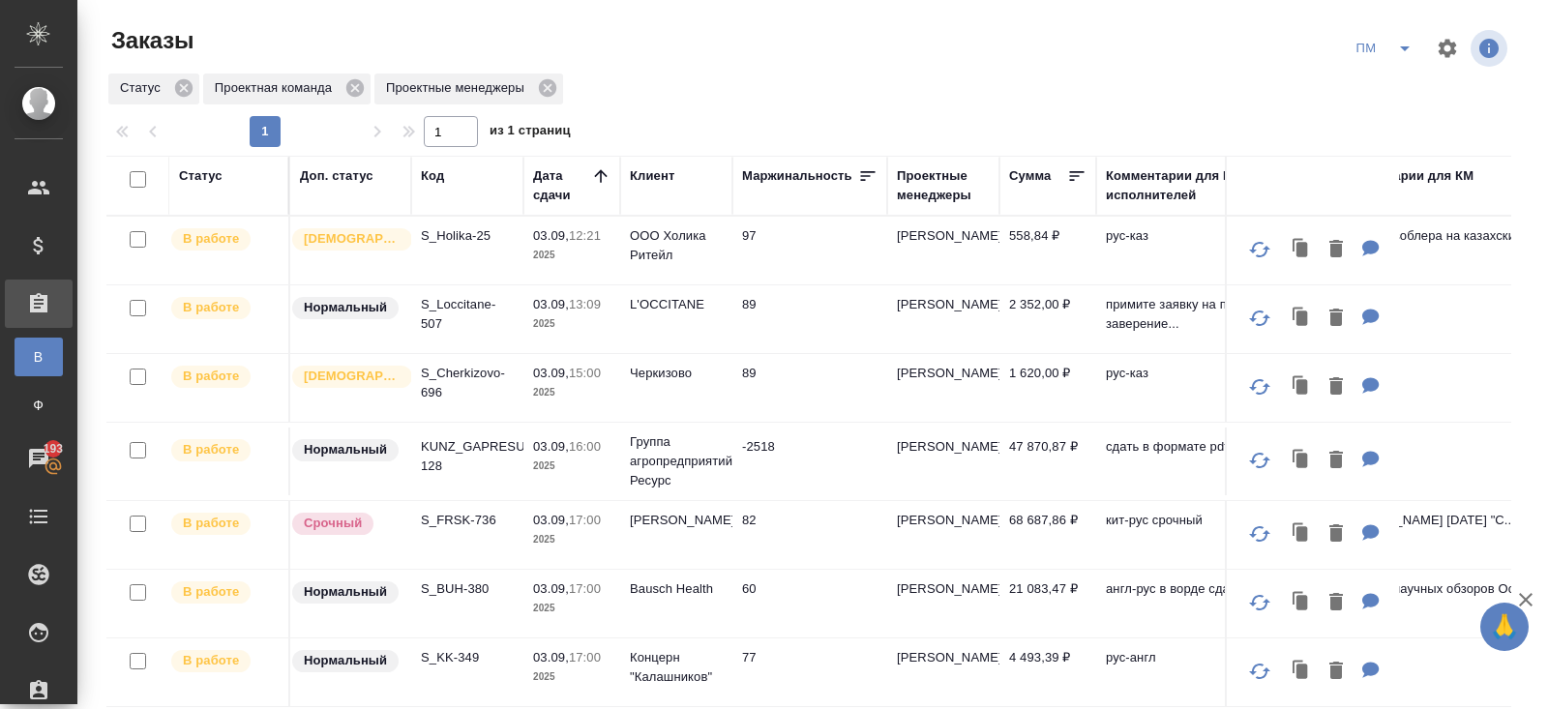
click at [1395, 55] on icon "split button" at bounding box center [1404, 48] width 23 height 23
click at [1394, 91] on li "В работу!" at bounding box center [1385, 87] width 98 height 31
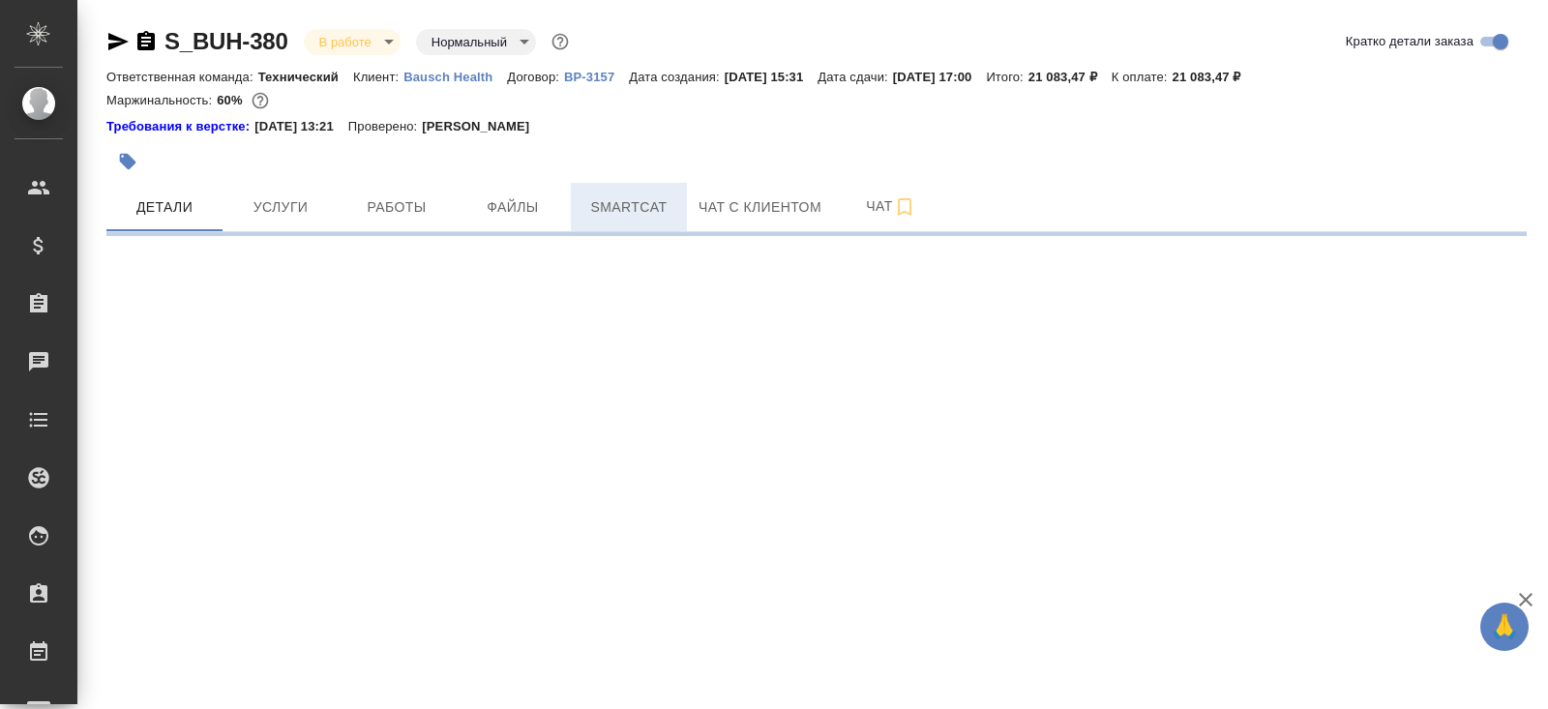
click at [578, 217] on button "Smartcat" at bounding box center [629, 207] width 116 height 48
select select "RU"
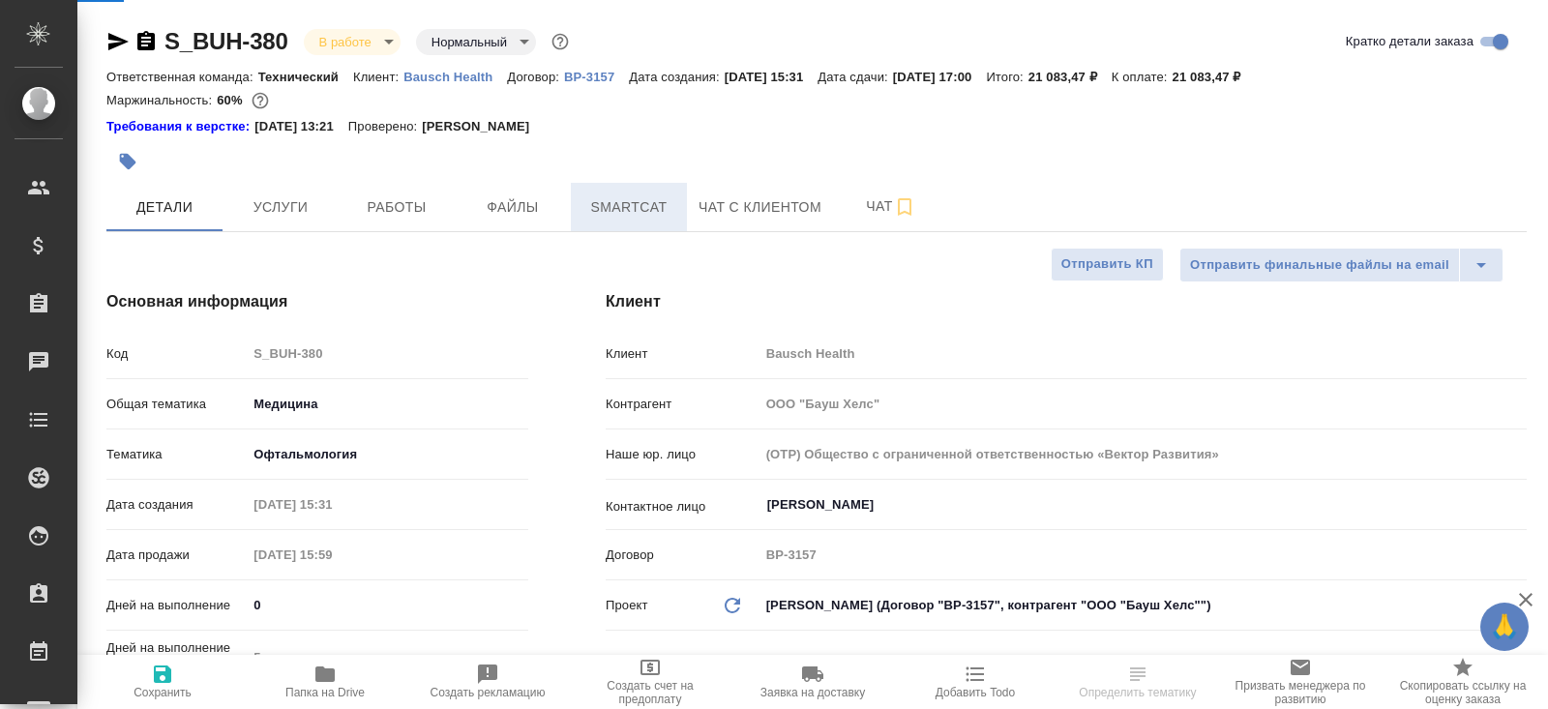
type textarea "x"
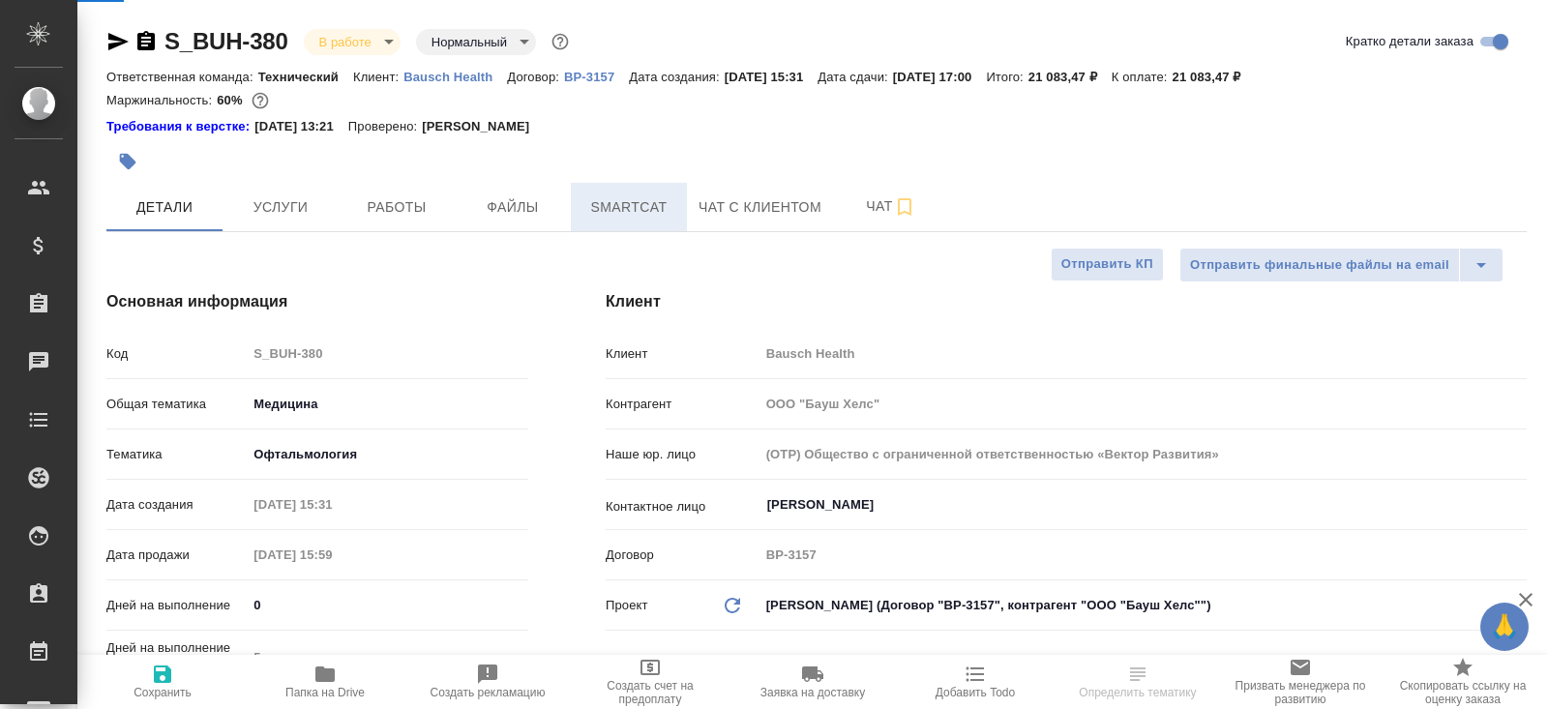
type textarea "x"
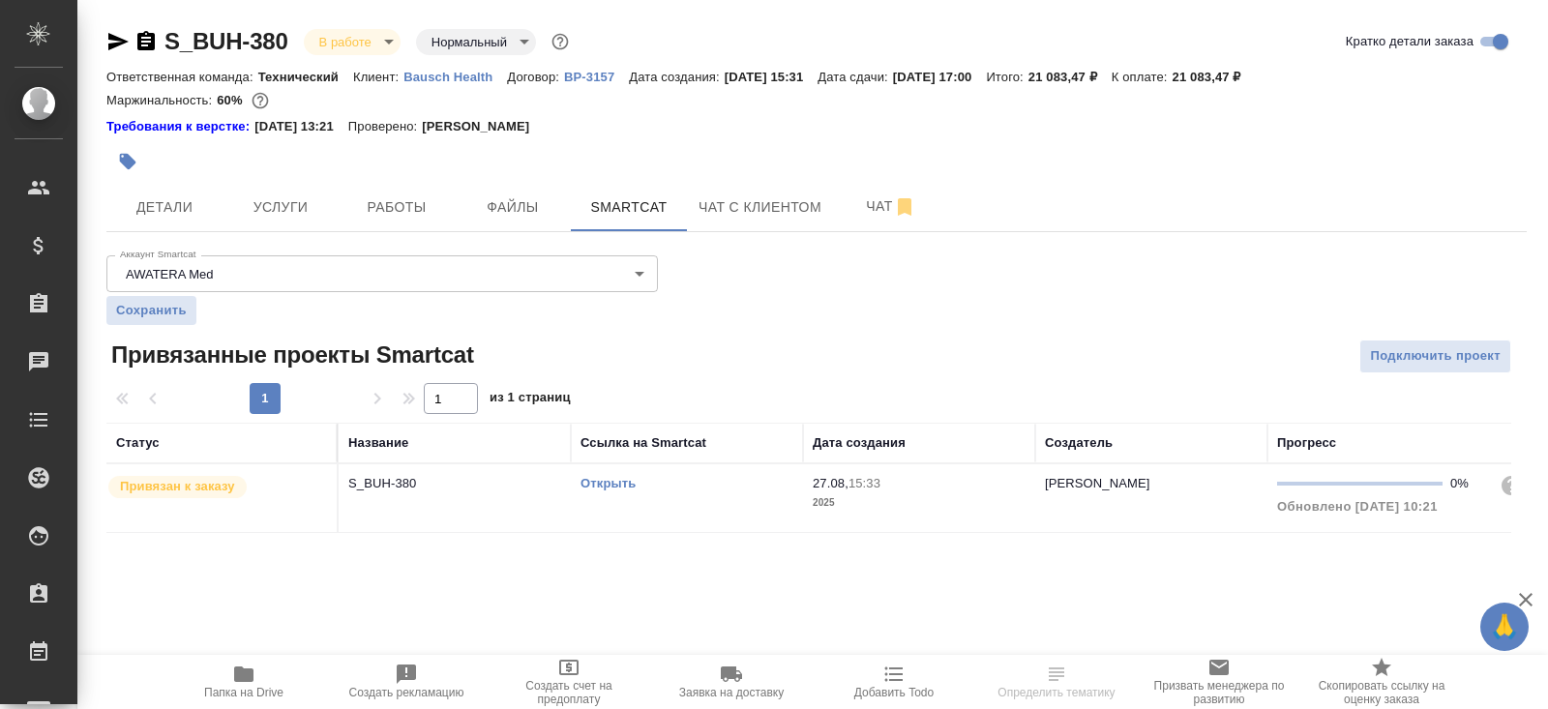
click at [608, 482] on link "Открыть" at bounding box center [607, 483] width 55 height 15
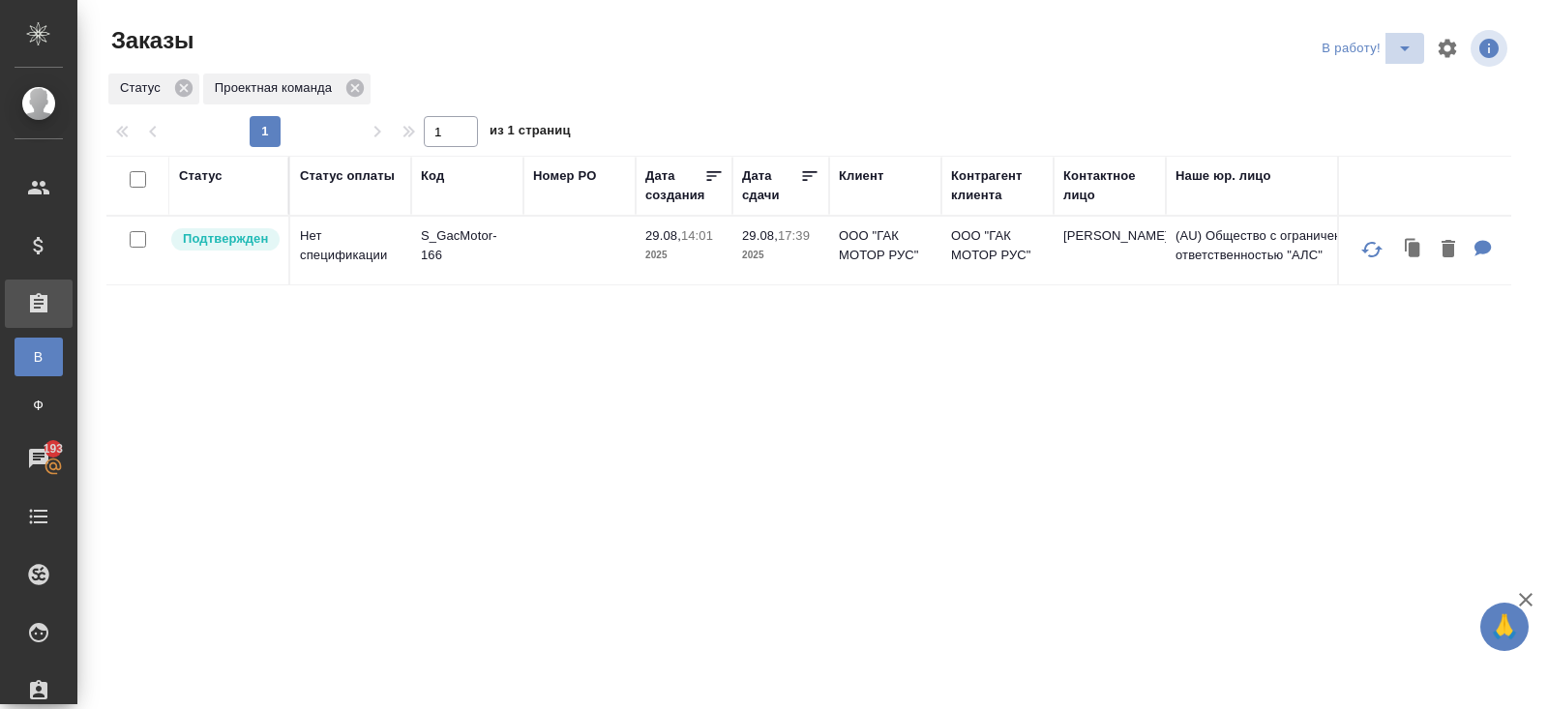
click at [1410, 52] on icon "split button" at bounding box center [1404, 48] width 23 height 23
click at [1386, 84] on li "ПМ" at bounding box center [1369, 87] width 107 height 31
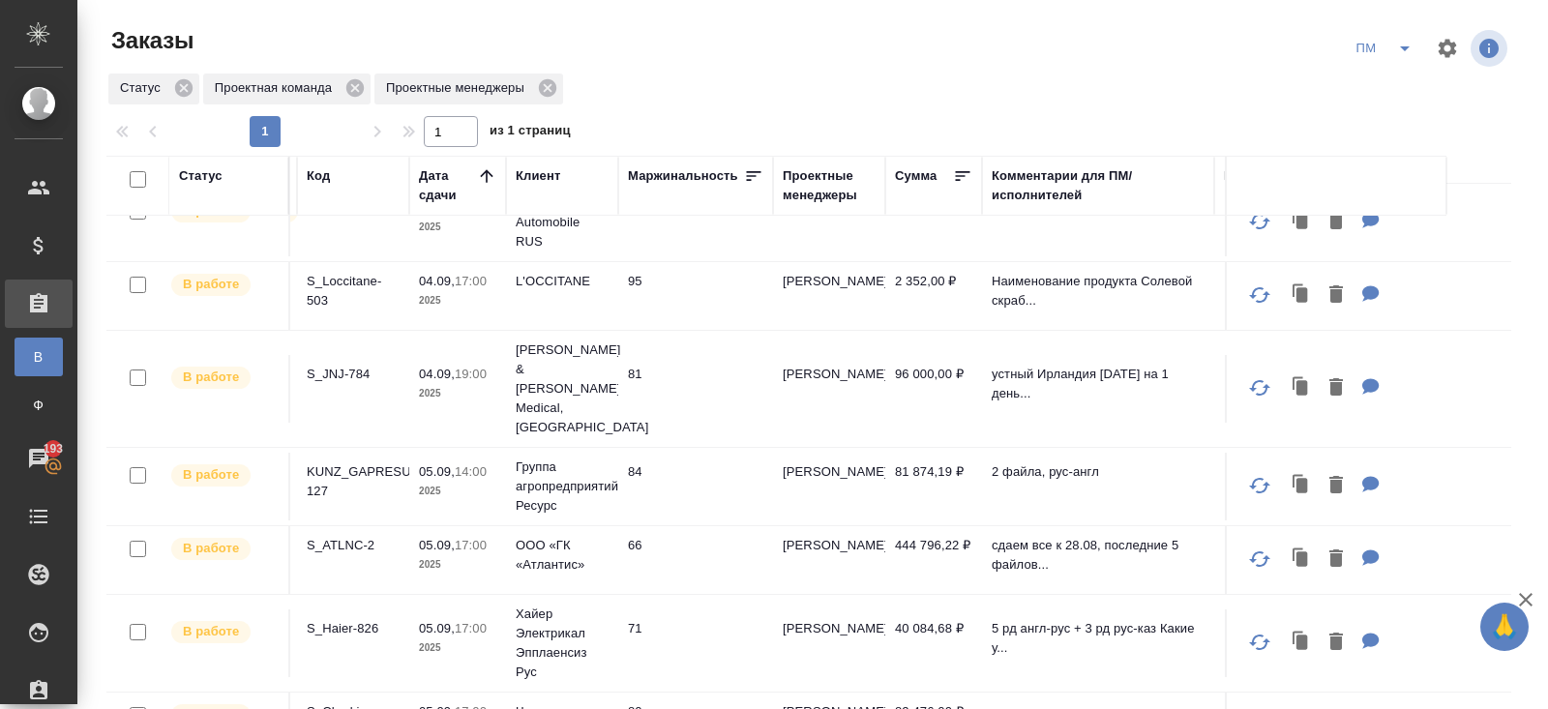
scroll to position [523, 0]
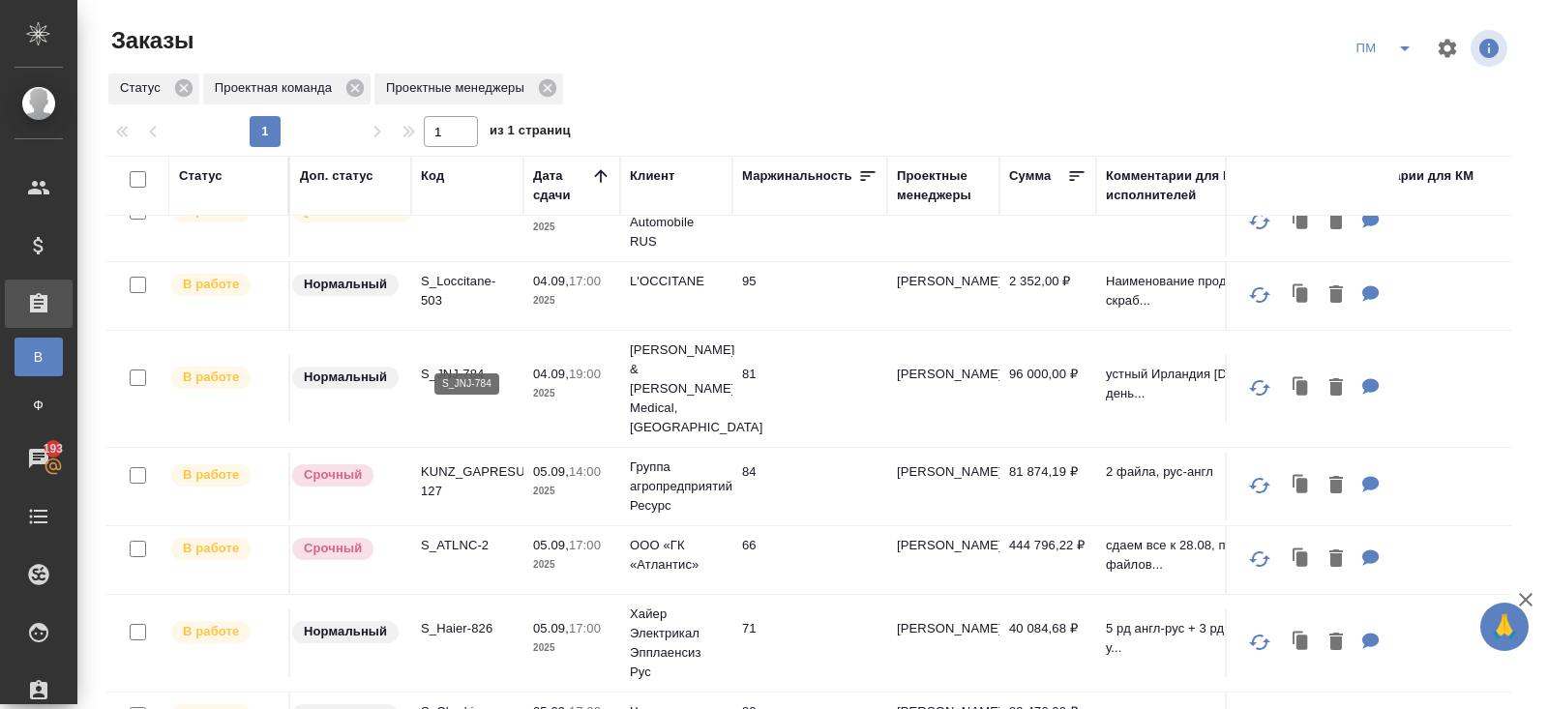
click at [451, 365] on p "S_JNJ-784" at bounding box center [467, 374] width 93 height 19
click at [1414, 50] on icon "split button" at bounding box center [1404, 48] width 23 height 23
click at [1403, 82] on li "В работу!" at bounding box center [1385, 87] width 98 height 31
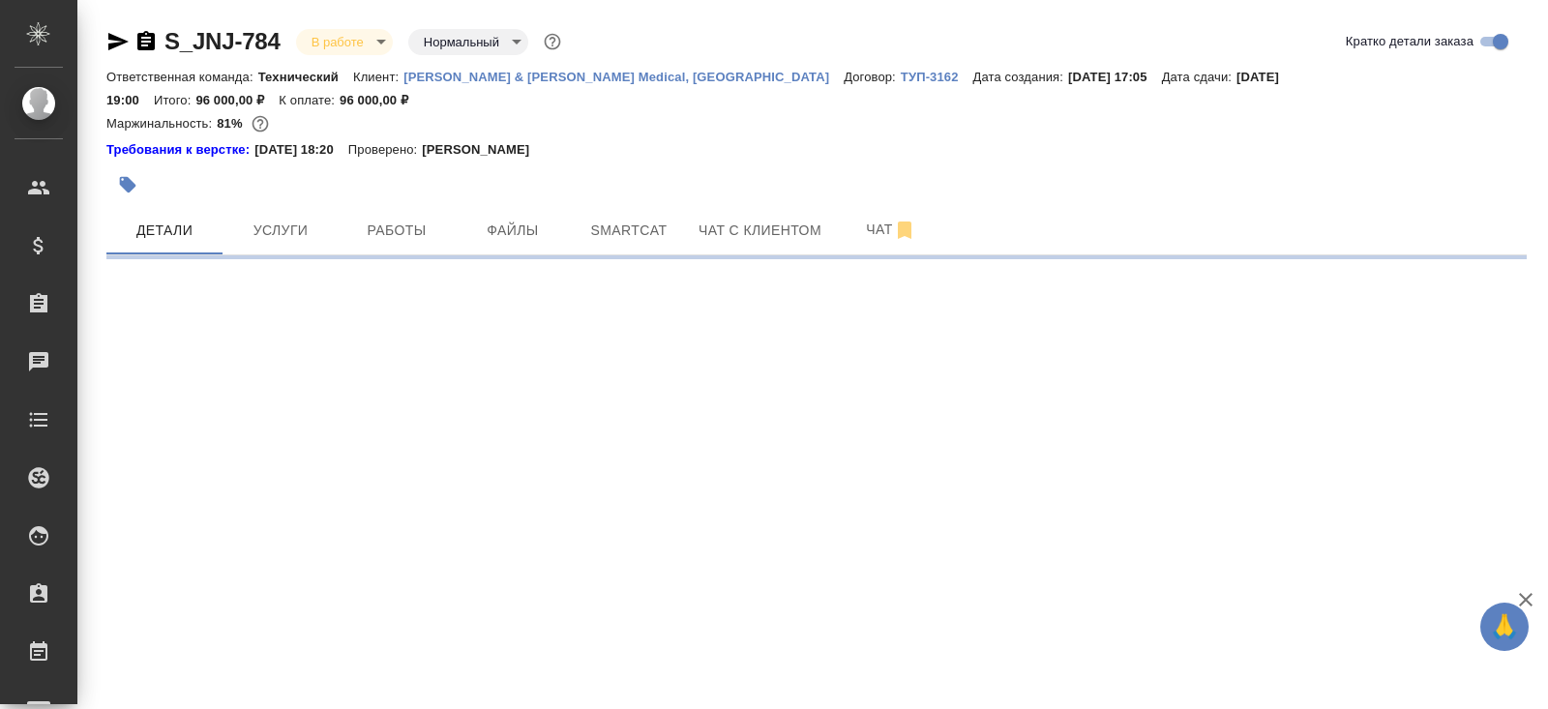
select select "RU"
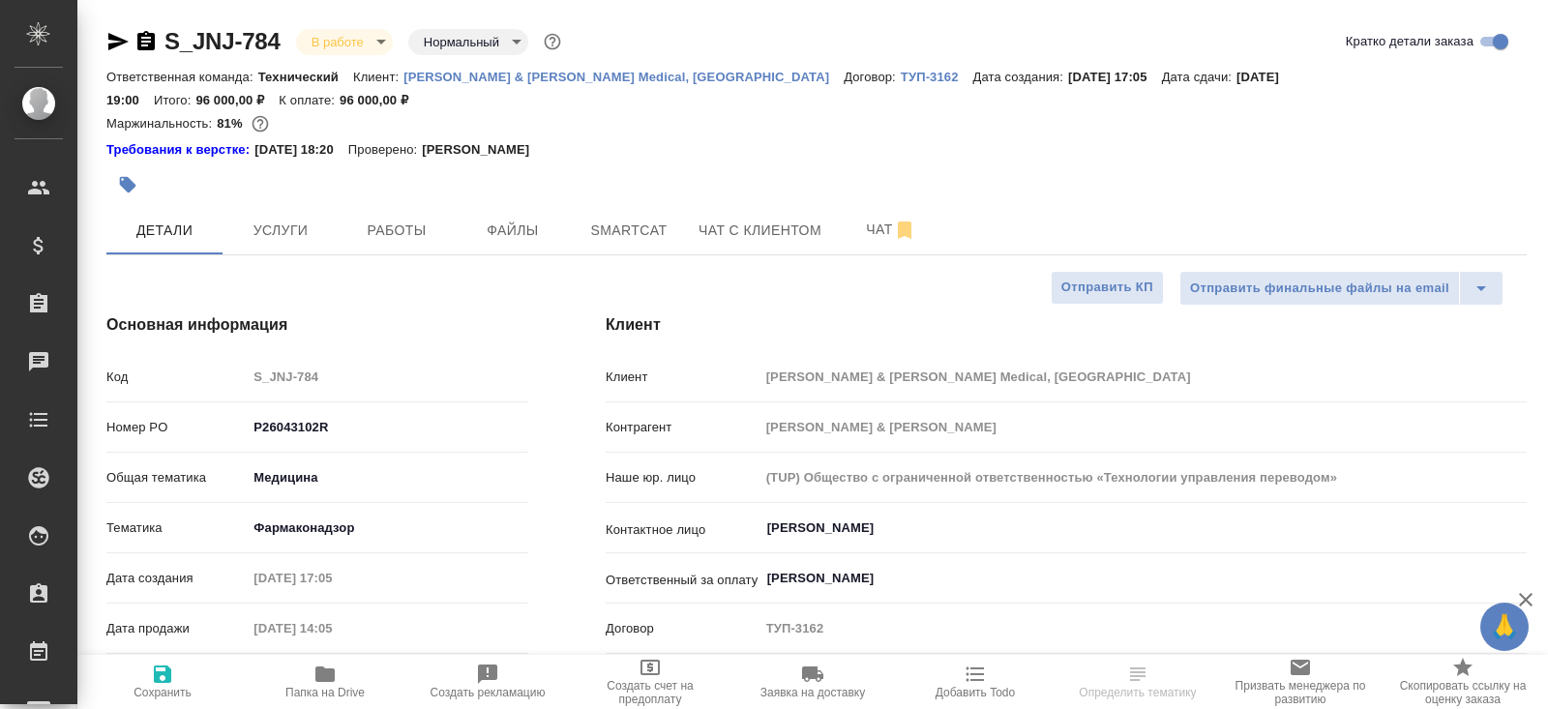
type textarea "x"
click at [410, 219] on span "Работы" at bounding box center [396, 231] width 93 height 24
